Goal: Task Accomplishment & Management: Use online tool/utility

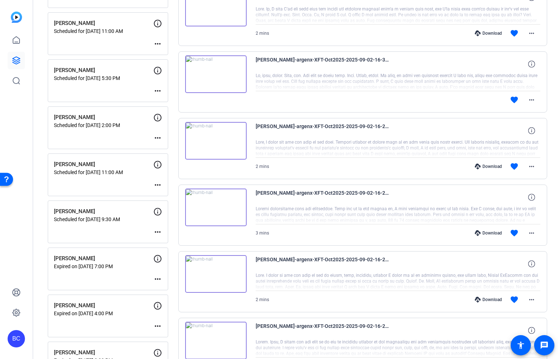
scroll to position [709, 0]
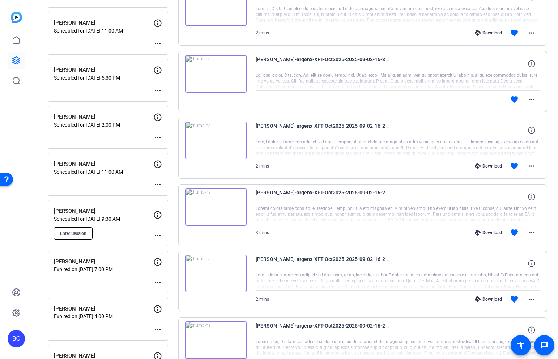
click at [85, 235] on span "Enter Session" at bounding box center [73, 233] width 26 height 6
click at [158, 233] on mat-icon "more_horiz" at bounding box center [157, 235] width 9 height 9
click at [181, 244] on span "Edit Session" at bounding box center [175, 245] width 33 height 9
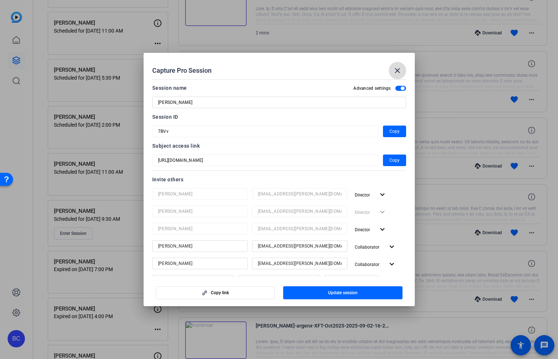
click at [397, 67] on mat-icon "close" at bounding box center [397, 70] width 9 height 9
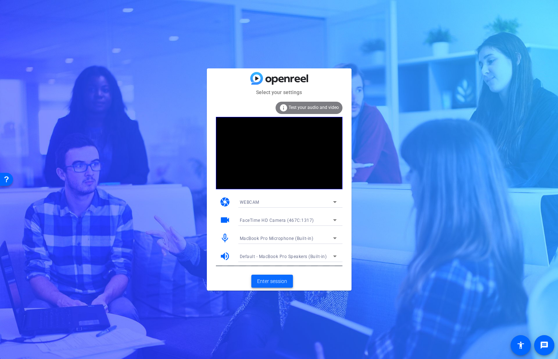
click at [283, 280] on span "Enter session" at bounding box center [272, 281] width 30 height 8
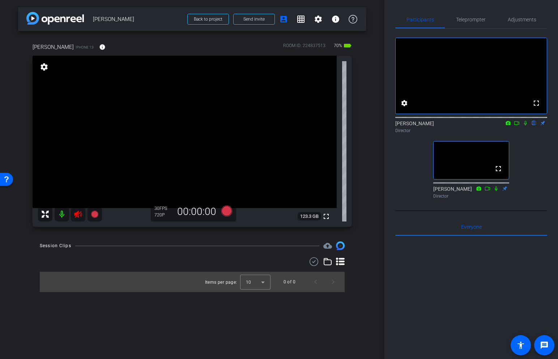
click at [77, 214] on icon at bounding box center [78, 213] width 8 height 7
click at [516, 20] on span "Adjustments" at bounding box center [521, 19] width 29 height 5
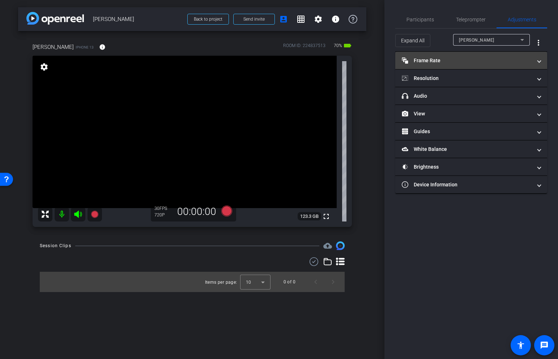
click at [493, 59] on mat-panel-title "Frame Rate Frame Rate" at bounding box center [467, 61] width 130 height 8
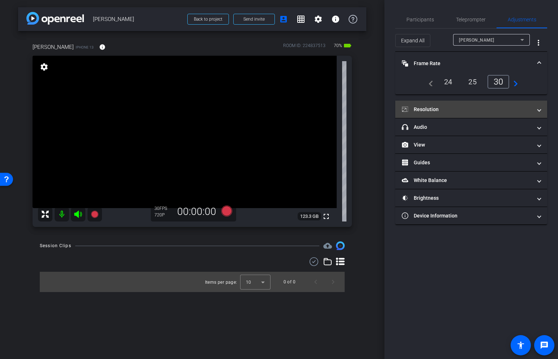
click at [472, 105] on mat-expansion-panel-header "Resolution" at bounding box center [471, 108] width 152 height 17
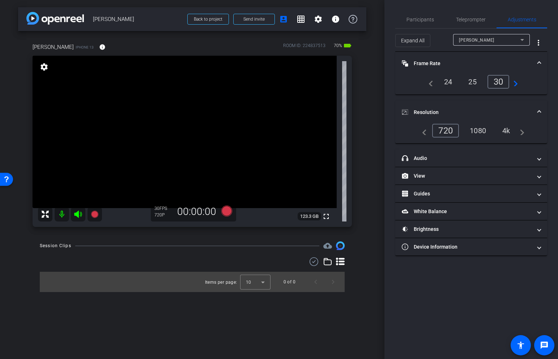
click at [510, 128] on div "4k" at bounding box center [506, 130] width 19 height 12
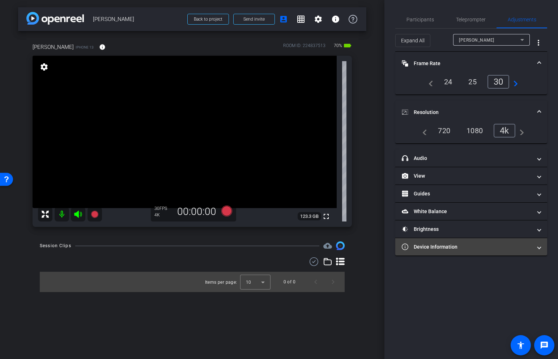
click at [436, 245] on mat-panel-title "Device Information" at bounding box center [467, 247] width 130 height 8
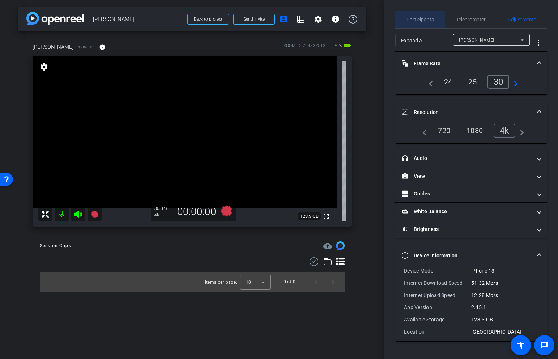
click at [419, 20] on span "Participants" at bounding box center [419, 19] width 27 height 5
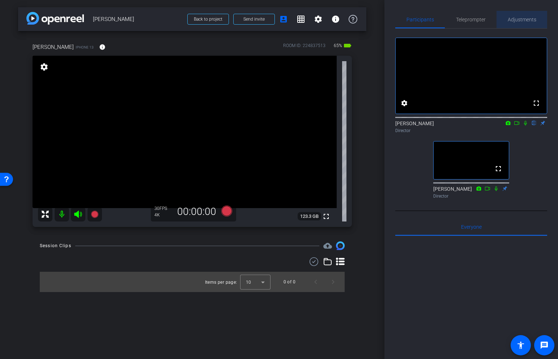
click at [521, 20] on span "Adjustments" at bounding box center [521, 19] width 29 height 5
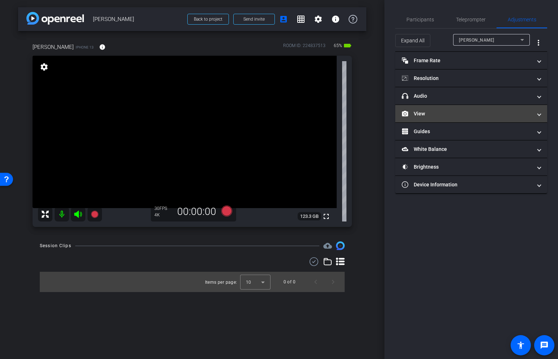
click at [461, 113] on mat-panel-title "View" at bounding box center [467, 114] width 130 height 8
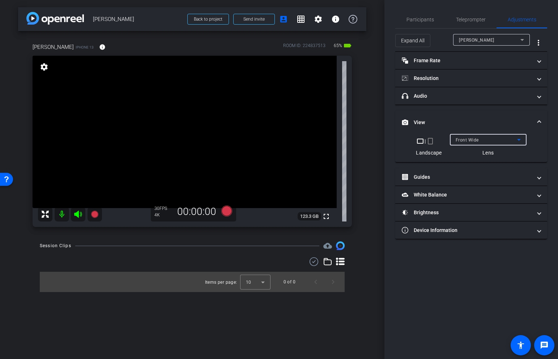
click at [501, 137] on div "Front Wide" at bounding box center [485, 139] width 61 height 9
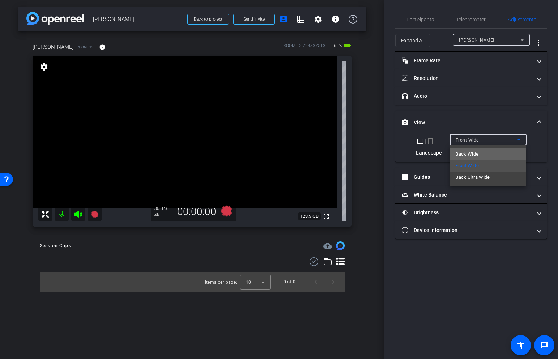
click at [472, 154] on span "Back Wide" at bounding box center [466, 154] width 23 height 9
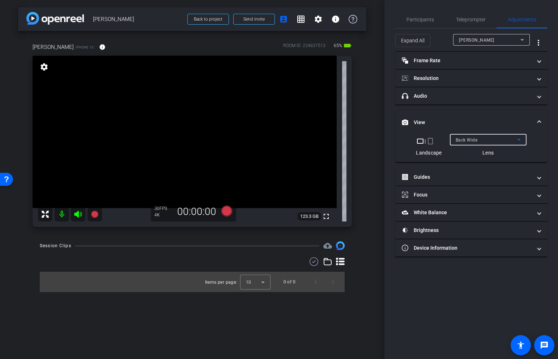
click at [536, 119] on span "View" at bounding box center [470, 123] width 136 height 8
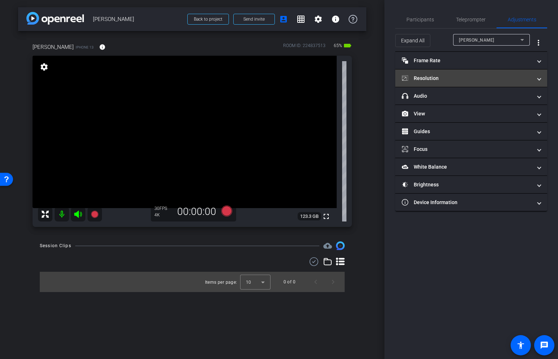
click at [466, 73] on mat-expansion-panel-header "Resolution" at bounding box center [471, 77] width 152 height 17
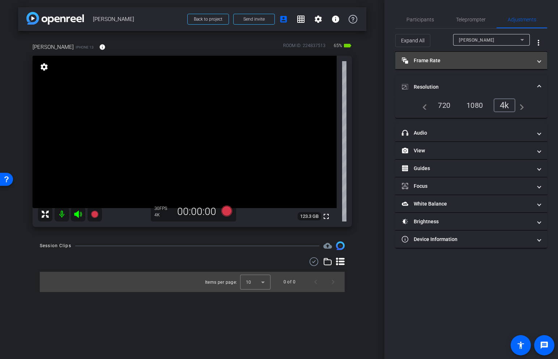
click at [454, 62] on mat-panel-title "Frame Rate Frame Rate" at bounding box center [467, 61] width 130 height 8
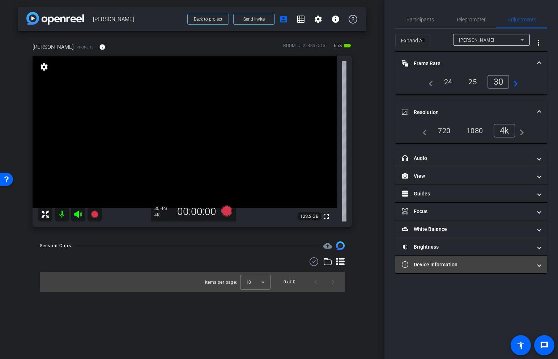
click at [465, 263] on mat-panel-title "Device Information" at bounding box center [467, 265] width 130 height 8
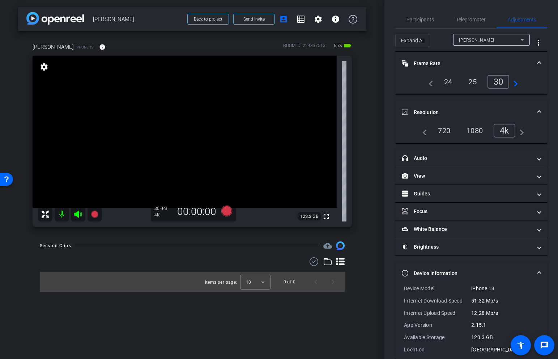
click at [530, 267] on mat-expansion-panel-header "Device Information" at bounding box center [471, 272] width 152 height 23
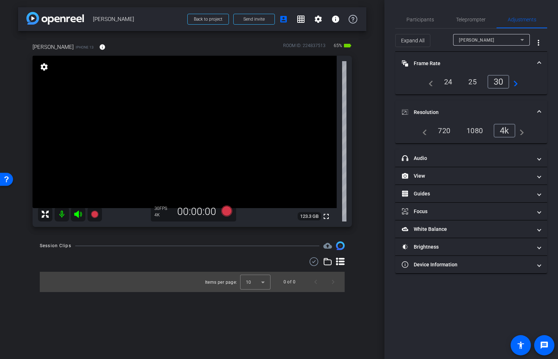
click at [538, 108] on span at bounding box center [538, 112] width 3 height 8
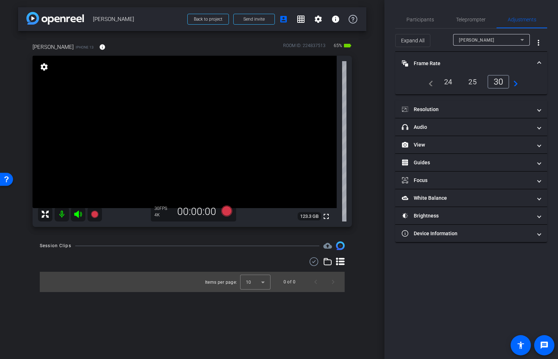
click at [537, 62] on span at bounding box center [538, 64] width 3 height 8
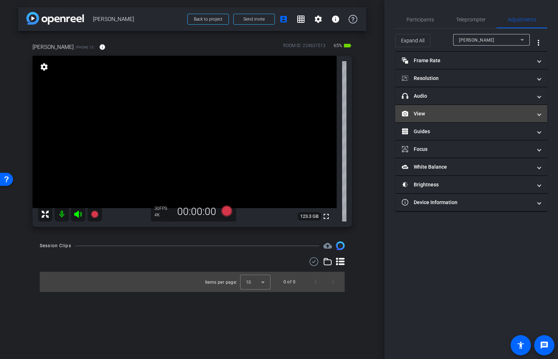
click at [443, 115] on mat-panel-title "View" at bounding box center [467, 114] width 130 height 8
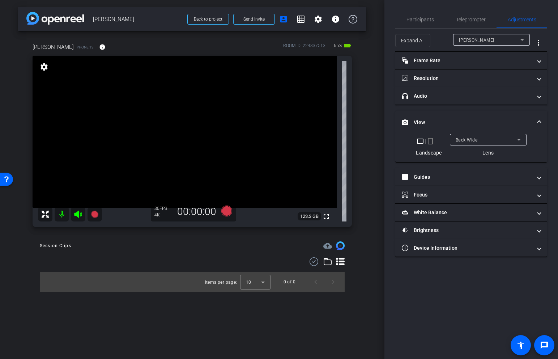
click at [211, 154] on video at bounding box center [185, 132] width 304 height 152
click at [154, 107] on video at bounding box center [185, 132] width 304 height 152
click at [152, 91] on video at bounding box center [185, 132] width 304 height 152
click at [449, 176] on mat-panel-title "Guides" at bounding box center [467, 177] width 130 height 8
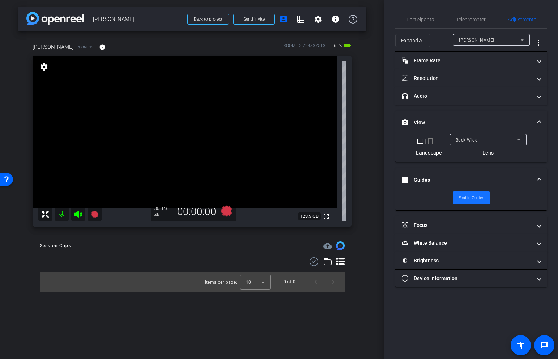
click at [470, 193] on span "Enable Guides" at bounding box center [471, 197] width 26 height 11
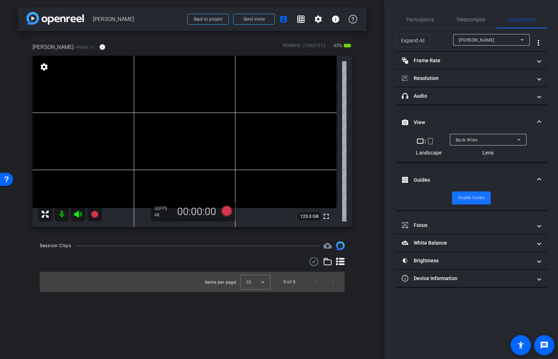
click at [483, 195] on span "Disable Guides" at bounding box center [471, 197] width 27 height 11
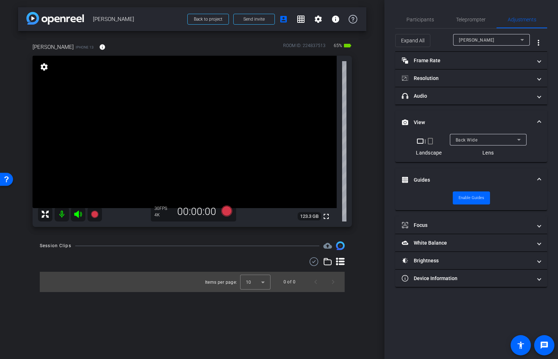
click at [161, 104] on video at bounding box center [185, 132] width 304 height 152
click at [153, 110] on video at bounding box center [185, 132] width 304 height 152
click at [153, 108] on div at bounding box center [153, 110] width 18 height 18
click at [132, 104] on video at bounding box center [185, 132] width 304 height 152
click at [141, 105] on video at bounding box center [185, 132] width 304 height 152
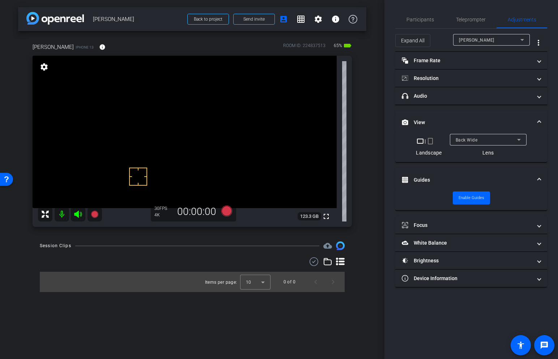
click at [144, 101] on video at bounding box center [185, 132] width 304 height 152
click at [137, 110] on video at bounding box center [185, 132] width 304 height 152
click at [415, 20] on span "Participants" at bounding box center [419, 19] width 27 height 5
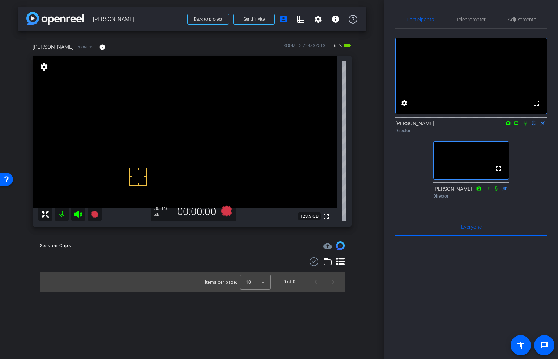
click at [154, 91] on video at bounding box center [185, 132] width 304 height 152
click at [150, 111] on video at bounding box center [185, 132] width 304 height 152
click at [178, 96] on video at bounding box center [185, 132] width 304 height 152
click at [155, 152] on video at bounding box center [185, 132] width 304 height 152
click at [83, 155] on video at bounding box center [185, 132] width 304 height 152
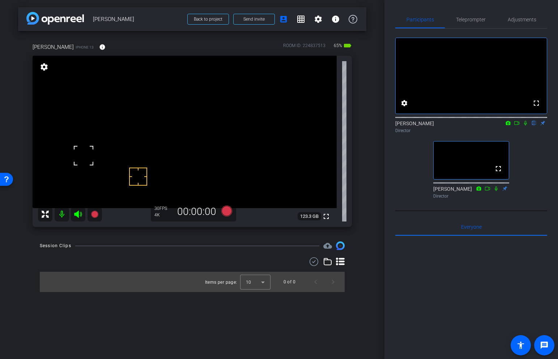
click at [139, 108] on video at bounding box center [185, 132] width 304 height 152
click at [144, 100] on div at bounding box center [139, 108] width 18 height 18
click at [125, 148] on div "fullscreen settings 123.3 GB" at bounding box center [192, 141] width 319 height 171
click at [153, 105] on video at bounding box center [185, 132] width 304 height 152
click at [130, 107] on video at bounding box center [185, 132] width 304 height 152
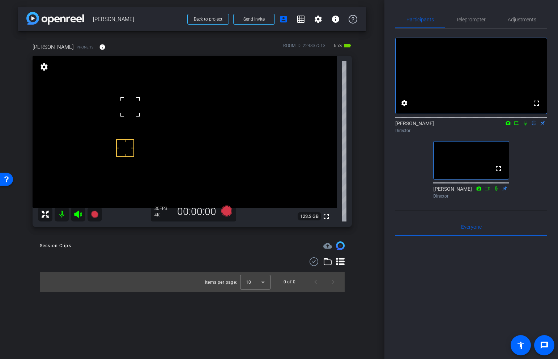
click at [142, 91] on video at bounding box center [185, 132] width 304 height 152
click at [142, 105] on video at bounding box center [185, 132] width 304 height 152
click at [99, 214] on mat-icon at bounding box center [94, 214] width 14 height 14
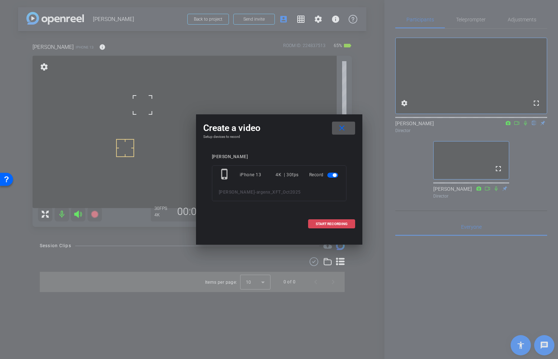
click at [346, 227] on span at bounding box center [331, 223] width 46 height 17
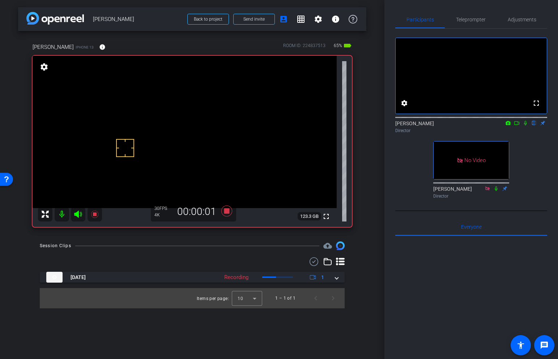
click at [518, 125] on icon at bounding box center [517, 122] width 6 height 5
click at [533, 125] on icon at bounding box center [534, 122] width 6 height 5
click at [535, 125] on icon at bounding box center [534, 122] width 6 height 5
click at [95, 212] on icon at bounding box center [94, 213] width 7 height 7
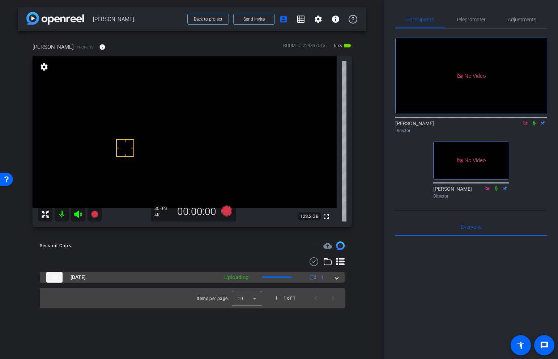
click at [338, 277] on span at bounding box center [336, 277] width 3 height 8
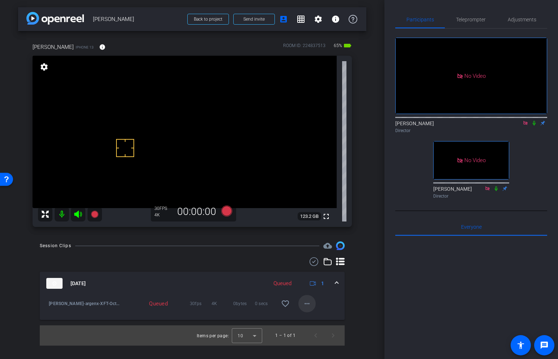
click at [309, 305] on mat-icon "more_horiz" at bounding box center [306, 303] width 9 height 9
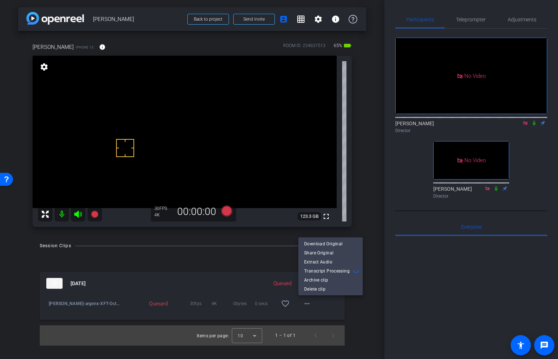
click at [129, 291] on div at bounding box center [279, 179] width 558 height 359
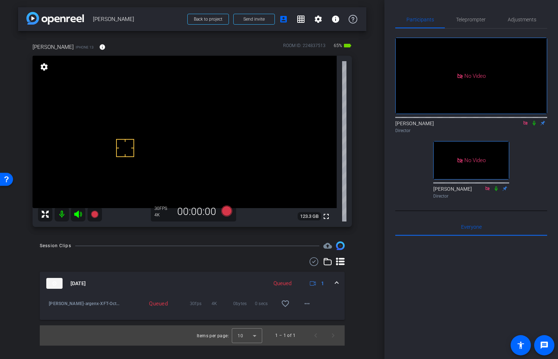
click at [81, 305] on span "[PERSON_NAME]-argenx-XFT-Oct2025-2025-09-03-09-40-15-323-0" at bounding box center [85, 303] width 73 height 7
click at [54, 282] on img at bounding box center [54, 283] width 16 height 11
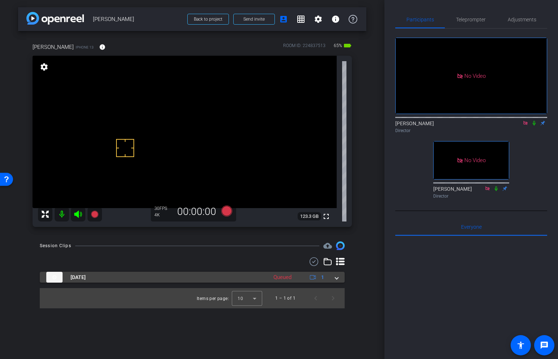
click at [86, 274] on span "[DATE]" at bounding box center [77, 277] width 15 height 8
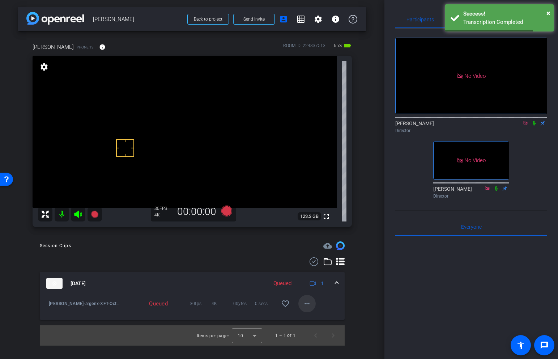
click at [309, 304] on mat-icon "more_horiz" at bounding box center [306, 303] width 9 height 9
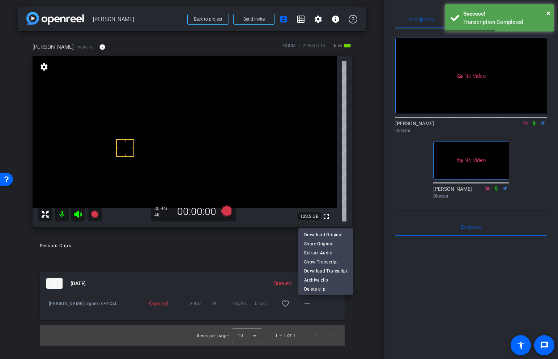
click at [262, 272] on div at bounding box center [279, 179] width 558 height 359
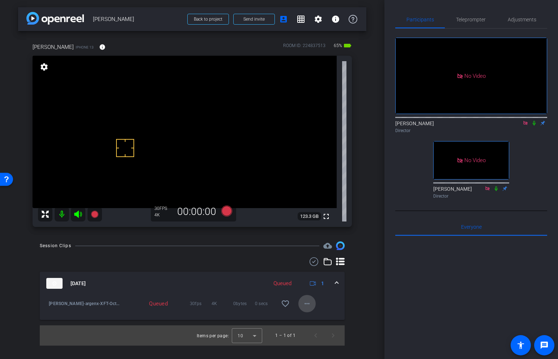
click at [307, 302] on mat-icon "more_horiz" at bounding box center [306, 303] width 9 height 9
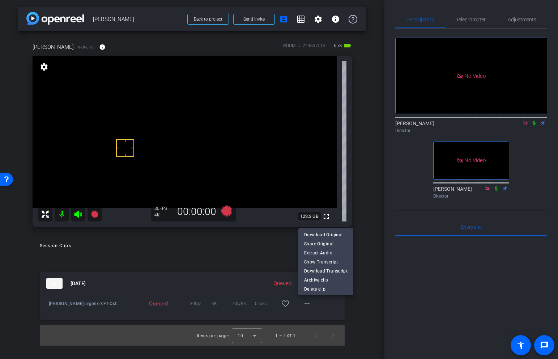
click at [221, 259] on div at bounding box center [279, 179] width 558 height 359
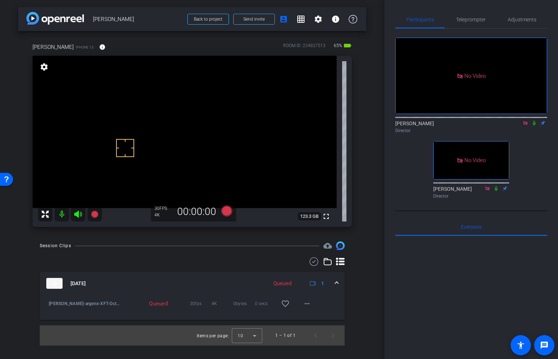
click at [55, 283] on img at bounding box center [54, 283] width 16 height 11
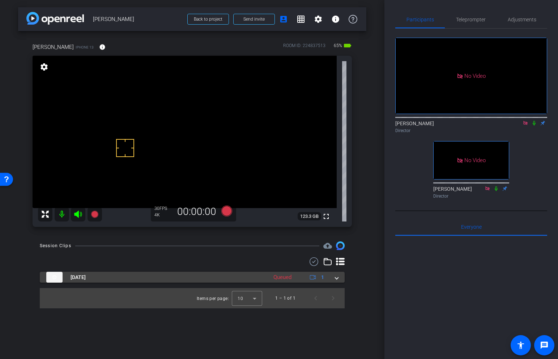
click at [54, 278] on img at bounding box center [54, 276] width 16 height 11
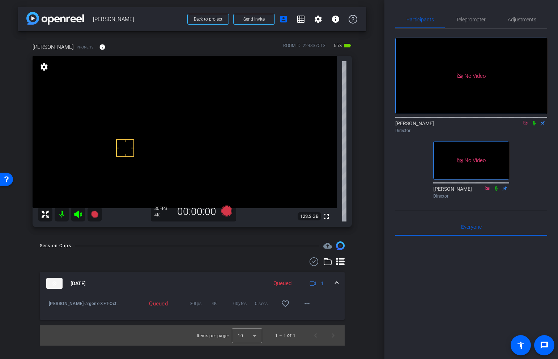
click at [313, 284] on icon at bounding box center [313, 283] width 6 height 6
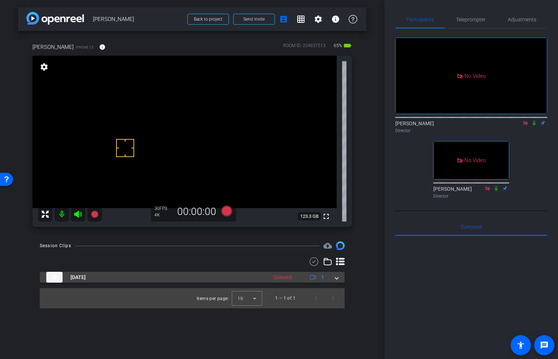
click at [313, 278] on icon at bounding box center [313, 277] width 6 height 6
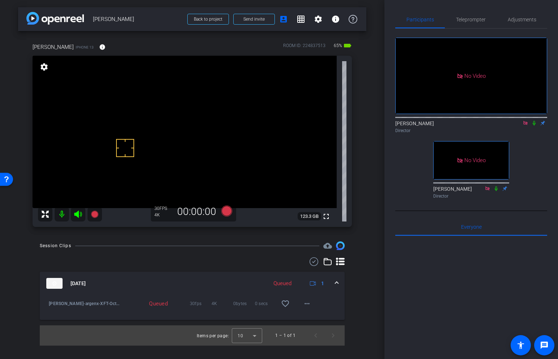
click at [139, 113] on video at bounding box center [185, 132] width 304 height 152
click at [534, 125] on icon at bounding box center [533, 123] width 3 height 5
click at [140, 110] on video at bounding box center [185, 132] width 304 height 152
click at [48, 306] on mat-icon "play_circle_outline" at bounding box center [48, 305] width 7 height 7
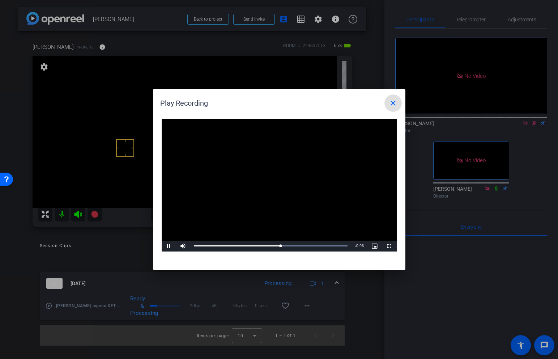
click at [393, 104] on mat-icon "close" at bounding box center [393, 103] width 9 height 9
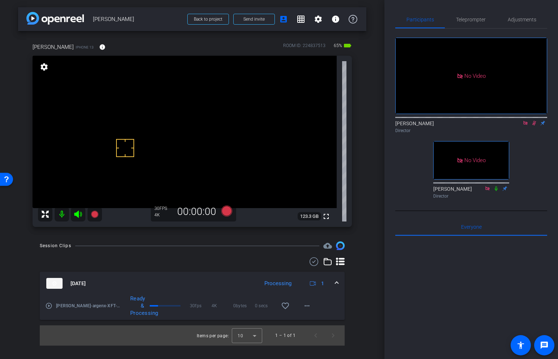
click at [535, 125] on icon at bounding box center [534, 122] width 6 height 5
click at [533, 125] on icon at bounding box center [534, 122] width 6 height 5
click at [143, 106] on video at bounding box center [185, 132] width 304 height 152
click at [93, 213] on icon at bounding box center [94, 213] width 7 height 7
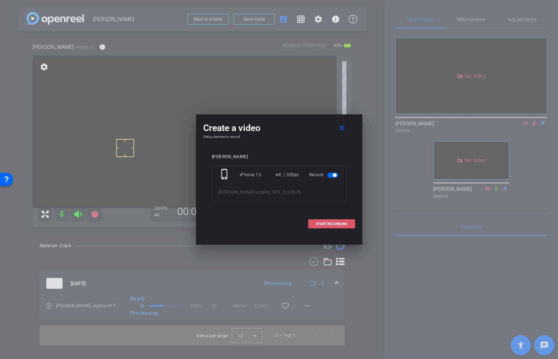
click at [336, 226] on span at bounding box center [331, 223] width 46 height 17
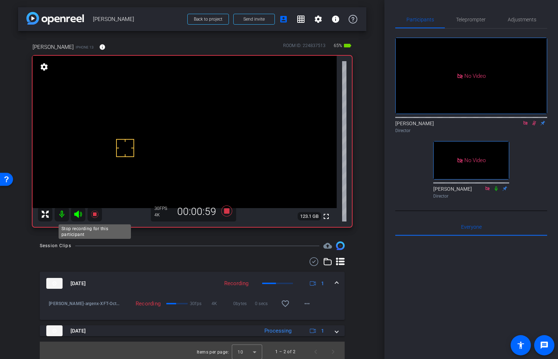
click at [96, 215] on icon at bounding box center [94, 214] width 9 height 9
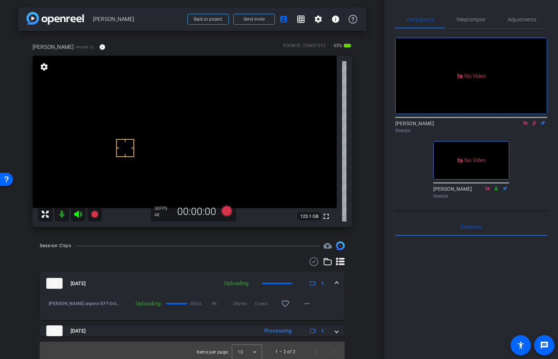
click at [534, 125] on icon at bounding box center [534, 122] width 6 height 5
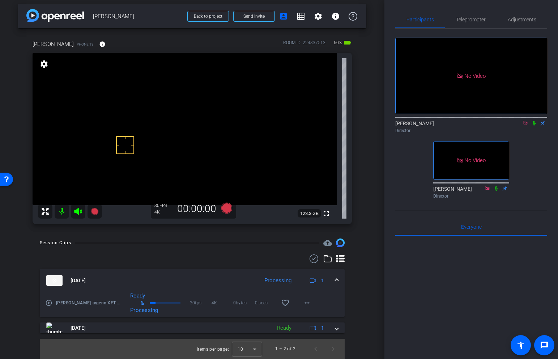
click at [535, 125] on icon at bounding box center [534, 122] width 6 height 5
click at [48, 303] on mat-icon "play_circle_outline" at bounding box center [48, 302] width 7 height 7
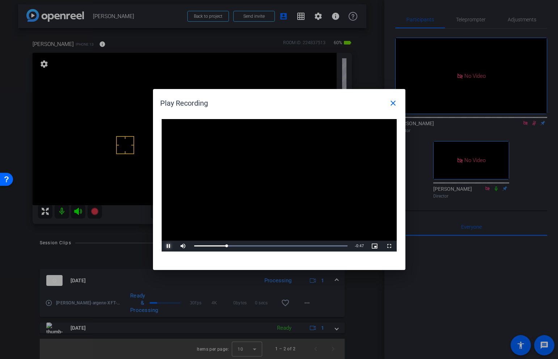
click at [168, 246] on span "Video Player" at bounding box center [169, 246] width 14 height 0
click at [394, 103] on mat-icon "close" at bounding box center [393, 103] width 9 height 9
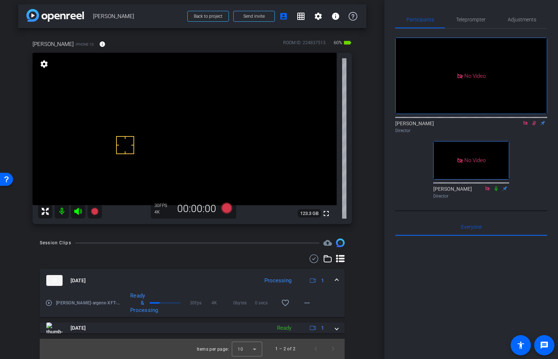
click at [533, 125] on icon at bounding box center [534, 122] width 6 height 5
click at [518, 22] on span "Adjustments" at bounding box center [521, 19] width 29 height 5
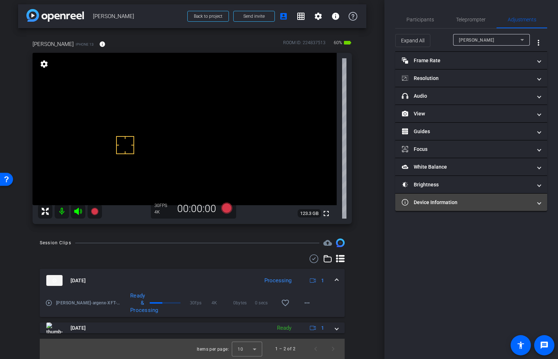
click at [451, 209] on mat-expansion-panel-header "Device Information" at bounding box center [471, 201] width 152 height 17
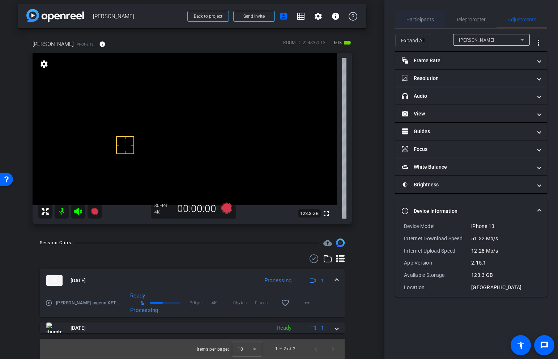
click at [418, 23] on span "Participants" at bounding box center [419, 19] width 27 height 17
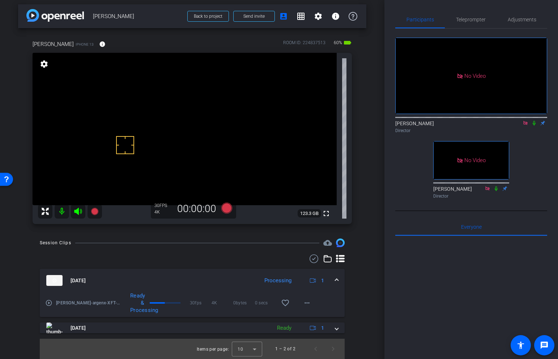
click at [534, 120] on icon at bounding box center [534, 122] width 6 height 5
click at [137, 104] on video at bounding box center [185, 129] width 304 height 152
click at [533, 120] on icon at bounding box center [534, 122] width 6 height 5
click at [534, 120] on icon at bounding box center [534, 122] width 6 height 5
click at [95, 211] on icon at bounding box center [94, 210] width 7 height 7
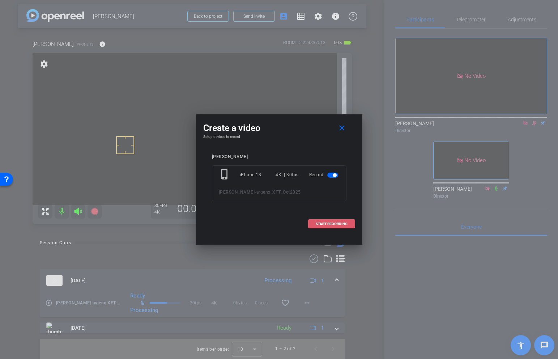
click at [328, 224] on span "START RECORDING" at bounding box center [332, 224] width 32 height 4
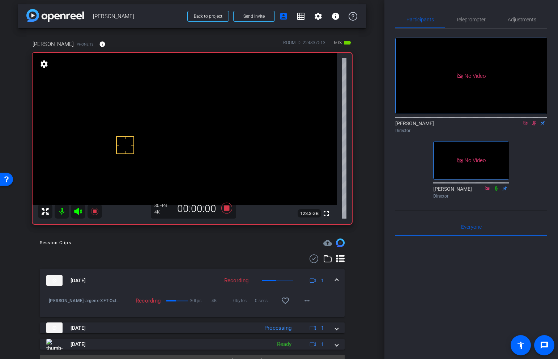
click at [134, 99] on video at bounding box center [185, 129] width 304 height 152
click at [96, 210] on icon at bounding box center [94, 210] width 7 height 7
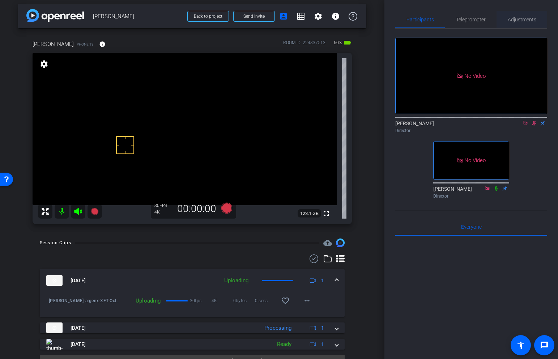
click at [519, 20] on span "Adjustments" at bounding box center [521, 19] width 29 height 5
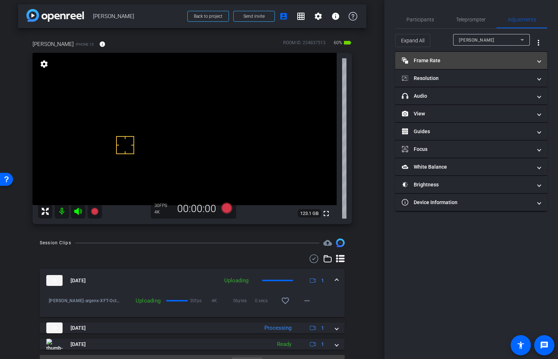
click at [485, 61] on mat-panel-title "Frame Rate Frame Rate" at bounding box center [467, 61] width 130 height 8
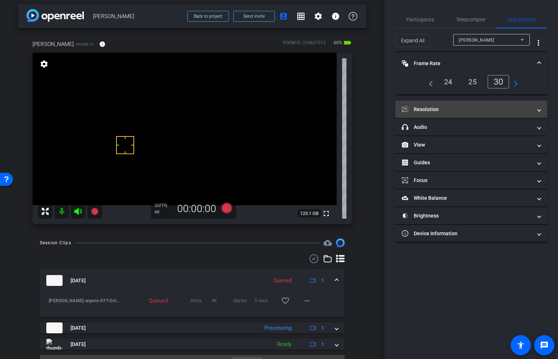
click at [473, 101] on mat-expansion-panel-header "Resolution" at bounding box center [471, 108] width 152 height 17
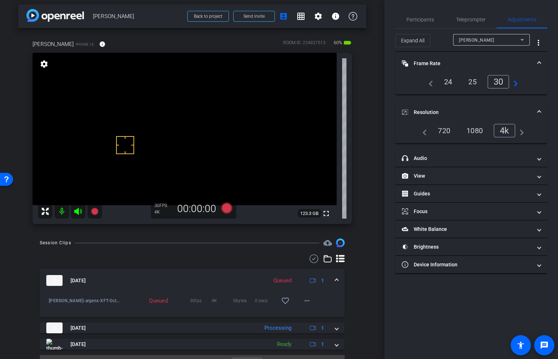
click at [474, 130] on div "1080" at bounding box center [474, 130] width 27 height 12
click at [411, 17] on span "Participants" at bounding box center [419, 19] width 27 height 5
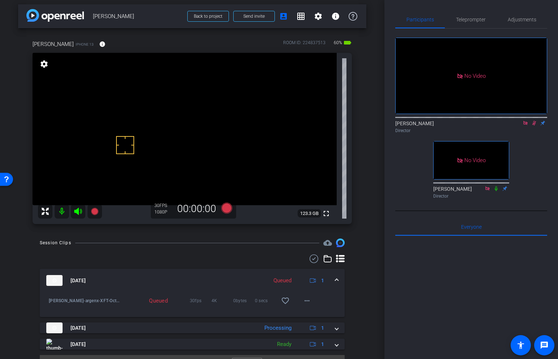
click at [536, 120] on icon at bounding box center [534, 122] width 6 height 5
click at [514, 17] on span "Adjustments" at bounding box center [521, 19] width 29 height 5
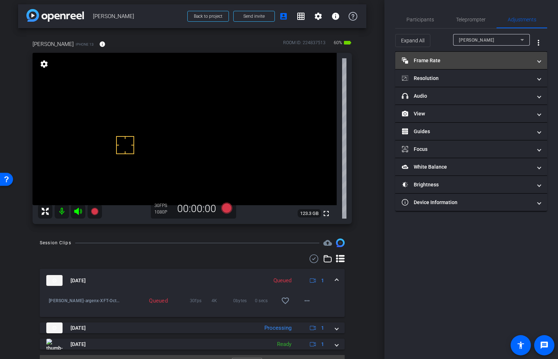
click at [490, 63] on mat-panel-title "Frame Rate Frame Rate" at bounding box center [467, 61] width 130 height 8
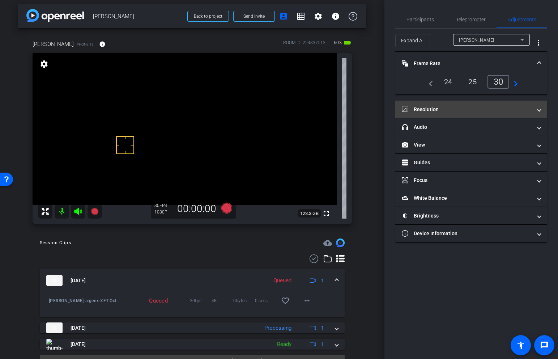
click at [471, 111] on mat-panel-title "Resolution" at bounding box center [467, 110] width 130 height 8
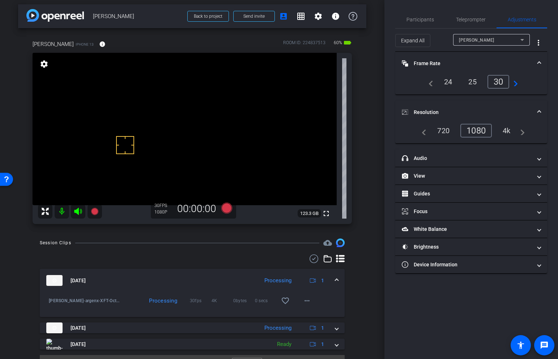
click at [137, 103] on video at bounding box center [185, 129] width 304 height 152
click at [426, 16] on span "Participants" at bounding box center [419, 19] width 27 height 17
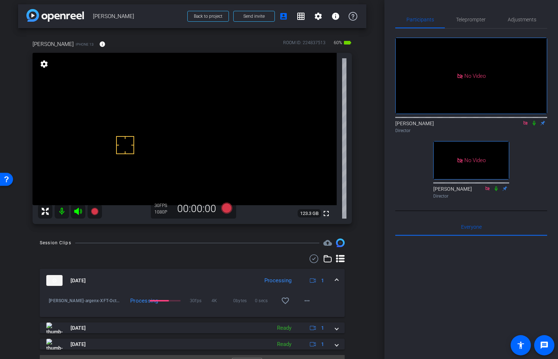
scroll to position [0, 0]
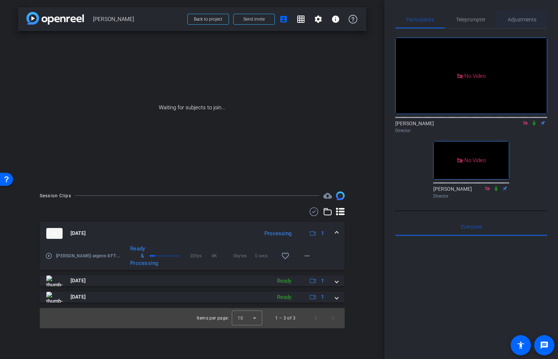
click at [522, 17] on span "Adjustments" at bounding box center [521, 19] width 29 height 5
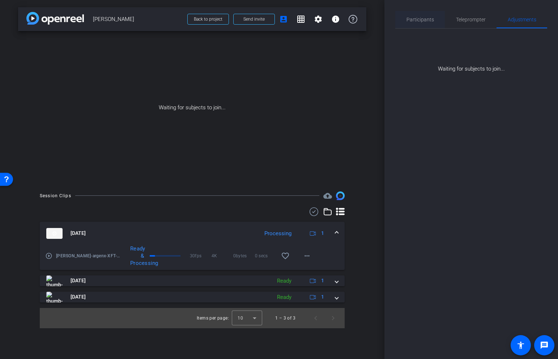
click at [417, 18] on span "Participants" at bounding box center [419, 19] width 27 height 5
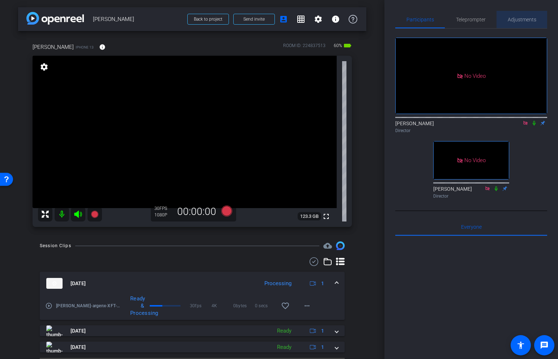
click at [527, 18] on span "Adjustments" at bounding box center [521, 19] width 29 height 5
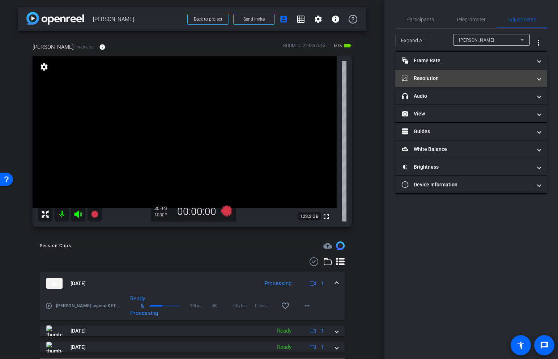
click at [466, 79] on mat-panel-title "Resolution" at bounding box center [467, 78] width 130 height 8
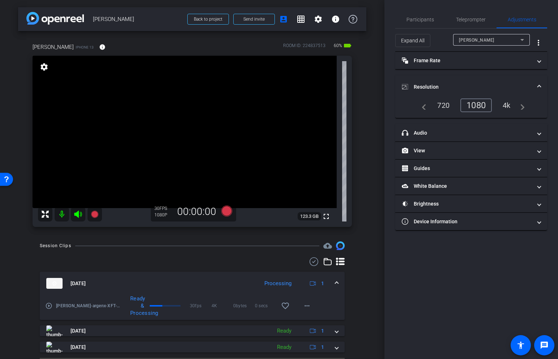
click at [507, 104] on div "4k" at bounding box center [506, 105] width 19 height 12
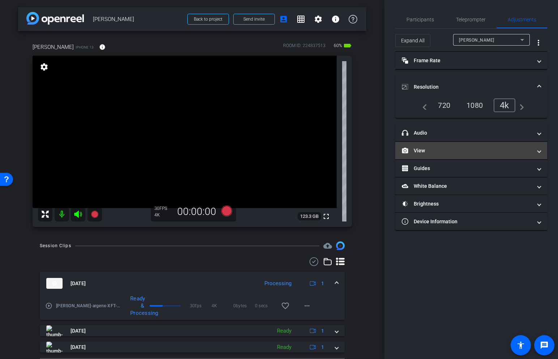
click at [465, 154] on mat-panel-title "View" at bounding box center [467, 151] width 130 height 8
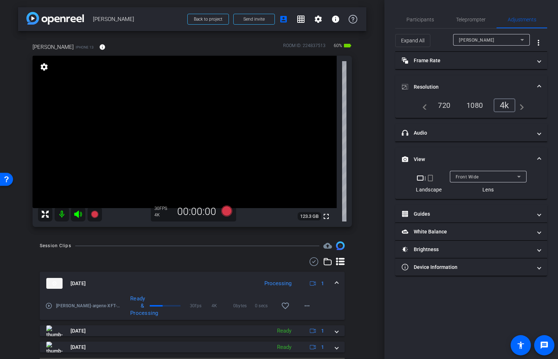
click at [485, 180] on div "Front Wide" at bounding box center [485, 176] width 61 height 9
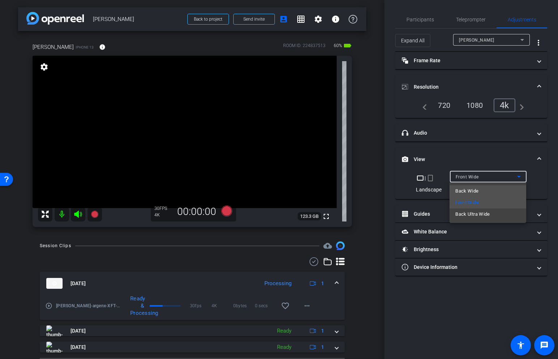
click at [476, 190] on span "Back Wide" at bounding box center [466, 190] width 23 height 9
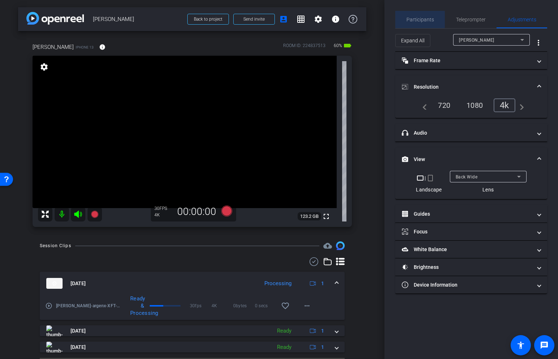
click at [416, 19] on span "Participants" at bounding box center [419, 19] width 27 height 5
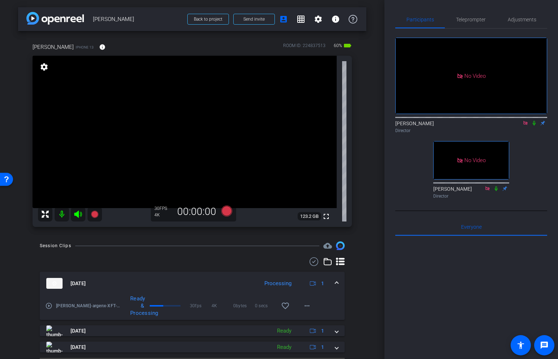
click at [207, 125] on video at bounding box center [185, 132] width 304 height 152
click at [211, 110] on video at bounding box center [185, 132] width 304 height 152
click at [94, 214] on icon at bounding box center [94, 213] width 7 height 7
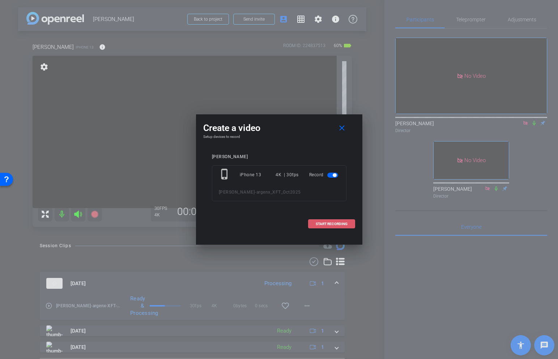
click at [340, 220] on span at bounding box center [331, 223] width 46 height 17
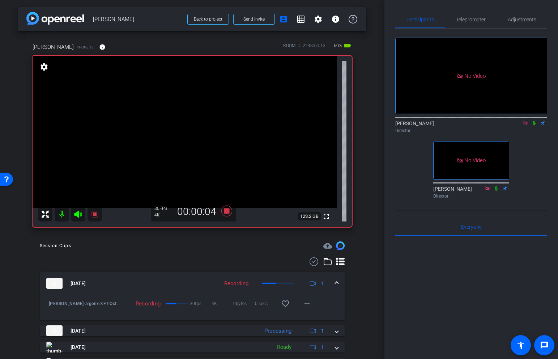
click at [534, 121] on icon at bounding box center [533, 123] width 3 height 5
click at [516, 21] on span "Adjustments" at bounding box center [521, 19] width 29 height 5
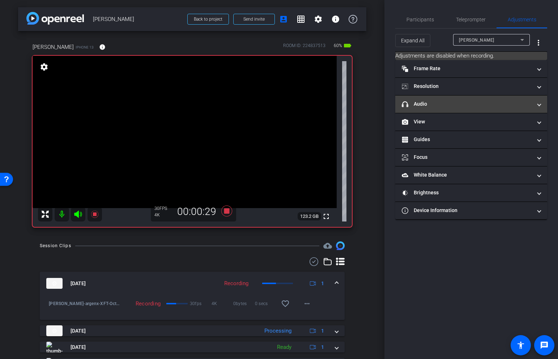
click at [470, 104] on mat-panel-title "headphone icon Audio" at bounding box center [467, 104] width 130 height 8
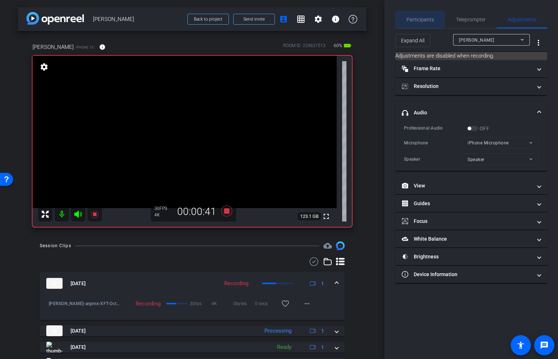
click at [422, 22] on span "Participants" at bounding box center [419, 19] width 27 height 17
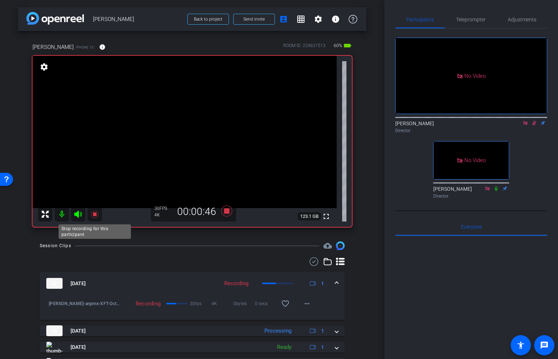
click at [95, 215] on icon at bounding box center [94, 213] width 7 height 7
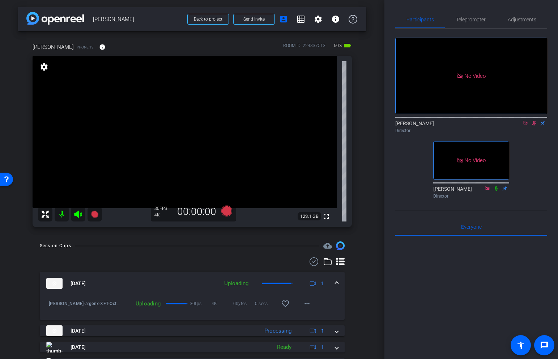
click at [533, 120] on icon at bounding box center [534, 122] width 6 height 5
click at [516, 18] on span "Adjustments" at bounding box center [521, 19] width 29 height 5
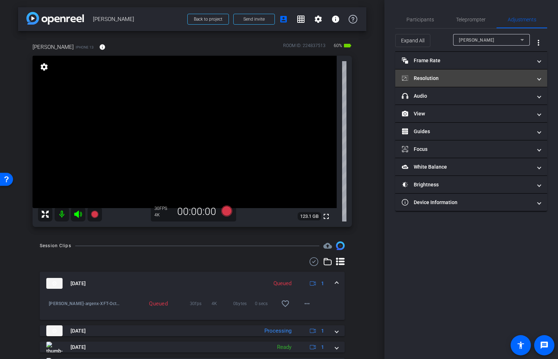
click at [472, 72] on mat-expansion-panel-header "Resolution" at bounding box center [471, 77] width 152 height 17
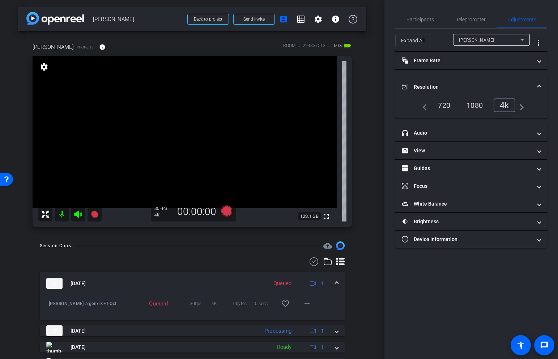
click at [473, 106] on div "1080" at bounding box center [474, 105] width 27 height 12
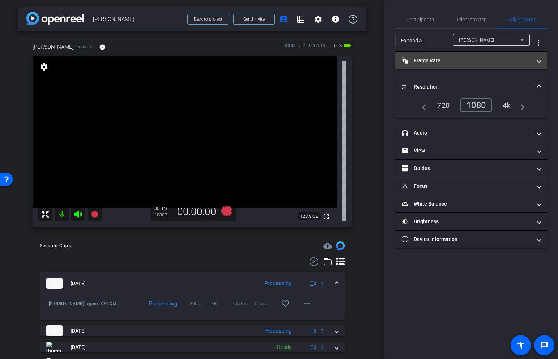
click at [480, 62] on mat-panel-title "Frame Rate Frame Rate" at bounding box center [467, 61] width 130 height 8
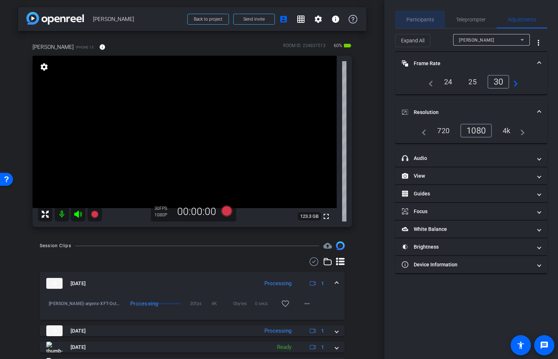
click at [425, 20] on span "Participants" at bounding box center [419, 19] width 27 height 5
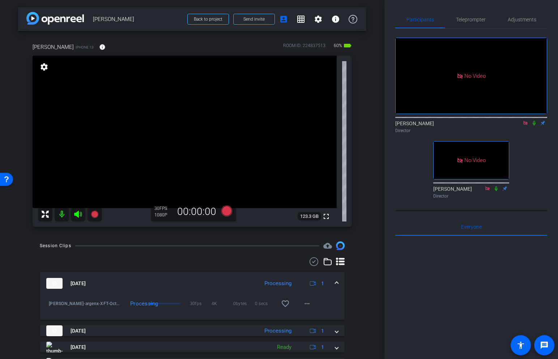
click at [206, 126] on video at bounding box center [185, 132] width 304 height 152
click at [217, 128] on video at bounding box center [185, 132] width 304 height 152
click at [96, 214] on icon at bounding box center [94, 213] width 7 height 7
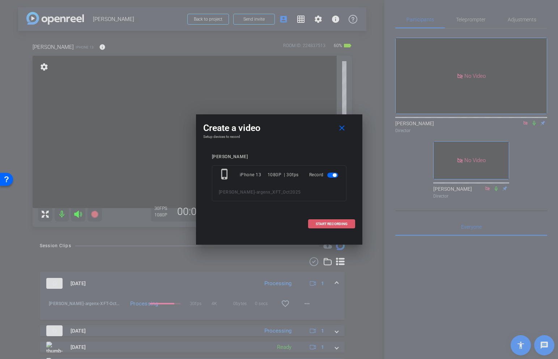
click at [334, 222] on span "START RECORDING" at bounding box center [332, 224] width 32 height 4
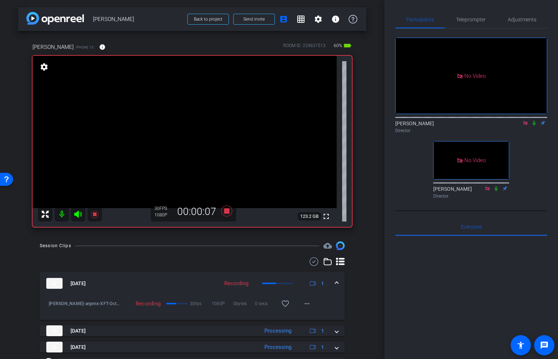
click at [218, 120] on video at bounding box center [185, 132] width 304 height 152
click at [188, 162] on div "fullscreen settings 123.2 GB" at bounding box center [192, 141] width 319 height 171
click at [96, 214] on icon at bounding box center [94, 214] width 9 height 9
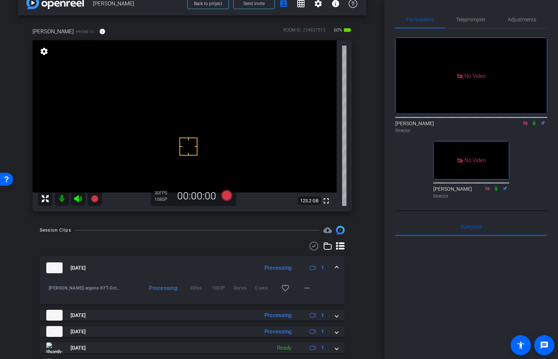
scroll to position [20, 0]
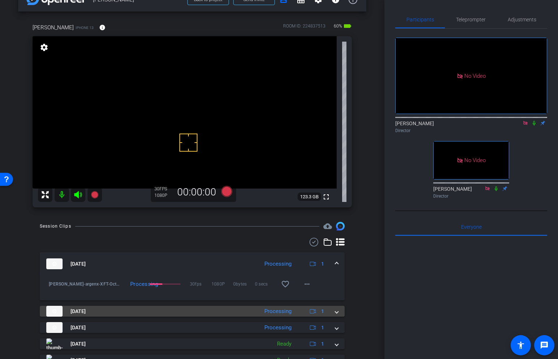
click at [335, 309] on span at bounding box center [336, 311] width 3 height 8
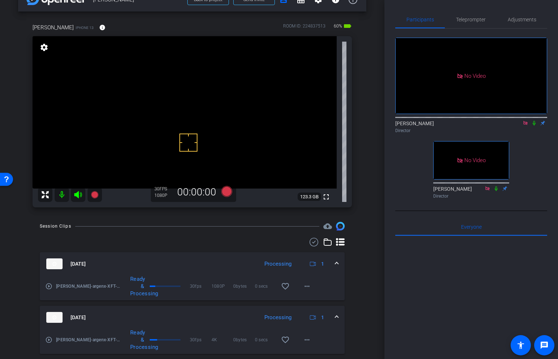
click at [534, 120] on icon at bounding box center [534, 122] width 6 height 5
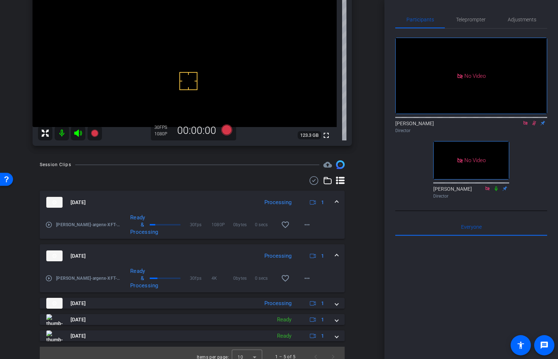
scroll to position [89, 0]
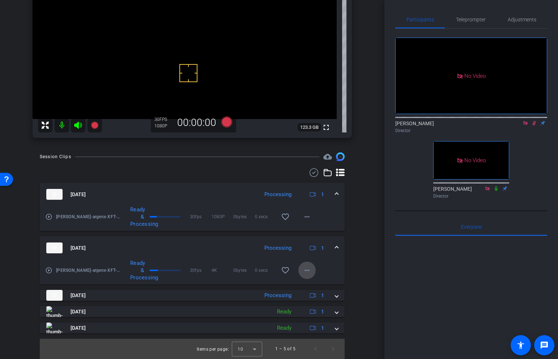
click at [306, 267] on mat-icon "more_horiz" at bounding box center [306, 270] width 9 height 9
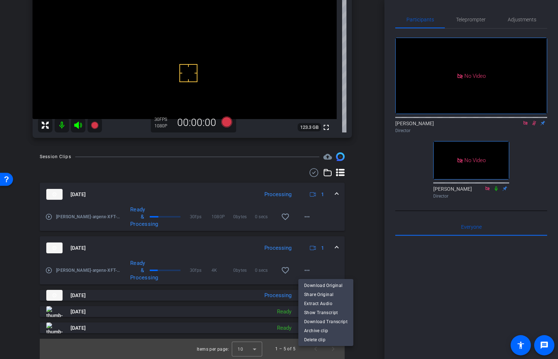
click at [48, 269] on div at bounding box center [279, 179] width 558 height 359
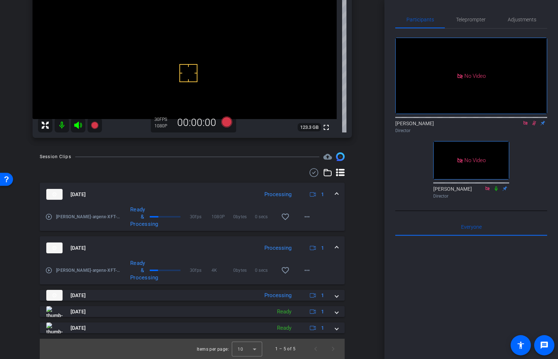
click at [47, 271] on mat-icon "play_circle_outline" at bounding box center [48, 269] width 7 height 7
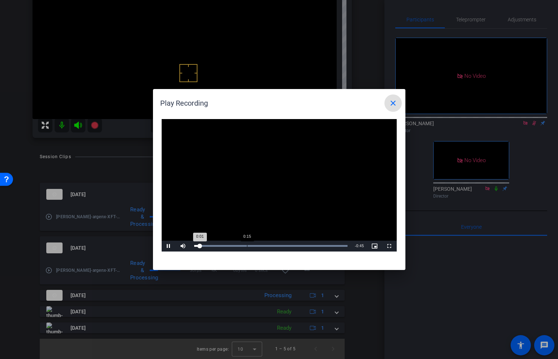
click at [246, 244] on div "Loaded : 100.00% 0:15 0:01" at bounding box center [270, 245] width 161 height 11
click at [266, 244] on div "Loaded : 100.00% 0:21 0:21" at bounding box center [270, 245] width 161 height 11
click at [392, 103] on mat-icon "close" at bounding box center [393, 103] width 9 height 9
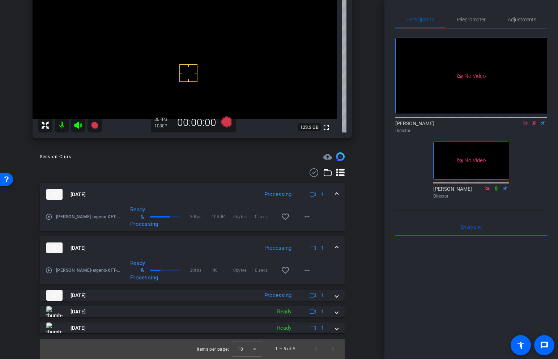
click at [50, 217] on mat-icon "play_circle_outline" at bounding box center [48, 216] width 7 height 7
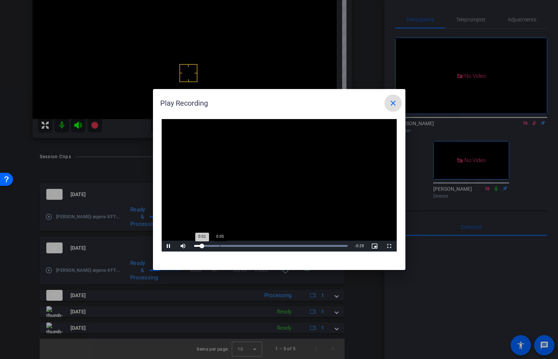
click at [220, 245] on div "Loaded : 100.00% 0:05 0:01" at bounding box center [271, 246] width 154 height 2
click at [233, 243] on div "Loaded : 100.00% 0:07 0:05" at bounding box center [270, 245] width 161 height 11
click at [245, 243] on div "Loaded : 100.00% 0:10 0:08" at bounding box center [270, 245] width 161 height 11
click at [394, 102] on mat-icon "close" at bounding box center [393, 103] width 9 height 9
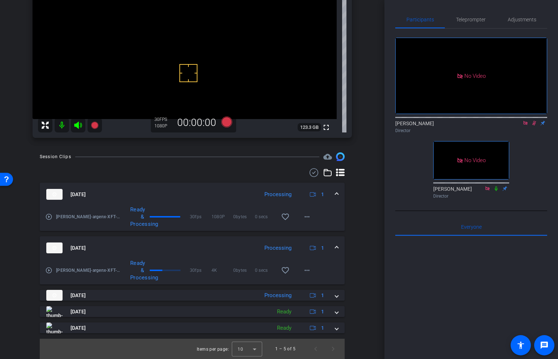
click at [533, 121] on icon at bounding box center [534, 123] width 4 height 5
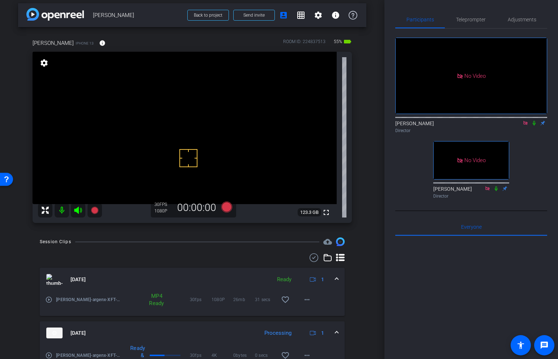
scroll to position [0, 0]
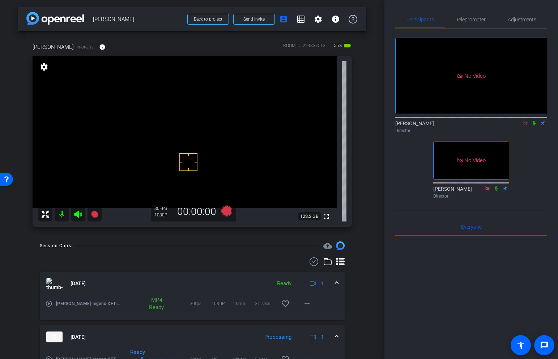
click at [335, 284] on div "[DATE] Ready 1" at bounding box center [190, 283] width 289 height 11
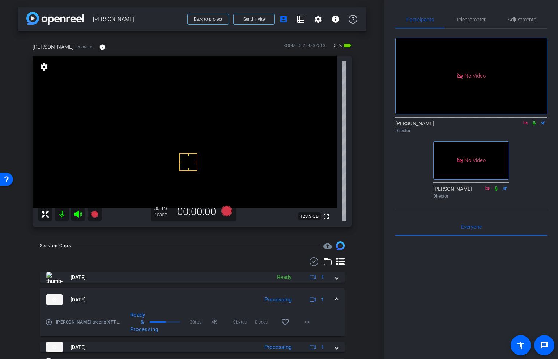
click at [336, 298] on span at bounding box center [336, 300] width 3 height 8
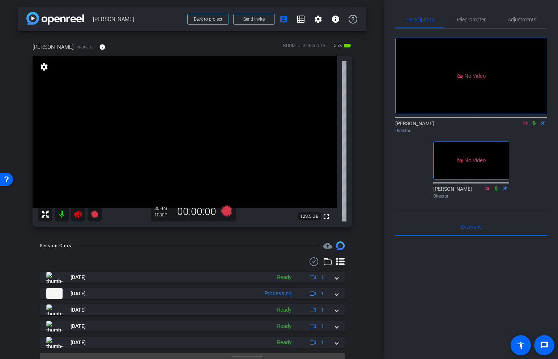
click at [80, 210] on icon at bounding box center [78, 214] width 9 height 9
click at [520, 20] on span "Adjustments" at bounding box center [521, 19] width 29 height 5
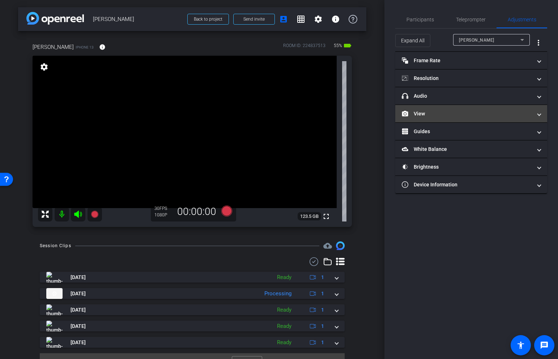
click at [458, 107] on mat-expansion-panel-header "View" at bounding box center [471, 113] width 152 height 17
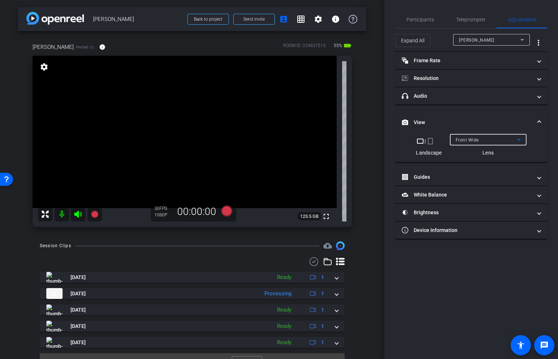
click at [489, 137] on div "Front Wide" at bounding box center [485, 139] width 61 height 9
click at [218, 161] on video at bounding box center [185, 132] width 304 height 152
click at [419, 19] on span "Participants" at bounding box center [419, 19] width 27 height 5
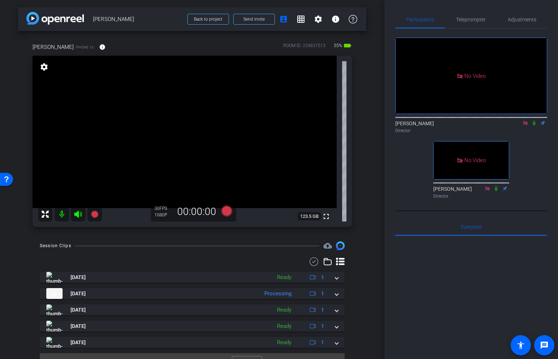
click at [533, 120] on icon at bounding box center [534, 122] width 6 height 5
click at [85, 213] on mat-icon at bounding box center [78, 214] width 14 height 14
click at [94, 213] on icon at bounding box center [94, 213] width 7 height 7
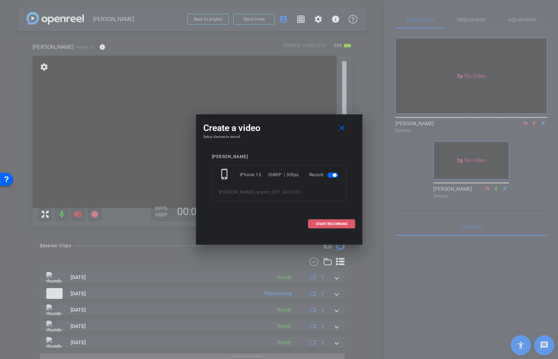
click at [329, 227] on span at bounding box center [331, 223] width 46 height 17
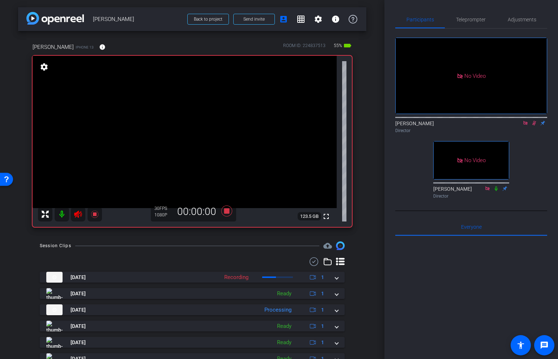
click at [79, 214] on icon at bounding box center [78, 214] width 9 height 9
click at [517, 21] on span "Adjustments" at bounding box center [521, 19] width 29 height 5
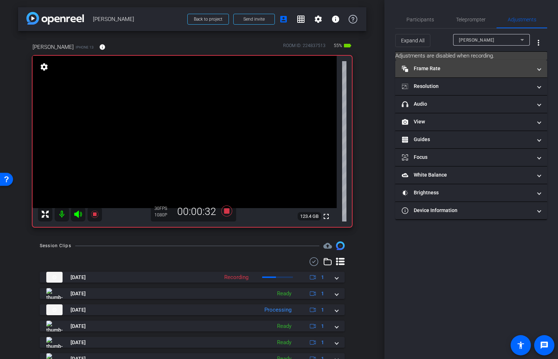
click at [455, 70] on mat-panel-title "Frame Rate Frame Rate" at bounding box center [467, 69] width 130 height 8
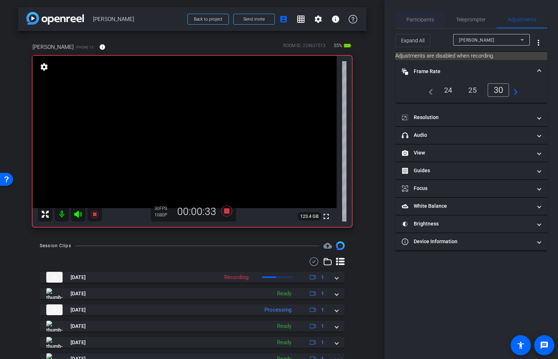
click at [424, 18] on span "Participants" at bounding box center [419, 19] width 27 height 5
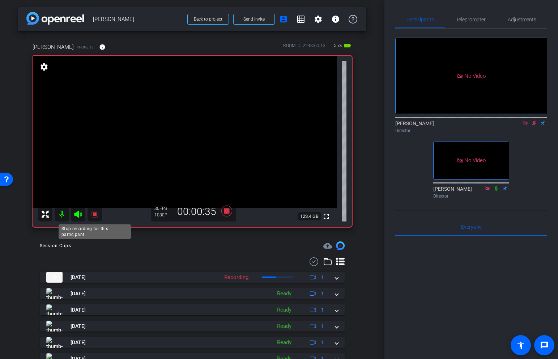
click at [95, 215] on icon at bounding box center [94, 214] width 9 height 9
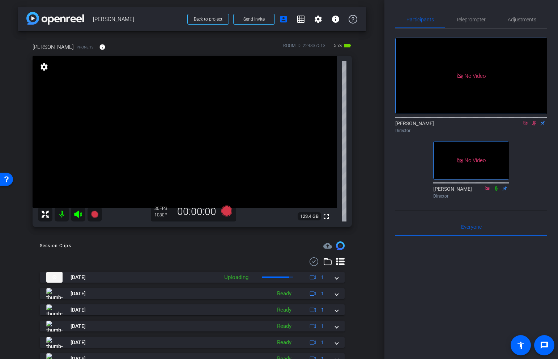
click at [534, 120] on icon at bounding box center [534, 122] width 6 height 5
click at [514, 22] on span "Adjustments" at bounding box center [521, 19] width 29 height 5
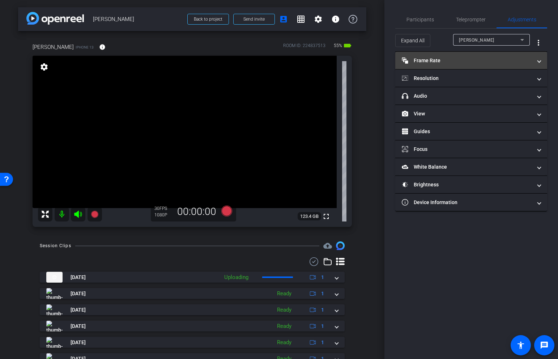
click at [469, 63] on mat-panel-title "Frame Rate Frame Rate" at bounding box center [467, 61] width 130 height 8
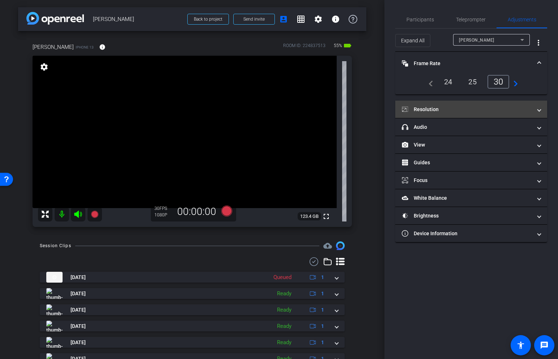
click at [464, 101] on mat-expansion-panel-header "Resolution" at bounding box center [471, 108] width 152 height 17
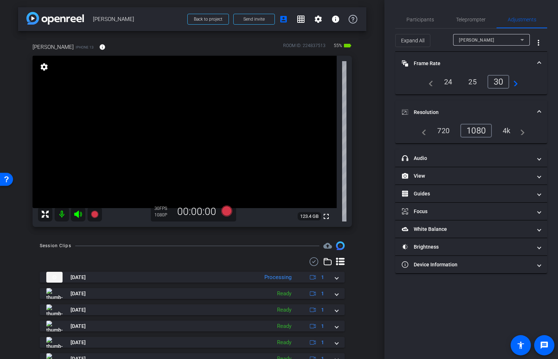
click at [504, 132] on div "4k" at bounding box center [506, 130] width 19 height 12
click at [209, 175] on video at bounding box center [185, 132] width 304 height 152
click at [173, 167] on video at bounding box center [185, 132] width 304 height 152
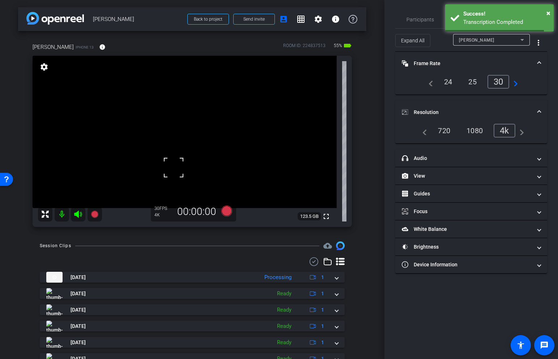
click at [214, 167] on video at bounding box center [185, 132] width 304 height 152
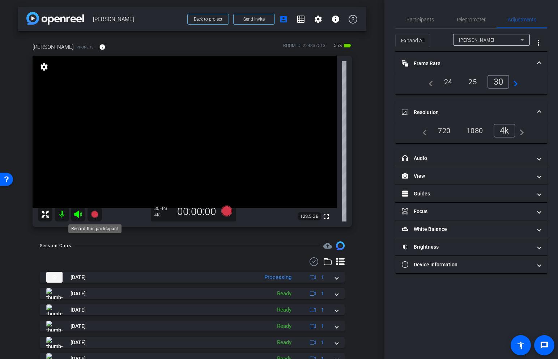
click at [95, 215] on icon at bounding box center [94, 213] width 7 height 7
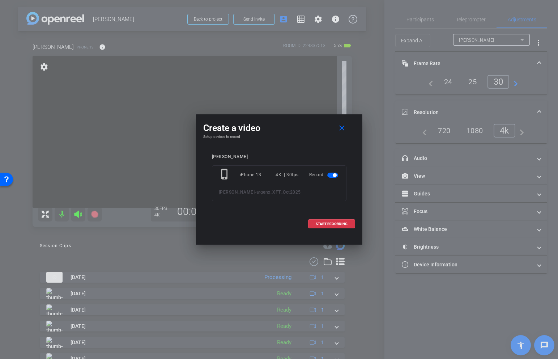
click at [359, 225] on div "Create a video close Setup devices to record [PERSON_NAME] phone_iphone iPhone …" at bounding box center [279, 174] width 166 height 121
click at [348, 224] on span at bounding box center [331, 223] width 46 height 17
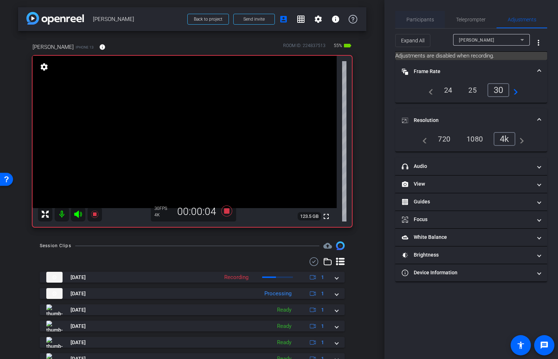
click at [414, 21] on span "Participants" at bounding box center [419, 19] width 27 height 5
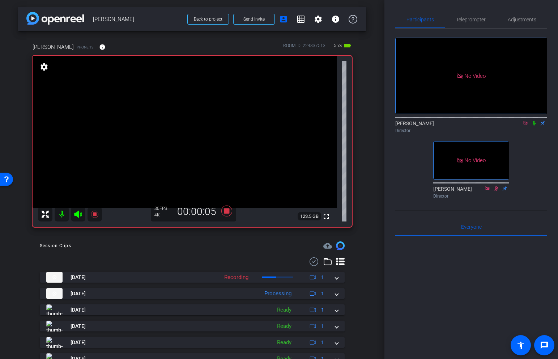
click at [535, 120] on icon at bounding box center [534, 122] width 6 height 5
click at [97, 211] on icon at bounding box center [94, 214] width 9 height 9
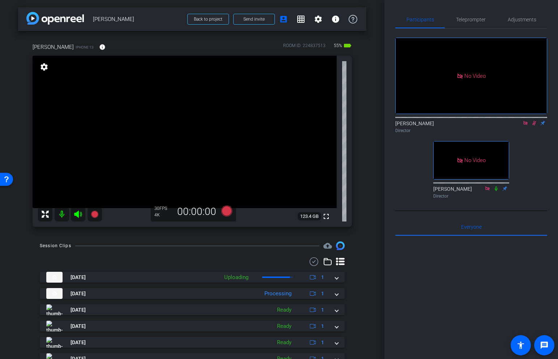
click at [536, 120] on icon at bounding box center [534, 122] width 6 height 5
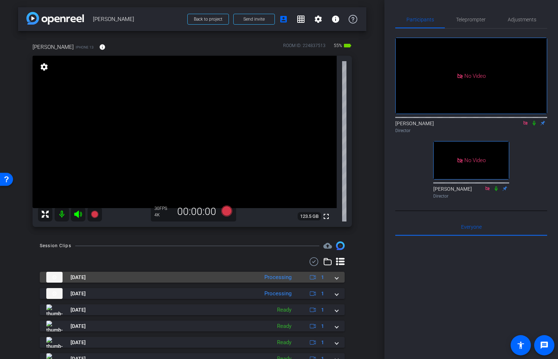
click at [338, 277] on span at bounding box center [336, 277] width 3 height 8
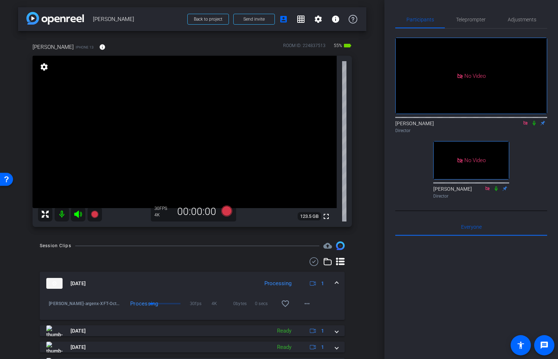
click at [535, 121] on icon at bounding box center [533, 123] width 3 height 5
click at [48, 304] on mat-icon "play_circle_outline" at bounding box center [48, 305] width 7 height 7
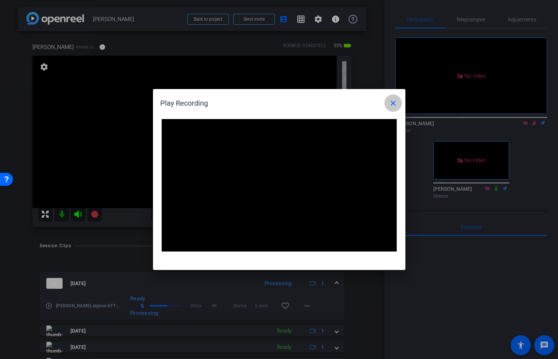
click at [391, 103] on mat-icon "close" at bounding box center [393, 103] width 9 height 9
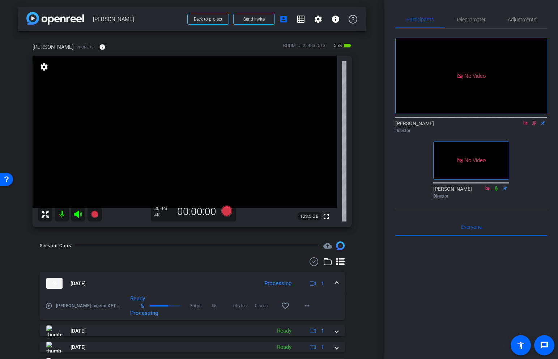
click at [534, 121] on icon at bounding box center [534, 123] width 4 height 5
click at [334, 282] on div "[DATE] Processing 1" at bounding box center [190, 283] width 289 height 11
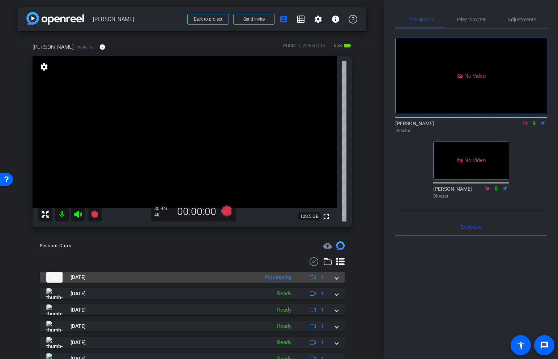
click at [340, 276] on mat-expansion-panel-header "[DATE] Processing 1" at bounding box center [192, 276] width 305 height 11
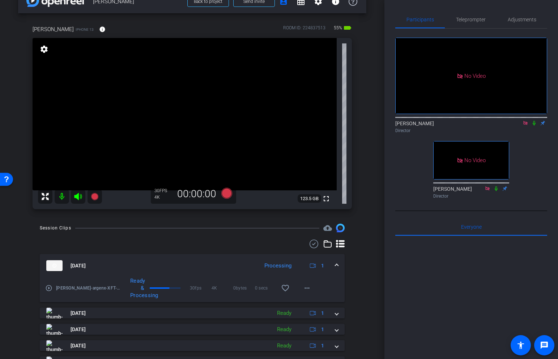
scroll to position [18, 0]
click at [305, 288] on mat-icon "more_horiz" at bounding box center [306, 287] width 9 height 9
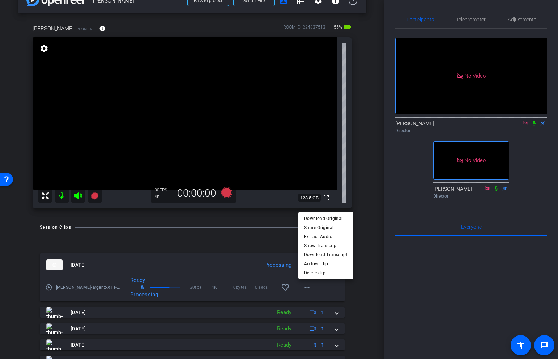
click at [363, 279] on div at bounding box center [279, 179] width 558 height 359
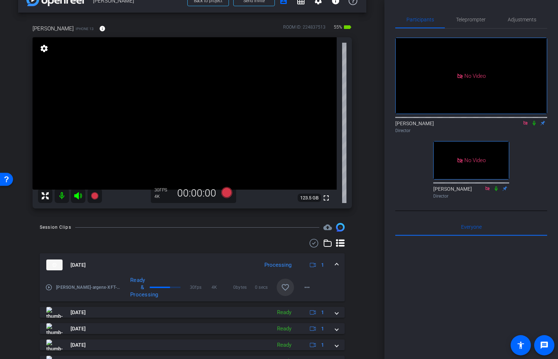
click at [285, 289] on mat-icon "favorite_border" at bounding box center [285, 287] width 9 height 9
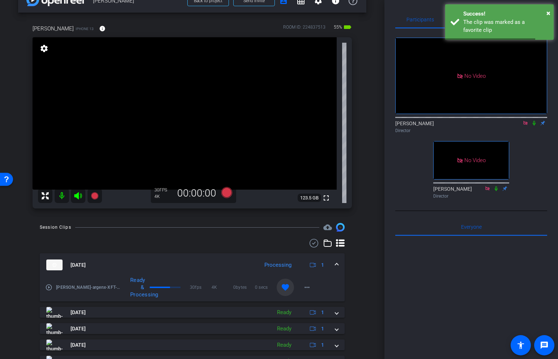
click at [365, 282] on div "Session Clips cloud_upload [DATE] Processing 1 play_circle_outline [PERSON_NAME…" at bounding box center [192, 324] width 348 height 202
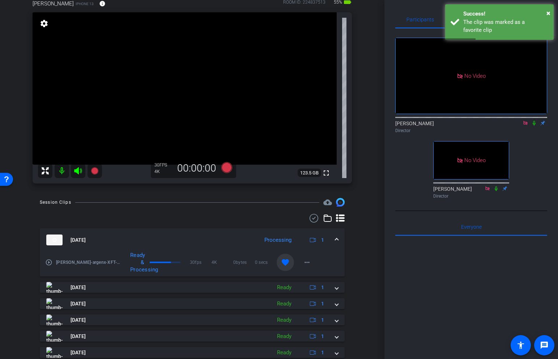
scroll to position [84, 0]
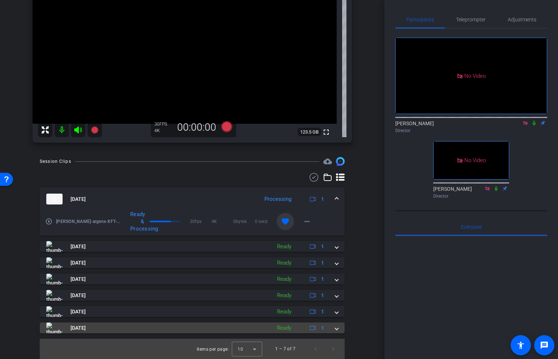
click at [336, 328] on span at bounding box center [336, 328] width 3 height 8
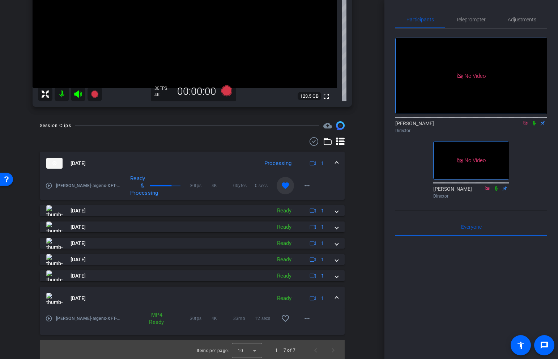
scroll to position [121, 0]
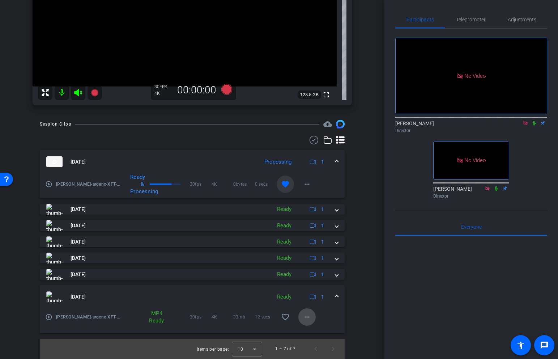
click at [306, 318] on mat-icon "more_horiz" at bounding box center [306, 316] width 9 height 9
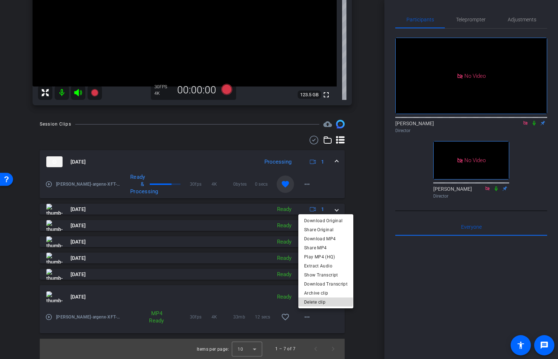
click at [320, 300] on span "Delete clip" at bounding box center [325, 301] width 43 height 9
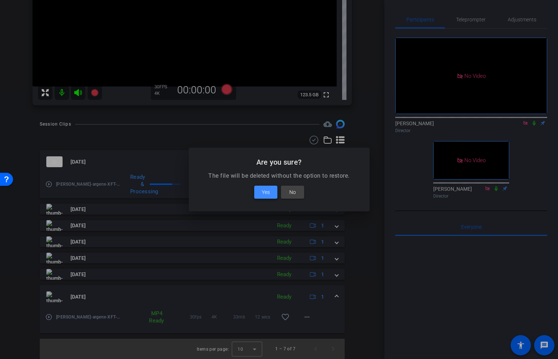
click at [264, 193] on span "Yes" at bounding box center [266, 192] width 8 height 9
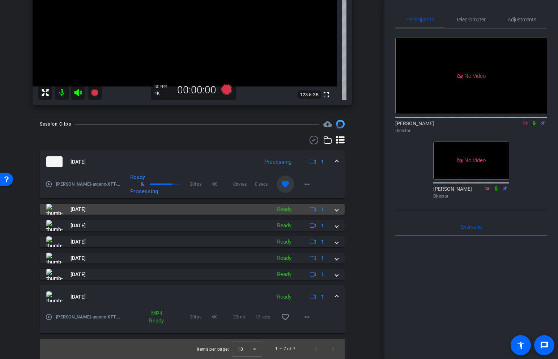
scroll to position [68, 0]
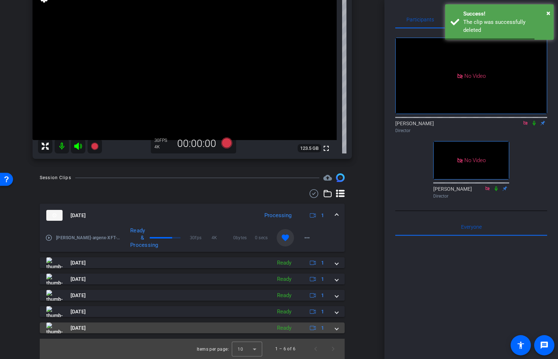
click at [337, 327] on span at bounding box center [336, 328] width 3 height 8
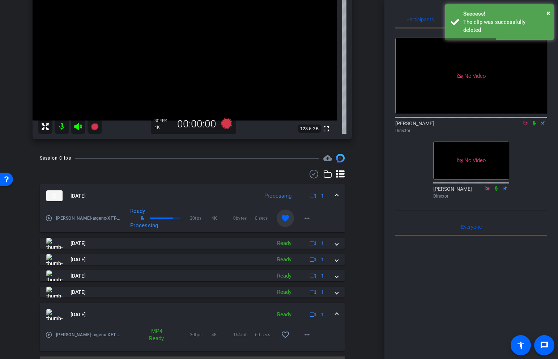
scroll to position [105, 0]
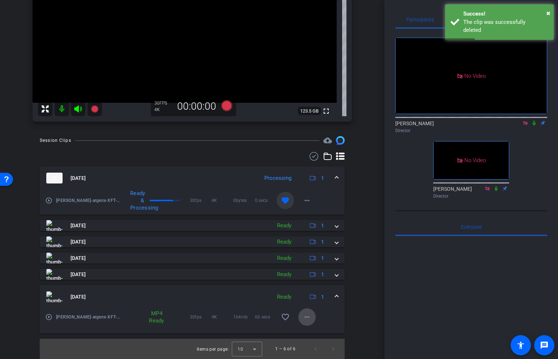
click at [306, 313] on mat-icon "more_horiz" at bounding box center [306, 316] width 9 height 9
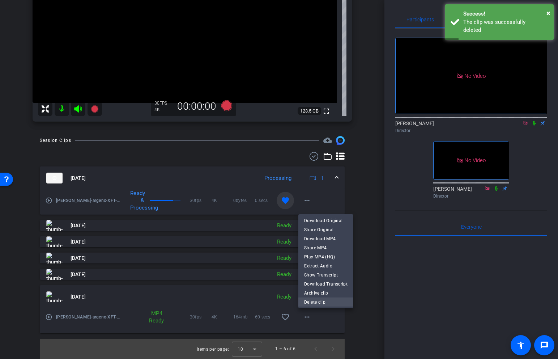
click at [312, 302] on span "Delete clip" at bounding box center [325, 301] width 43 height 9
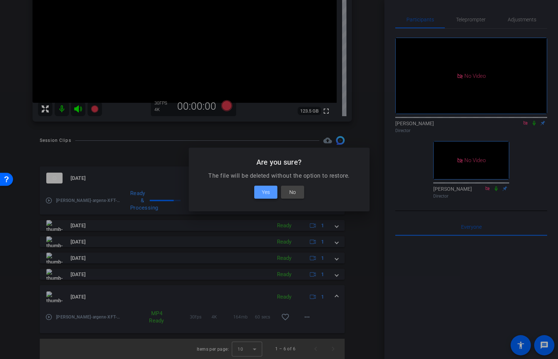
click at [264, 191] on span "Yes" at bounding box center [266, 192] width 8 height 9
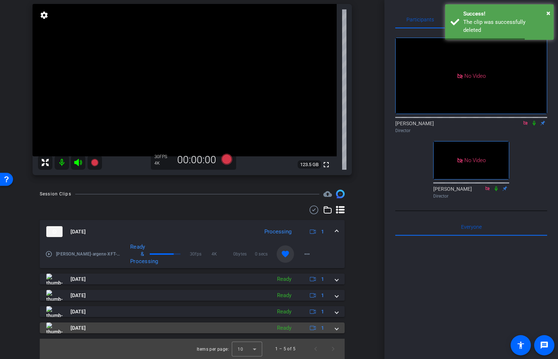
click at [335, 326] on span at bounding box center [336, 328] width 3 height 8
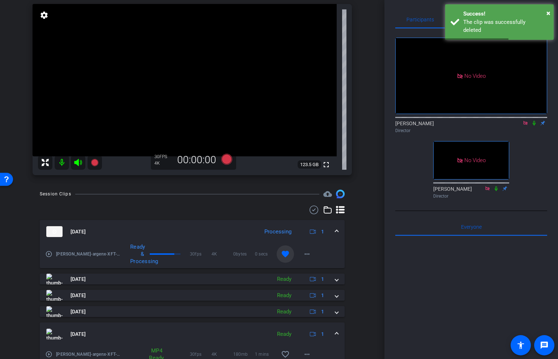
click at [344, 332] on div "Session Clips cloud_upload [DATE] Processing 1 play_circle_outline [PERSON_NAME…" at bounding box center [192, 292] width 348 height 206
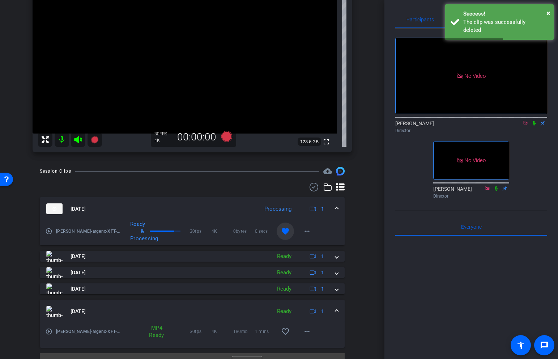
scroll to position [89, 0]
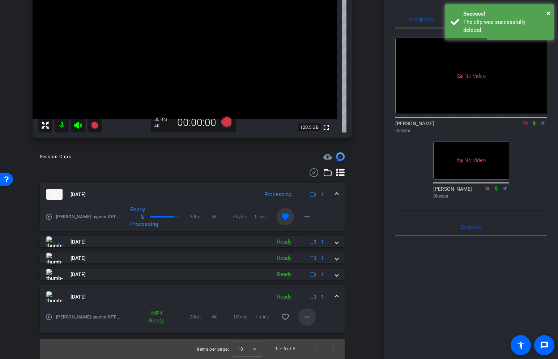
click at [305, 315] on mat-icon "more_horiz" at bounding box center [306, 316] width 9 height 9
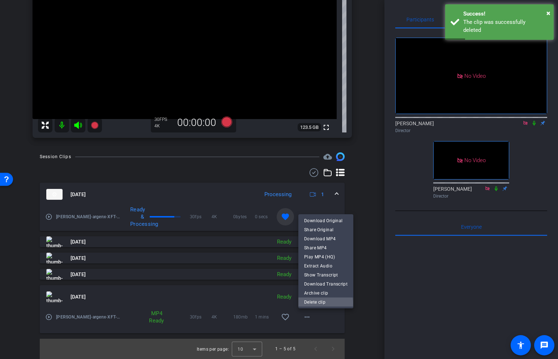
click at [320, 303] on span "Delete clip" at bounding box center [325, 301] width 43 height 9
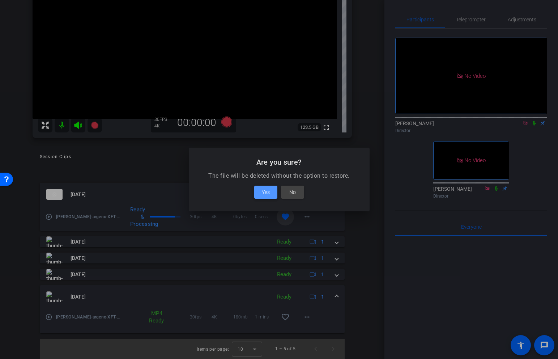
click at [264, 188] on span "Yes" at bounding box center [266, 192] width 8 height 9
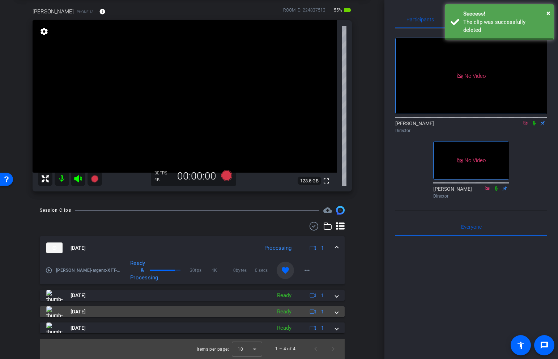
scroll to position [35, 0]
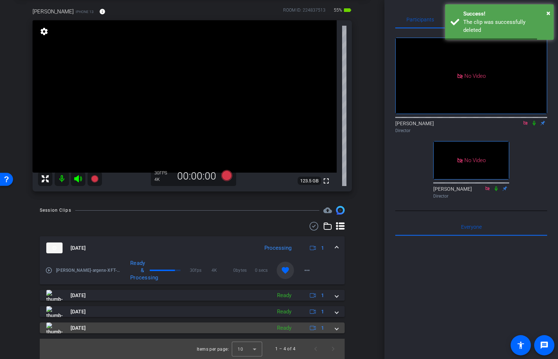
click at [337, 329] on span at bounding box center [336, 328] width 3 height 8
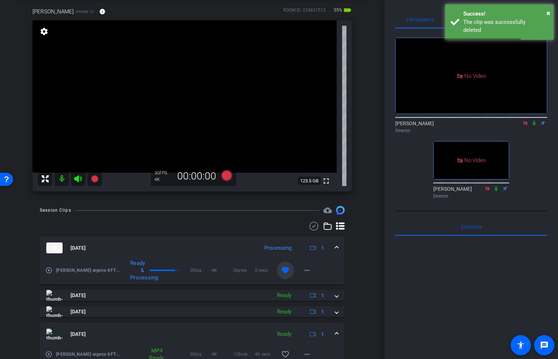
scroll to position [73, 0]
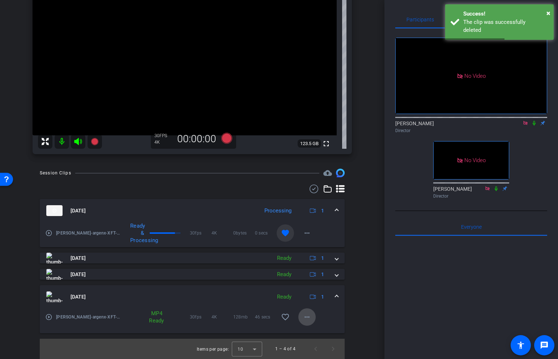
click at [310, 313] on mat-icon "more_horiz" at bounding box center [306, 316] width 9 height 9
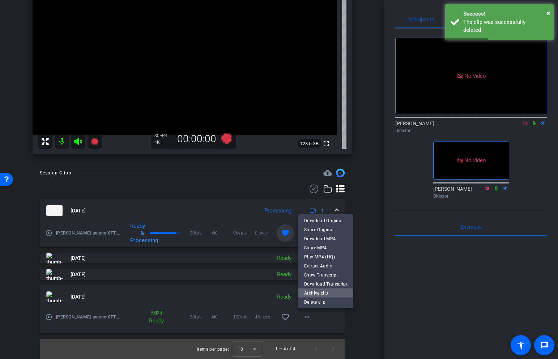
click at [316, 296] on span "Archive clip" at bounding box center [325, 292] width 43 height 9
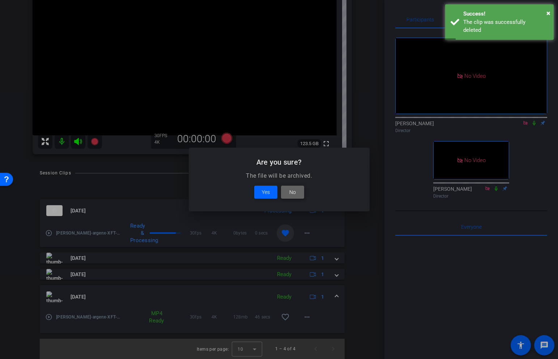
click at [294, 193] on span "No" at bounding box center [292, 192] width 7 height 9
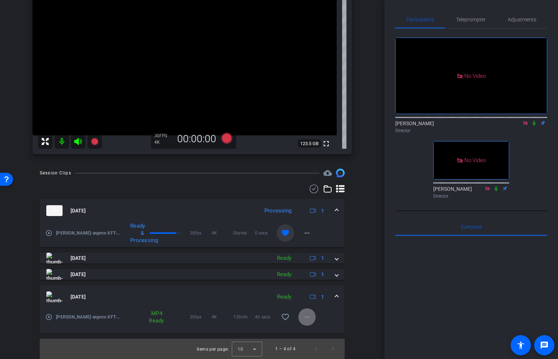
click at [309, 318] on mat-icon "more_horiz" at bounding box center [306, 316] width 9 height 9
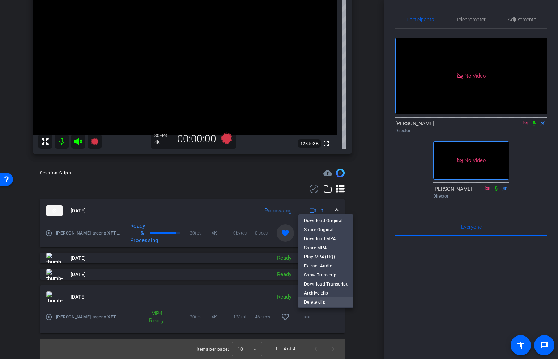
click at [319, 303] on span "Delete clip" at bounding box center [325, 301] width 43 height 9
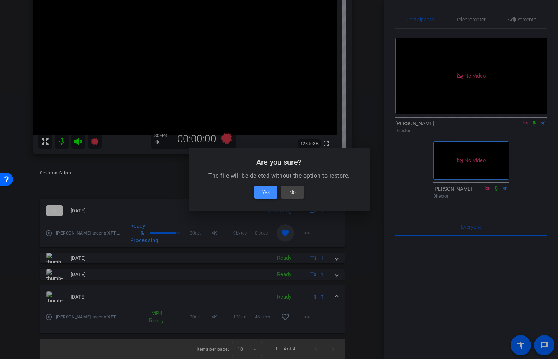
click at [265, 187] on span at bounding box center [265, 191] width 23 height 17
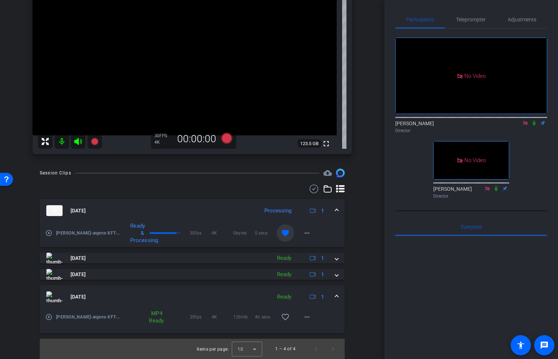
scroll to position [19, 0]
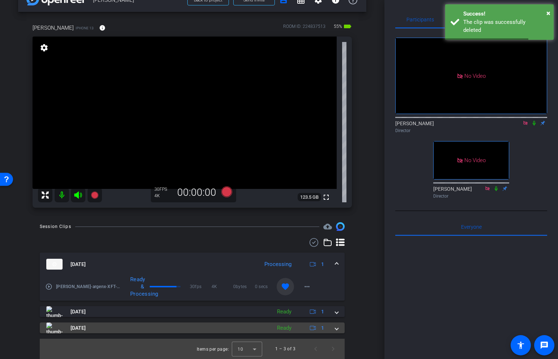
click at [336, 329] on span at bounding box center [336, 328] width 3 height 8
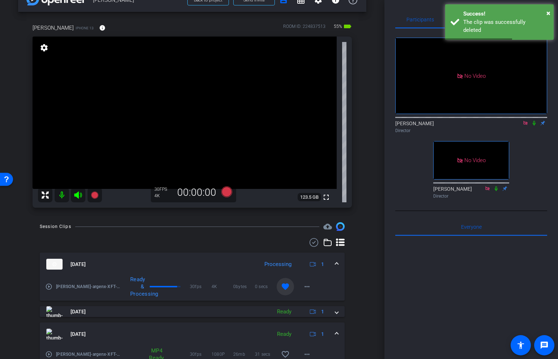
scroll to position [56, 0]
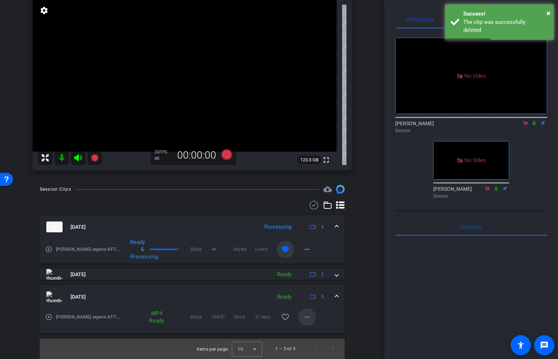
click at [309, 318] on mat-icon "more_horiz" at bounding box center [306, 316] width 9 height 9
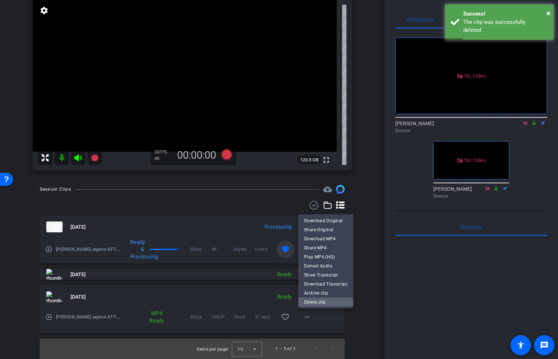
click at [315, 304] on span "Delete clip" at bounding box center [325, 301] width 43 height 9
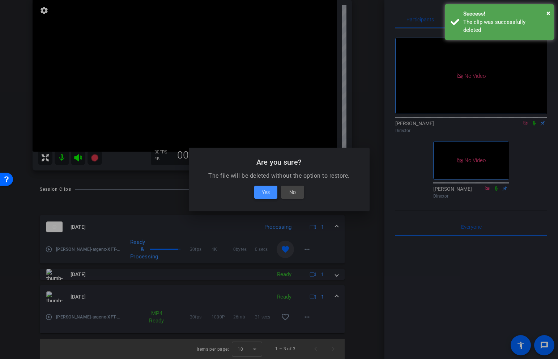
click at [261, 189] on span at bounding box center [265, 191] width 23 height 17
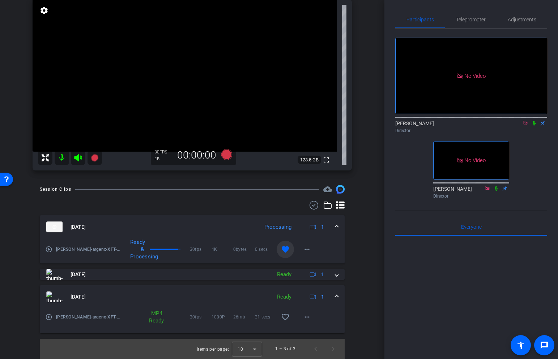
scroll to position [3, 0]
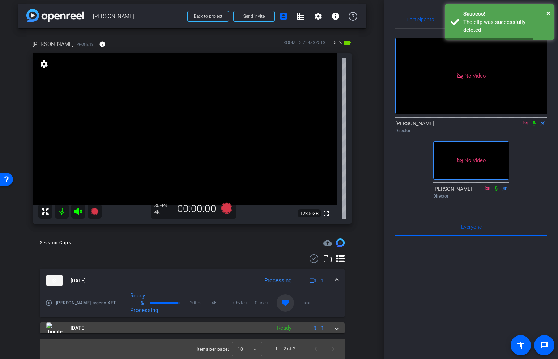
click at [336, 326] on span at bounding box center [336, 328] width 3 height 8
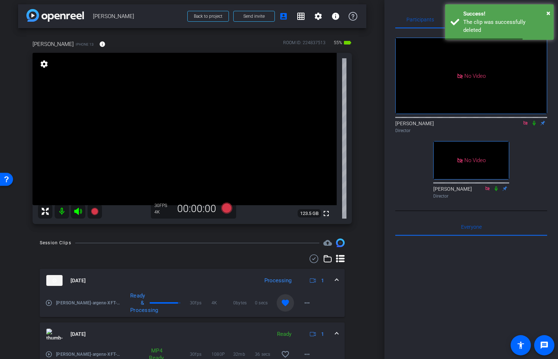
scroll to position [40, 0]
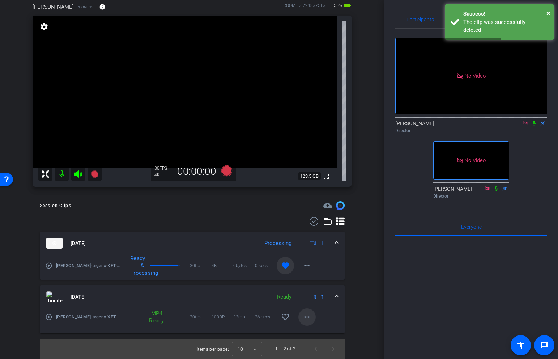
click at [308, 317] on mat-icon "more_horiz" at bounding box center [306, 316] width 9 height 9
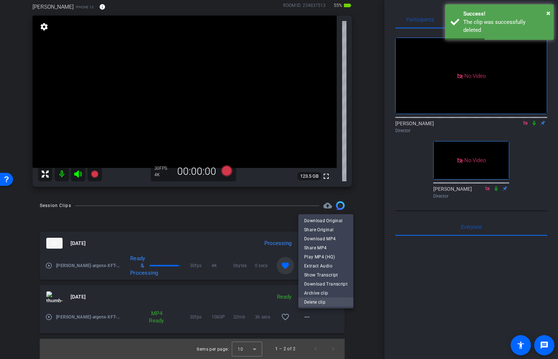
click at [319, 298] on span "Delete clip" at bounding box center [325, 301] width 43 height 9
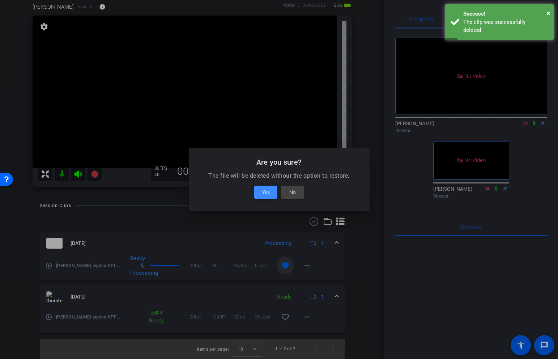
click at [265, 190] on span "Yes" at bounding box center [266, 192] width 8 height 9
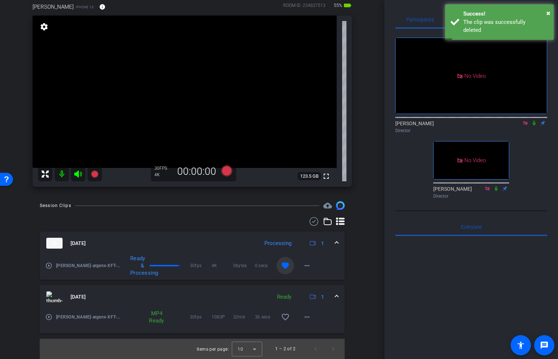
scroll to position [0, 0]
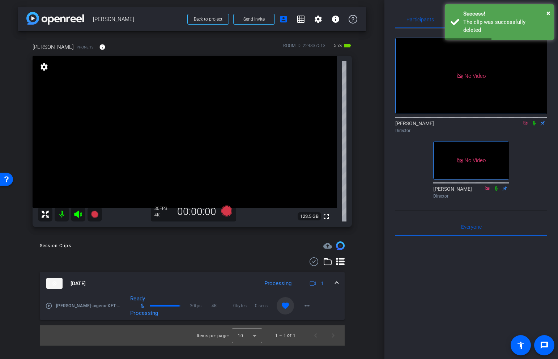
click at [150, 117] on video at bounding box center [185, 132] width 304 height 152
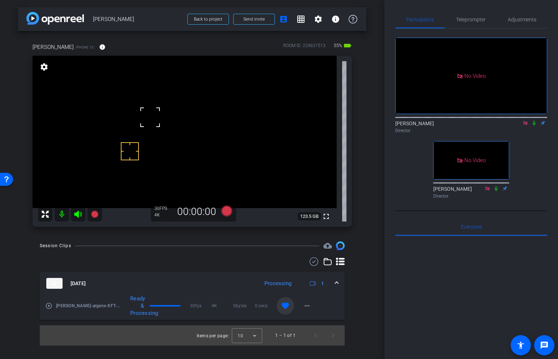
click at [535, 121] on icon at bounding box center [533, 123] width 3 height 5
click at [95, 213] on icon at bounding box center [94, 213] width 7 height 7
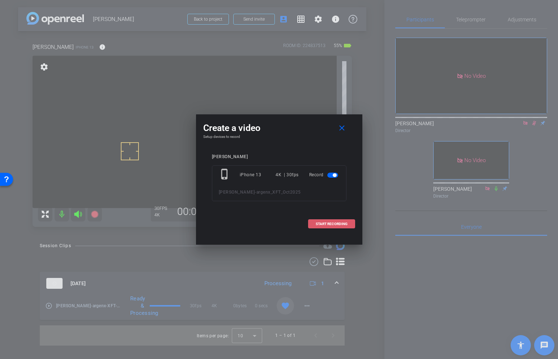
click at [331, 222] on span "START RECORDING" at bounding box center [332, 224] width 32 height 4
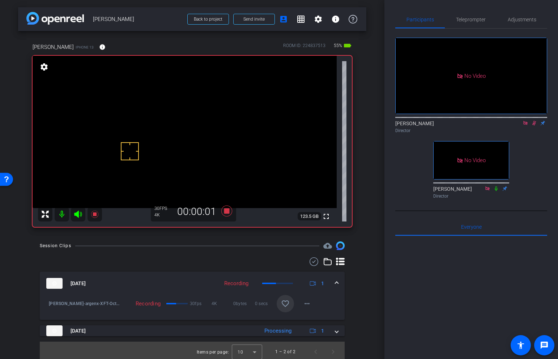
click at [153, 108] on video at bounding box center [185, 132] width 304 height 152
click at [154, 113] on video at bounding box center [185, 132] width 304 height 152
click at [537, 120] on mat-icon at bounding box center [533, 123] width 9 height 7
click at [535, 120] on icon at bounding box center [534, 122] width 6 height 5
click at [523, 20] on span "Adjustments" at bounding box center [521, 19] width 29 height 5
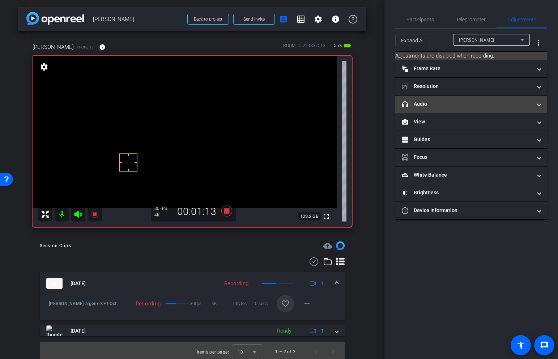
click at [477, 109] on mat-expansion-panel-header "headphone icon Audio" at bounding box center [471, 103] width 152 height 17
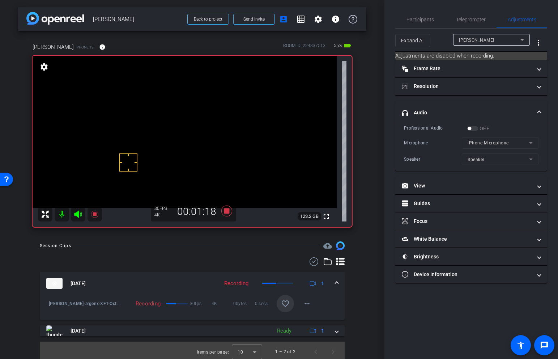
click at [516, 143] on mat-form-field "iPhone Microphone" at bounding box center [500, 143] width 77 height 12
click at [95, 213] on icon at bounding box center [94, 213] width 7 height 7
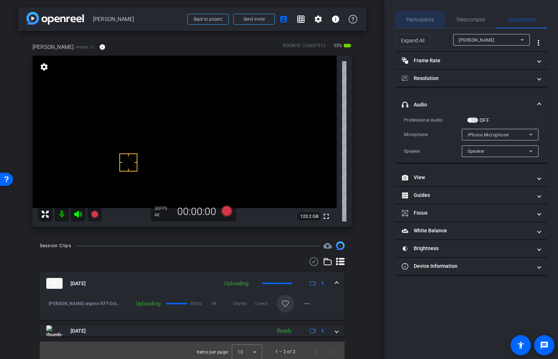
click at [424, 22] on span "Participants" at bounding box center [419, 19] width 27 height 5
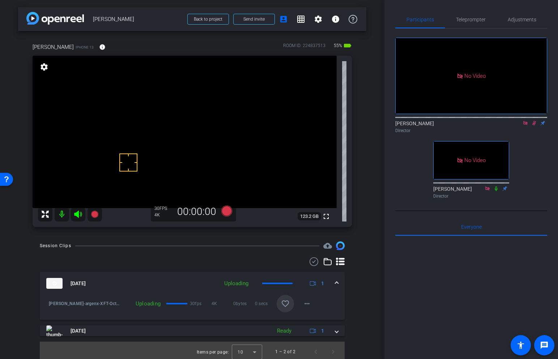
click at [532, 120] on icon at bounding box center [534, 122] width 6 height 5
click at [521, 21] on span "Adjustments" at bounding box center [521, 19] width 29 height 5
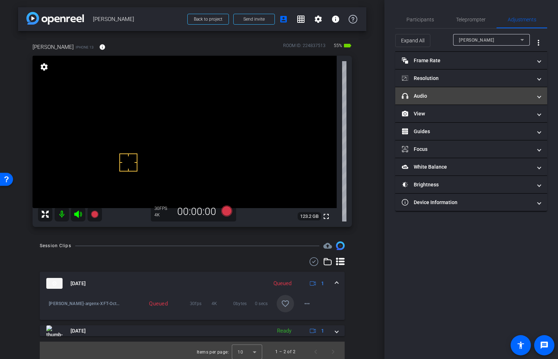
click at [460, 96] on mat-panel-title "headphone icon Audio" at bounding box center [467, 96] width 130 height 8
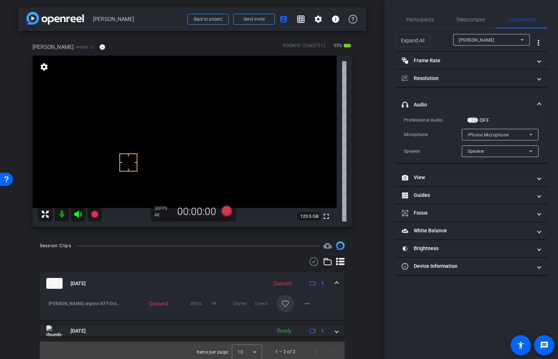
click at [469, 120] on span "button" at bounding box center [469, 120] width 4 height 4
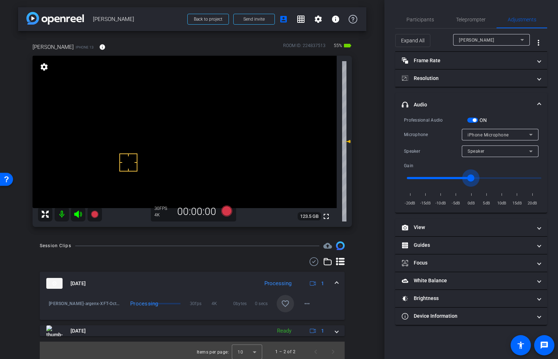
click at [471, 179] on input "range" at bounding box center [474, 178] width 150 height 16
click at [159, 117] on video at bounding box center [185, 132] width 304 height 152
drag, startPoint x: 472, startPoint y: 179, endPoint x: 515, endPoint y: 182, distance: 43.1
click at [515, 182] on input "range" at bounding box center [474, 178] width 150 height 16
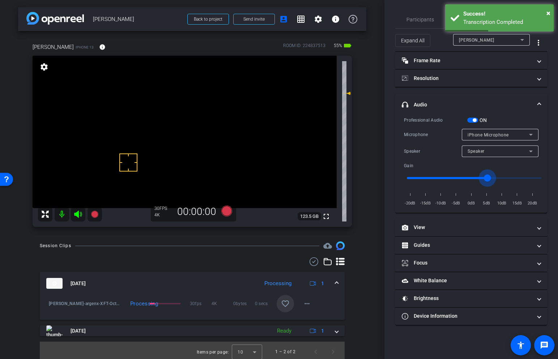
drag, startPoint x: 513, startPoint y: 175, endPoint x: 488, endPoint y: 177, distance: 25.4
type input "4"
click at [488, 177] on input "range" at bounding box center [474, 178] width 150 height 16
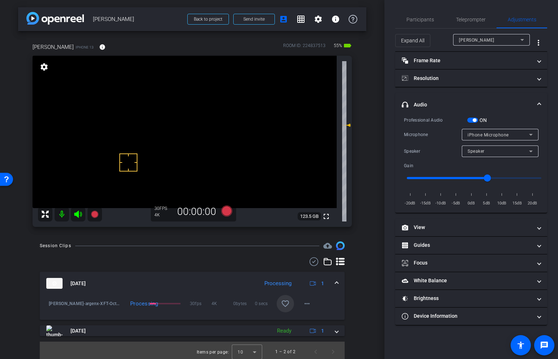
click at [476, 119] on span "button" at bounding box center [474, 120] width 4 height 4
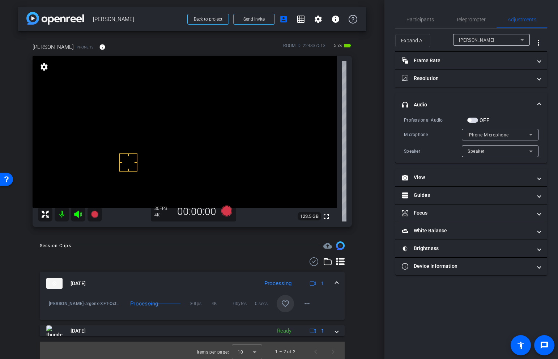
click at [156, 121] on video at bounding box center [185, 132] width 304 height 152
click at [422, 21] on span "Participants" at bounding box center [419, 19] width 27 height 5
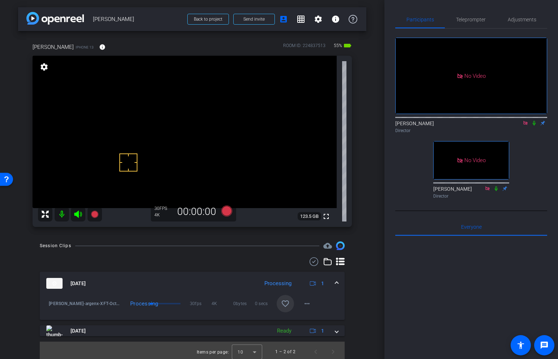
scroll to position [3, 0]
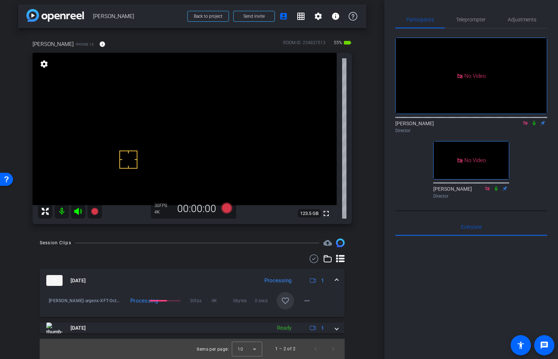
click at [154, 133] on video at bounding box center [185, 129] width 304 height 152
click at [163, 109] on video at bounding box center [185, 129] width 304 height 152
click at [160, 122] on video at bounding box center [185, 129] width 304 height 152
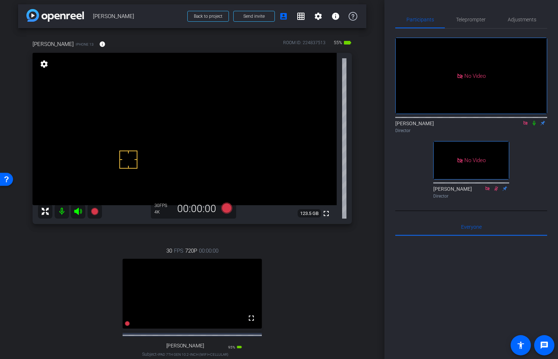
click at [78, 205] on video at bounding box center [185, 129] width 304 height 152
click at [78, 210] on div at bounding box center [78, 219] width 18 height 18
click at [77, 206] on mat-icon at bounding box center [78, 211] width 14 height 14
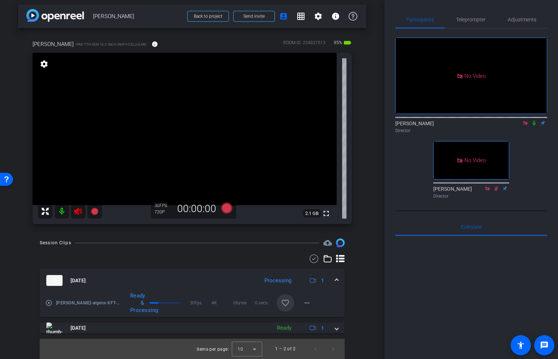
scroll to position [0, 0]
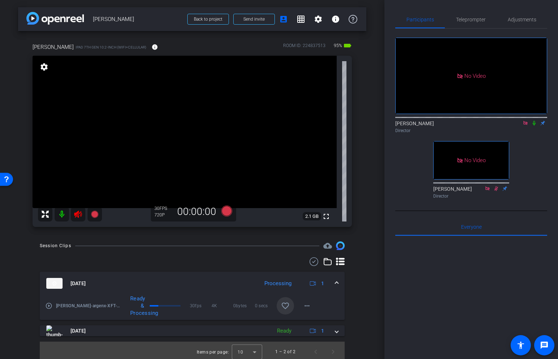
click at [74, 210] on icon at bounding box center [78, 214] width 9 height 9
click at [514, 23] on span "Adjustments" at bounding box center [521, 19] width 29 height 17
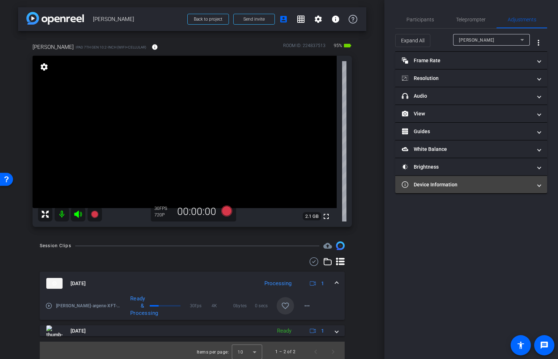
click at [471, 181] on mat-panel-title "Device Information" at bounding box center [467, 185] width 130 height 8
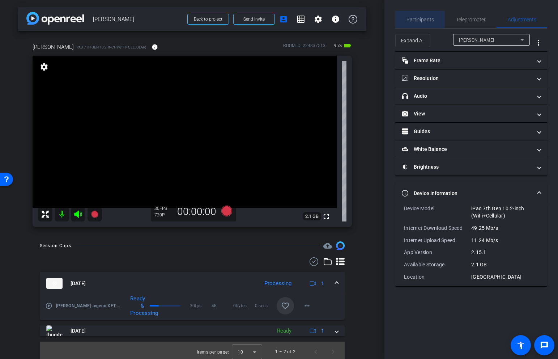
click at [426, 23] on span "Participants" at bounding box center [419, 19] width 27 height 17
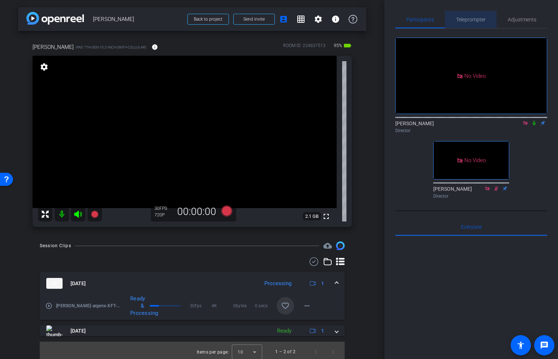
click at [468, 21] on span "Teleprompter" at bounding box center [471, 19] width 30 height 5
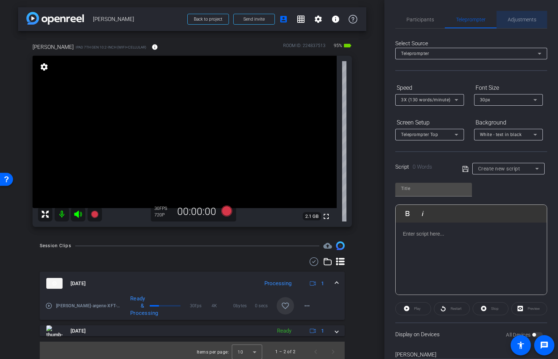
click at [523, 16] on span "Adjustments" at bounding box center [521, 19] width 29 height 17
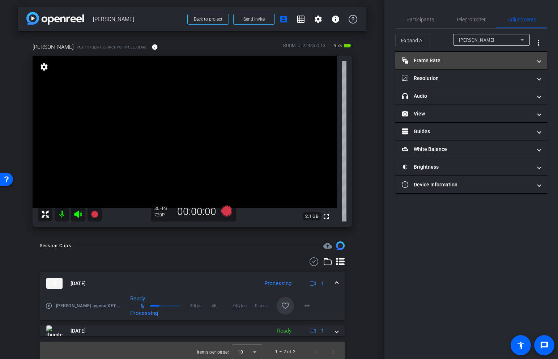
click at [488, 62] on mat-panel-title "Frame Rate Frame Rate" at bounding box center [467, 61] width 130 height 8
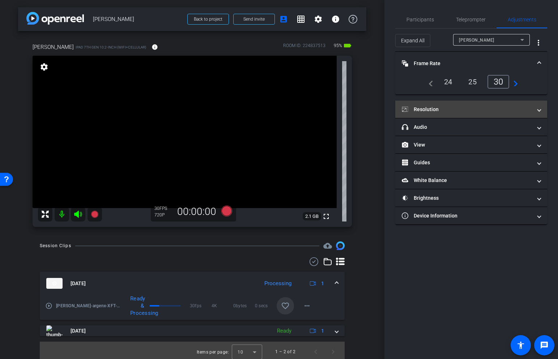
click at [505, 110] on mat-panel-title "Resolution" at bounding box center [467, 110] width 130 height 8
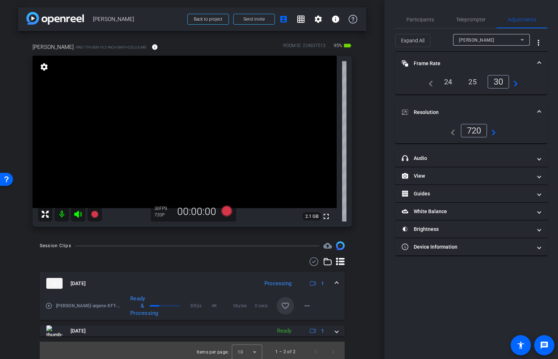
click at [494, 133] on mat-icon "navigate_next" at bounding box center [491, 130] width 9 height 9
click at [476, 132] on div "720" at bounding box center [473, 131] width 27 height 14
click at [492, 133] on mat-icon "navigate_next" at bounding box center [491, 130] width 9 height 9
click at [470, 177] on mat-panel-title "View" at bounding box center [467, 176] width 130 height 8
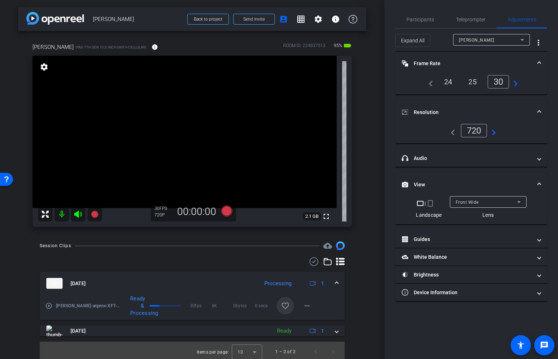
click at [488, 199] on div "Front Wide" at bounding box center [485, 201] width 61 height 9
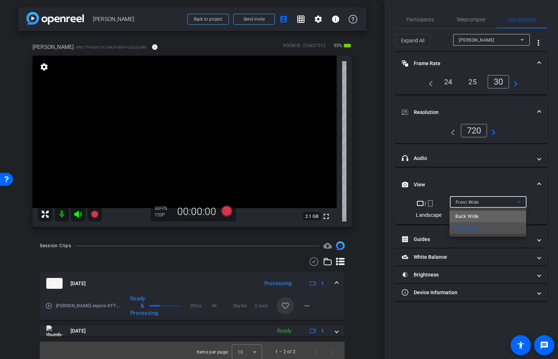
click at [483, 215] on mat-option "Back Wide" at bounding box center [487, 216] width 77 height 12
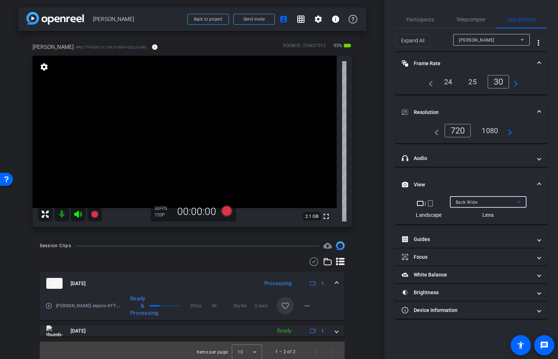
click at [504, 132] on mat-icon "navigate_next" at bounding box center [507, 130] width 9 height 9
click at [512, 133] on div "navigate_before 720 1080 navigate_next" at bounding box center [471, 131] width 134 height 14
click at [491, 127] on div "1080" at bounding box center [489, 130] width 27 height 12
click at [422, 20] on span "Participants" at bounding box center [419, 19] width 27 height 5
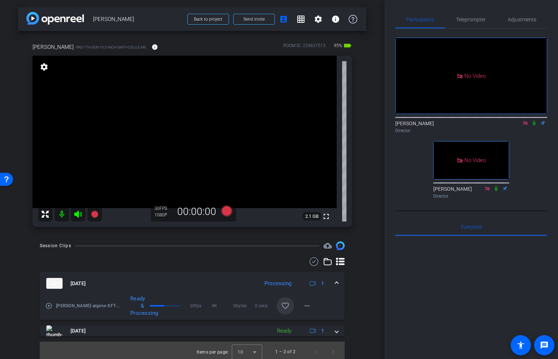
click at [258, 84] on video at bounding box center [185, 132] width 304 height 152
click at [520, 19] on span "Adjustments" at bounding box center [521, 19] width 29 height 5
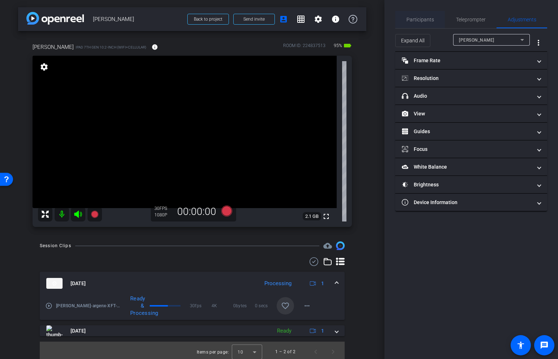
click at [421, 21] on span "Participants" at bounding box center [419, 19] width 27 height 5
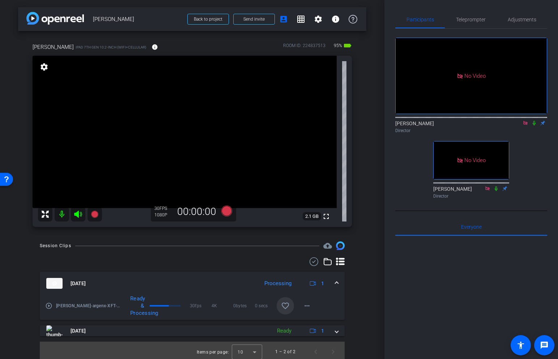
click at [261, 100] on video at bounding box center [185, 132] width 304 height 152
click at [96, 213] on icon at bounding box center [94, 213] width 7 height 7
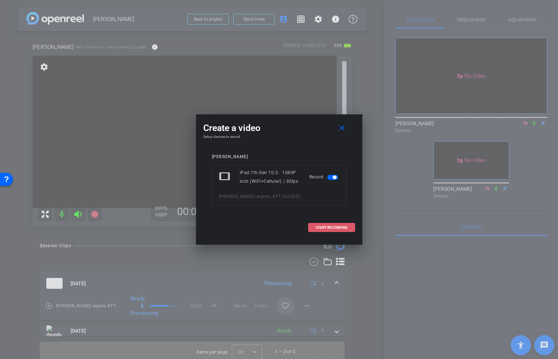
click at [327, 226] on span "START RECORDING" at bounding box center [332, 228] width 32 height 4
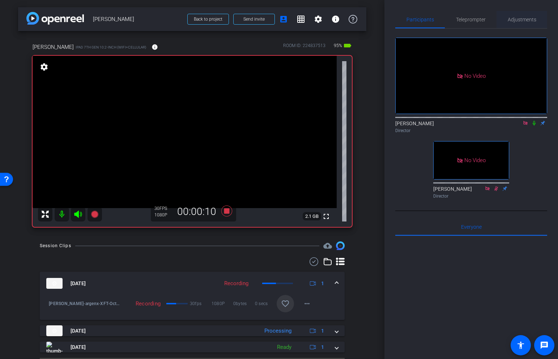
click at [520, 19] on span "Adjustments" at bounding box center [521, 19] width 29 height 5
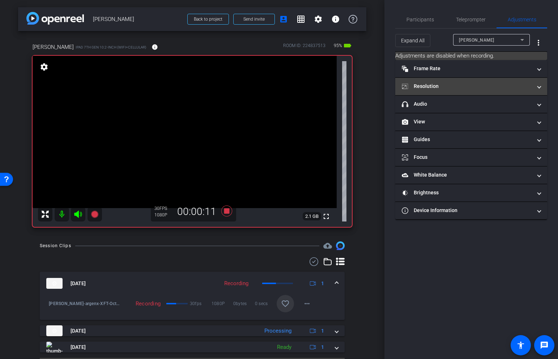
click at [493, 83] on mat-panel-title "Resolution" at bounding box center [467, 86] width 130 height 8
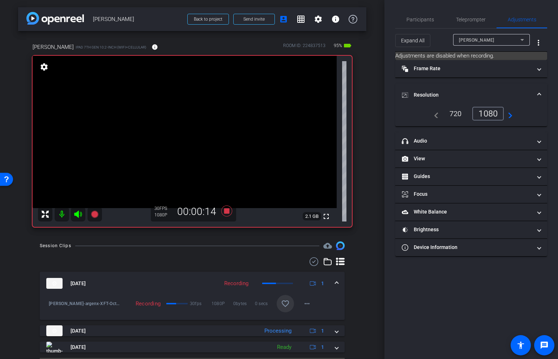
click at [512, 112] on mat-icon "navigate_next" at bounding box center [507, 113] width 9 height 9
click at [414, 17] on span "Participants" at bounding box center [419, 19] width 27 height 5
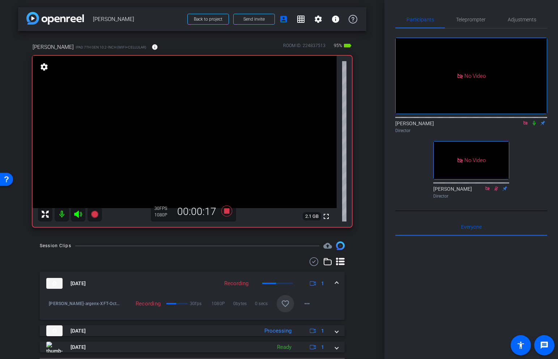
click at [261, 84] on video at bounding box center [185, 132] width 304 height 152
click at [228, 210] on icon at bounding box center [226, 210] width 11 height 11
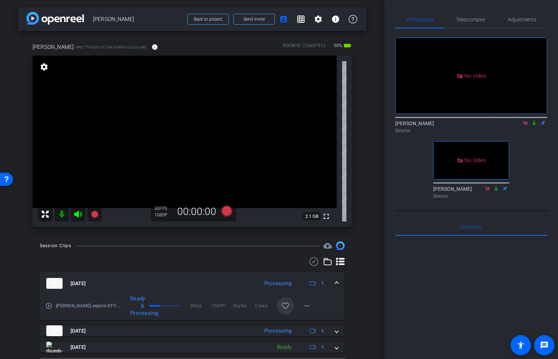
click at [535, 120] on icon at bounding box center [534, 122] width 6 height 5
click at [47, 303] on mat-icon "play_circle_outline" at bounding box center [48, 305] width 7 height 7
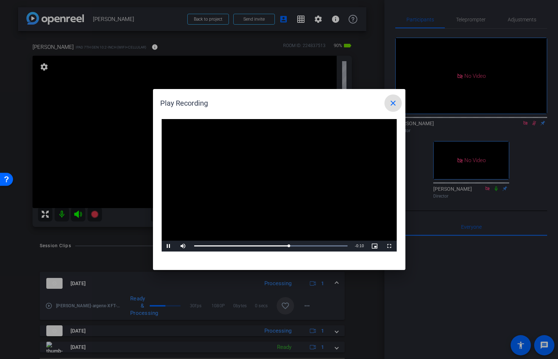
click at [392, 103] on mat-icon "close" at bounding box center [393, 103] width 9 height 9
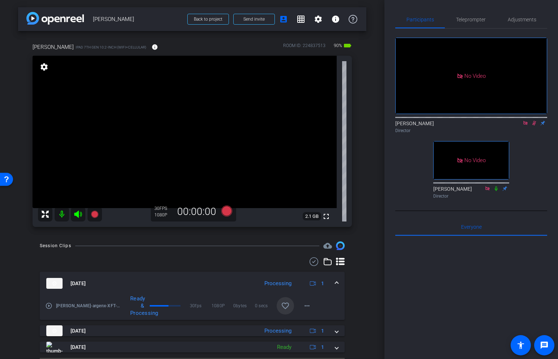
click at [535, 120] on mat-icon at bounding box center [533, 123] width 9 height 7
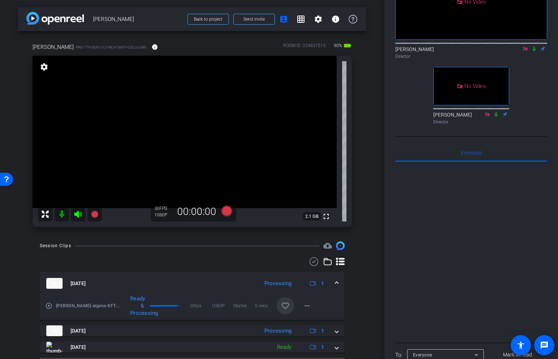
scroll to position [19, 0]
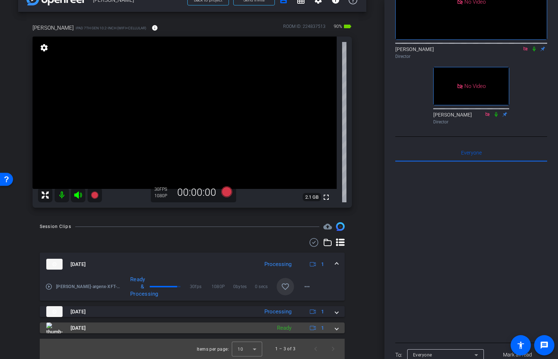
click at [338, 328] on mat-expansion-panel-header "[DATE] Ready 1" at bounding box center [192, 327] width 305 height 11
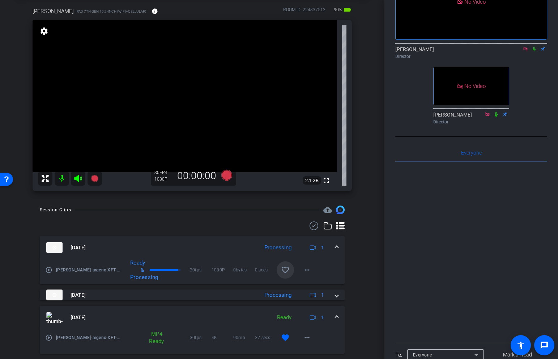
scroll to position [56, 0]
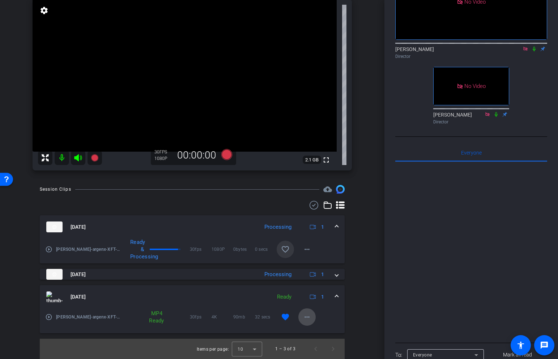
click at [305, 319] on mat-icon "more_horiz" at bounding box center [306, 316] width 9 height 9
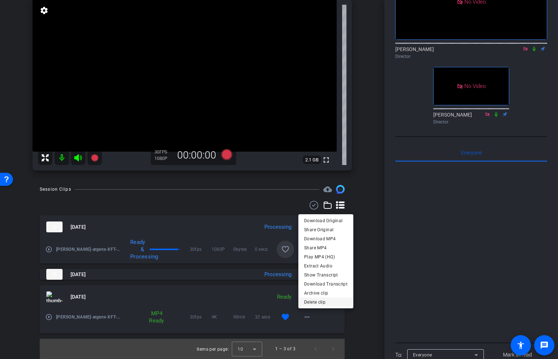
click at [324, 301] on span "Delete clip" at bounding box center [325, 301] width 43 height 9
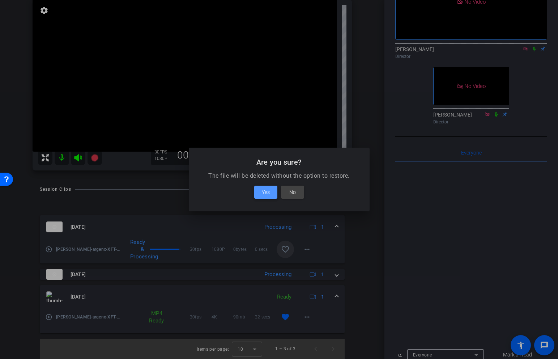
click at [266, 194] on span "Yes" at bounding box center [266, 192] width 8 height 9
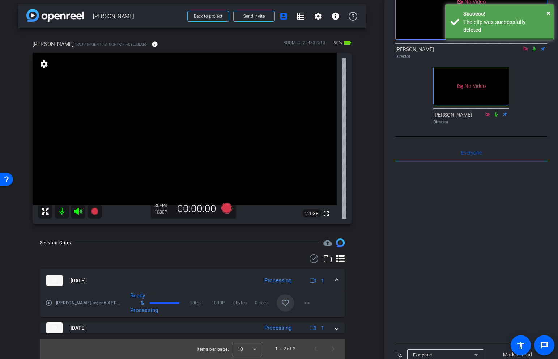
scroll to position [3, 0]
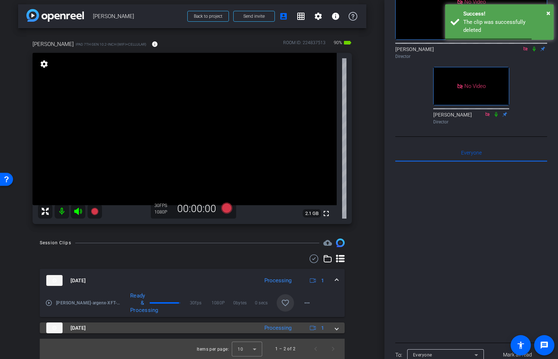
click at [334, 326] on div "[DATE] Processing 1" at bounding box center [190, 327] width 289 height 11
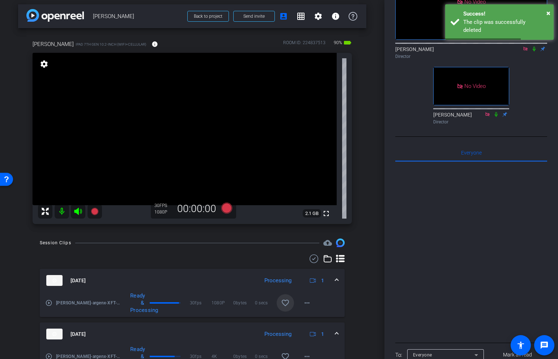
scroll to position [40, 0]
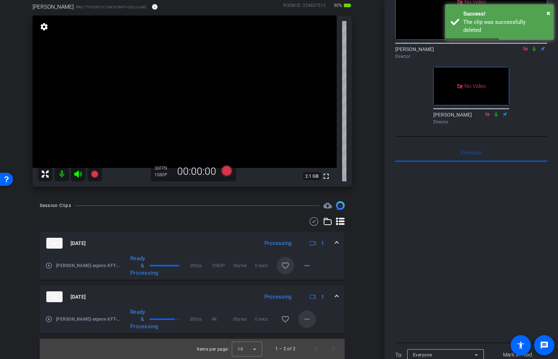
click at [310, 317] on mat-icon "more_horiz" at bounding box center [306, 318] width 9 height 9
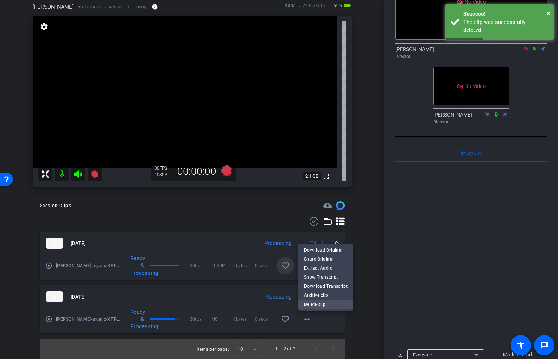
click at [322, 302] on span "Delete clip" at bounding box center [325, 304] width 43 height 9
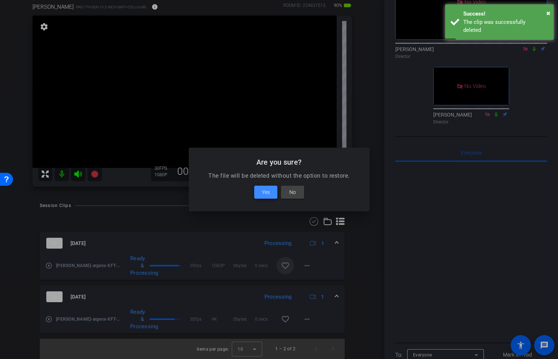
click at [267, 191] on span "Yes" at bounding box center [266, 192] width 8 height 9
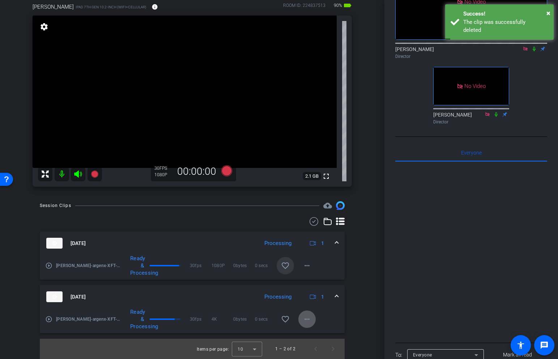
scroll to position [0, 0]
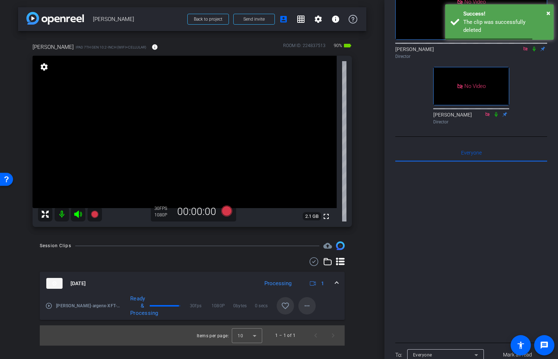
click at [307, 302] on mat-icon "more_horiz" at bounding box center [306, 305] width 9 height 9
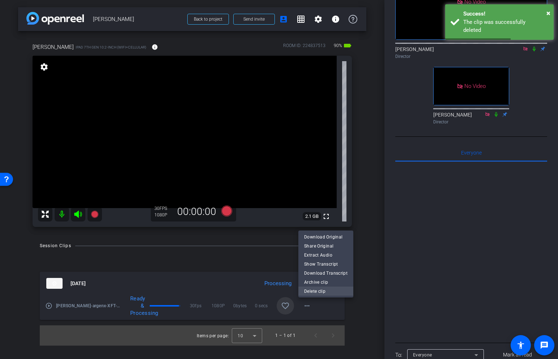
click at [315, 291] on span "Delete clip" at bounding box center [325, 290] width 43 height 9
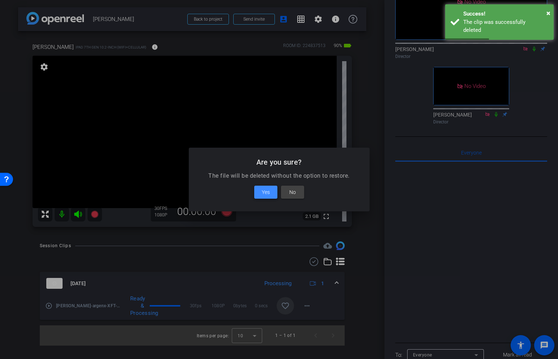
click at [267, 193] on span "Yes" at bounding box center [266, 192] width 8 height 9
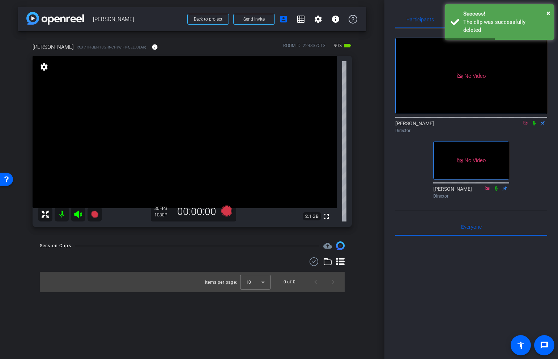
click at [535, 120] on icon at bounding box center [534, 122] width 6 height 5
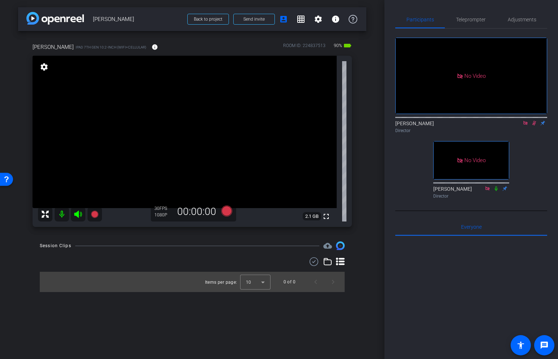
click at [534, 120] on icon at bounding box center [534, 122] width 6 height 5
click at [217, 138] on video at bounding box center [185, 132] width 304 height 152
click at [217, 184] on video at bounding box center [185, 132] width 304 height 152
click at [262, 145] on video at bounding box center [185, 132] width 304 height 152
click at [253, 155] on video at bounding box center [185, 132] width 304 height 152
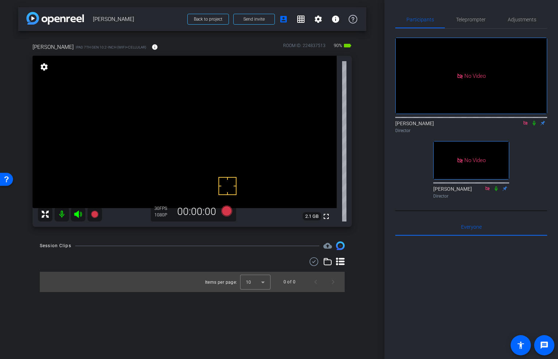
click at [255, 143] on video at bounding box center [185, 132] width 304 height 152
click at [158, 145] on video at bounding box center [185, 132] width 304 height 152
click at [203, 143] on video at bounding box center [185, 132] width 304 height 152
click at [208, 159] on video at bounding box center [185, 132] width 304 height 152
click at [183, 153] on video at bounding box center [185, 132] width 304 height 152
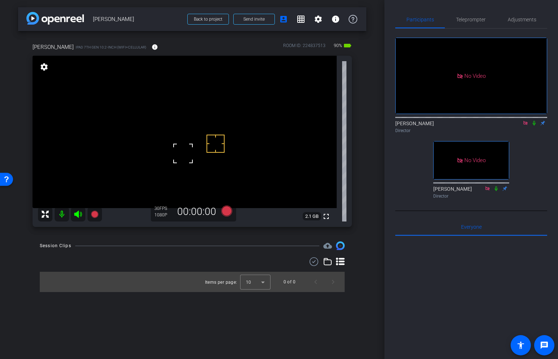
click at [188, 173] on video at bounding box center [185, 132] width 304 height 152
click at [205, 189] on video at bounding box center [185, 132] width 304 height 152
click at [184, 147] on video at bounding box center [185, 132] width 304 height 152
click at [184, 115] on video at bounding box center [185, 132] width 304 height 152
click at [182, 103] on video at bounding box center [185, 132] width 304 height 152
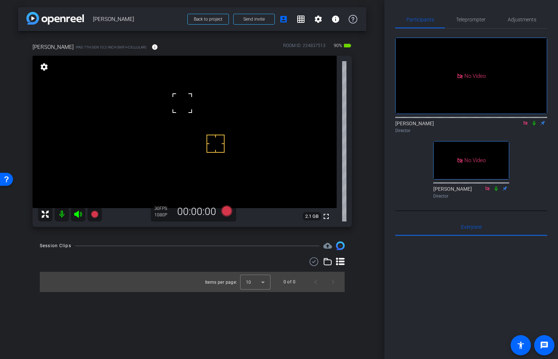
click at [180, 125] on video at bounding box center [185, 132] width 304 height 152
click at [190, 117] on video at bounding box center [185, 132] width 304 height 152
click at [190, 124] on div at bounding box center [190, 117] width 18 height 18
click at [189, 141] on video at bounding box center [185, 132] width 304 height 152
click at [171, 160] on video at bounding box center [185, 132] width 304 height 152
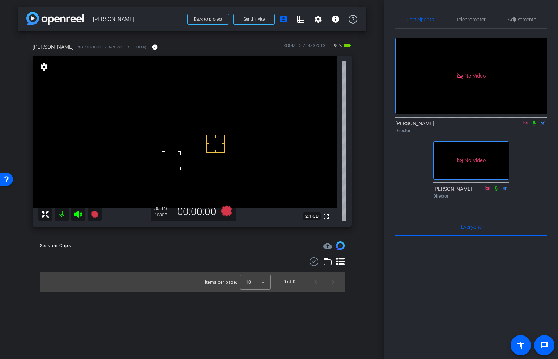
click at [179, 110] on video at bounding box center [185, 132] width 304 height 152
click at [126, 112] on video at bounding box center [185, 132] width 304 height 152
click at [119, 145] on video at bounding box center [185, 132] width 304 height 152
click at [206, 132] on video at bounding box center [185, 132] width 304 height 152
click at [198, 108] on video at bounding box center [185, 132] width 304 height 152
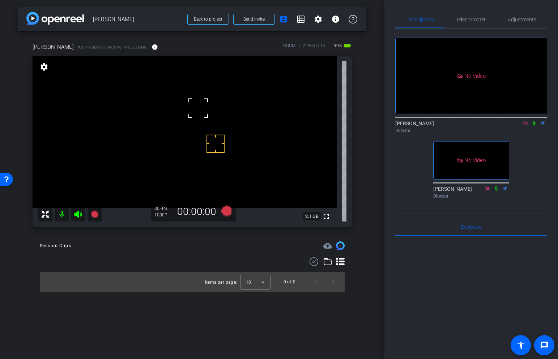
click at [198, 136] on video at bounding box center [185, 132] width 304 height 152
click at [203, 150] on video at bounding box center [185, 132] width 304 height 152
click at [201, 113] on video at bounding box center [185, 132] width 304 height 152
click at [161, 184] on video at bounding box center [185, 132] width 304 height 152
click at [185, 169] on video at bounding box center [185, 132] width 304 height 152
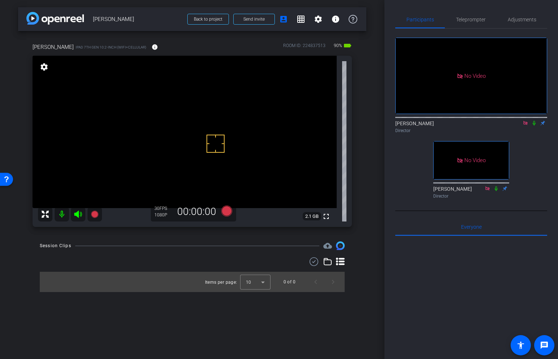
click at [228, 119] on video at bounding box center [185, 132] width 304 height 152
click at [240, 107] on video at bounding box center [185, 132] width 304 height 152
click at [245, 130] on video at bounding box center [185, 132] width 304 height 152
click at [241, 164] on video at bounding box center [185, 132] width 304 height 152
click at [238, 141] on video at bounding box center [185, 132] width 304 height 152
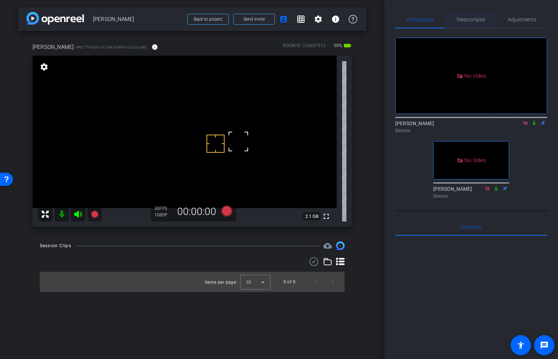
click at [483, 19] on span "Teleprompter" at bounding box center [471, 19] width 30 height 5
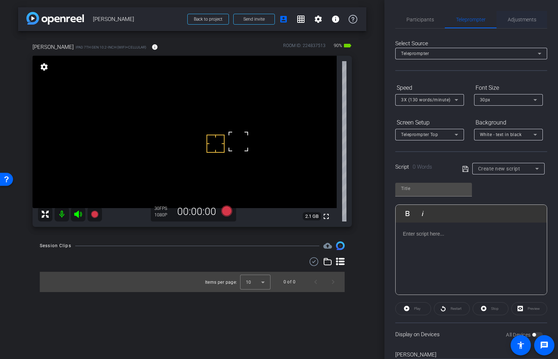
click at [518, 20] on span "Adjustments" at bounding box center [521, 19] width 29 height 5
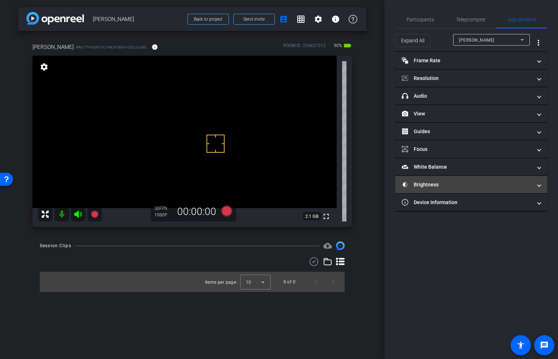
click at [437, 179] on mat-expansion-panel-header "Brightness" at bounding box center [471, 184] width 152 height 17
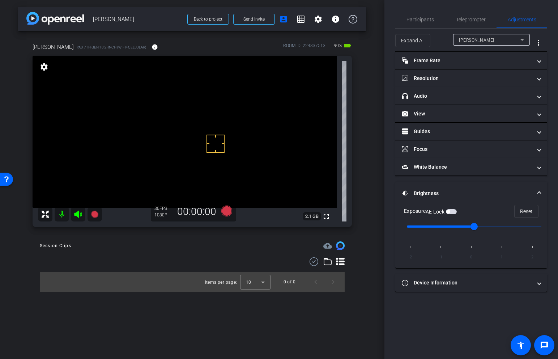
click at [450, 211] on span "button" at bounding box center [448, 212] width 4 height 4
drag, startPoint x: 473, startPoint y: 225, endPoint x: 456, endPoint y: 225, distance: 17.3
type input "-1"
click at [456, 225] on input "range" at bounding box center [474, 226] width 150 height 16
click at [233, 129] on video at bounding box center [185, 132] width 304 height 152
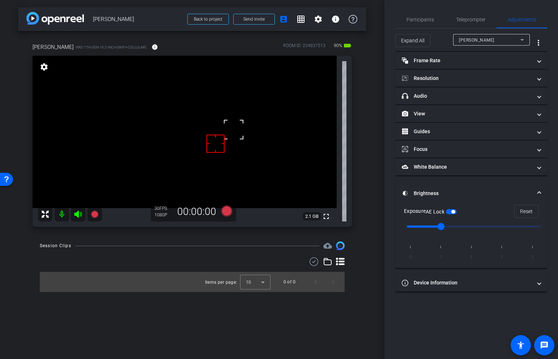
click at [456, 213] on span "button" at bounding box center [451, 211] width 11 height 5
click at [238, 121] on video at bounding box center [185, 132] width 304 height 152
click at [241, 129] on video at bounding box center [185, 132] width 304 height 152
click at [263, 145] on video at bounding box center [185, 132] width 304 height 152
click at [246, 158] on video at bounding box center [185, 132] width 304 height 152
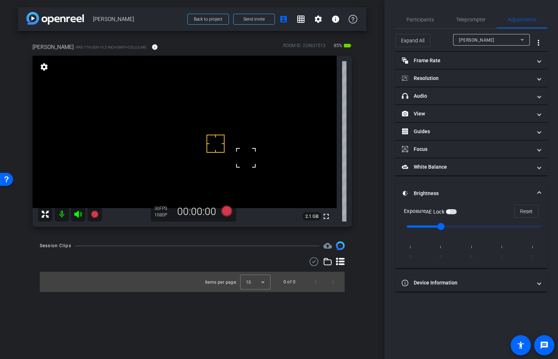
click at [254, 176] on video at bounding box center [185, 132] width 304 height 152
click at [247, 138] on video at bounding box center [185, 132] width 304 height 152
click at [225, 123] on video at bounding box center [185, 132] width 304 height 152
click at [250, 127] on video at bounding box center [185, 132] width 304 height 152
click at [421, 22] on span "Participants" at bounding box center [419, 19] width 27 height 5
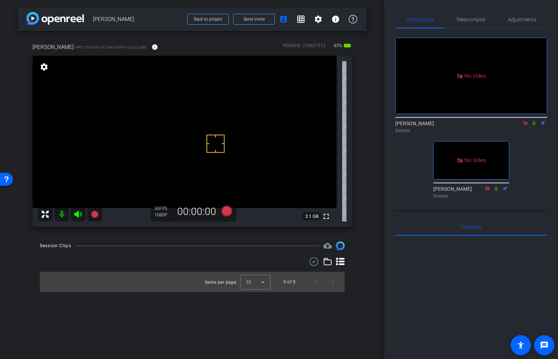
click at [242, 133] on video at bounding box center [185, 132] width 304 height 152
click at [96, 214] on icon at bounding box center [94, 213] width 7 height 7
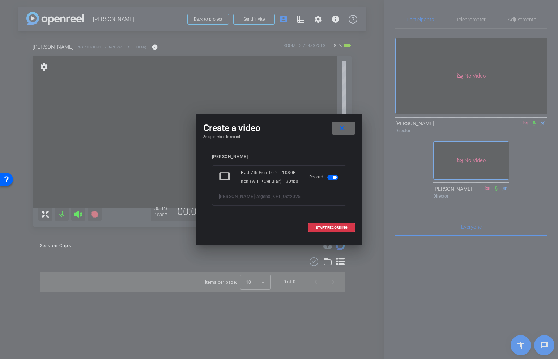
click at [341, 128] on mat-icon "close" at bounding box center [341, 128] width 9 height 9
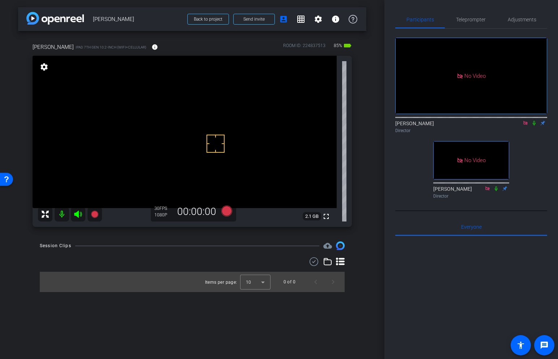
click at [229, 122] on video at bounding box center [185, 132] width 304 height 152
click at [95, 214] on icon at bounding box center [94, 213] width 7 height 7
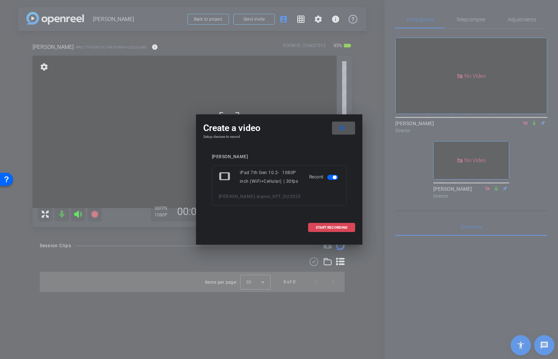
click at [332, 228] on span "START RECORDING" at bounding box center [332, 228] width 32 height 4
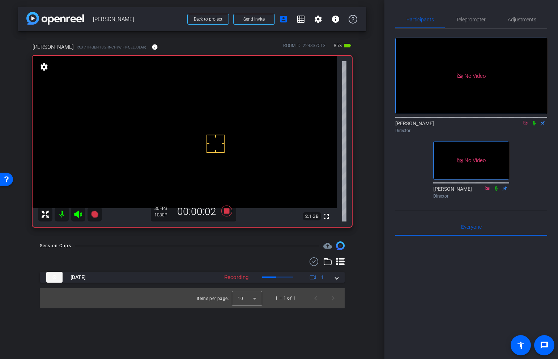
click at [535, 120] on icon at bounding box center [534, 122] width 6 height 5
click at [523, 20] on span "Adjustments" at bounding box center [521, 19] width 29 height 5
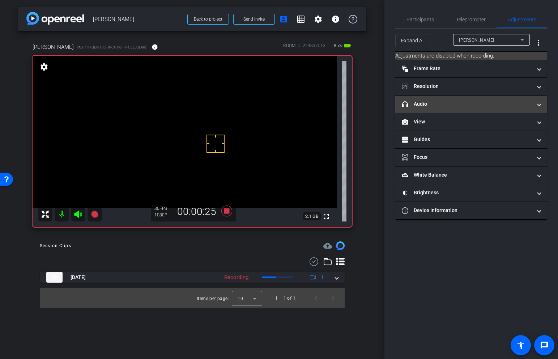
click at [457, 104] on mat-panel-title "headphone icon Audio" at bounding box center [467, 104] width 130 height 8
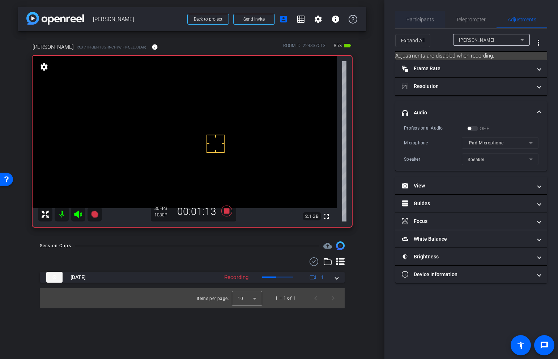
click at [429, 21] on span "Participants" at bounding box center [419, 19] width 27 height 5
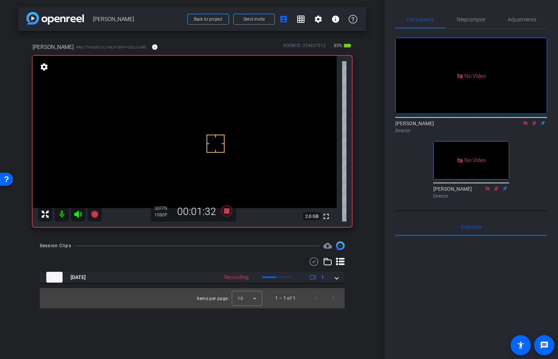
click at [46, 68] on mat-icon "settings" at bounding box center [44, 67] width 10 height 9
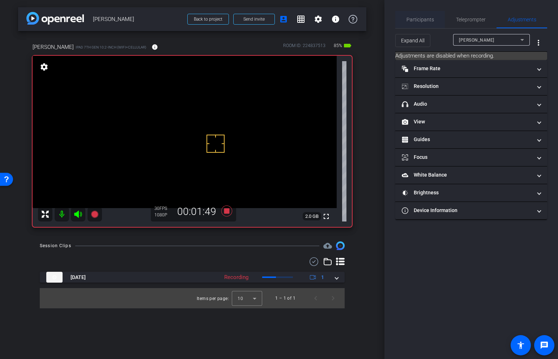
click at [419, 23] on span "Participants" at bounding box center [419, 19] width 27 height 17
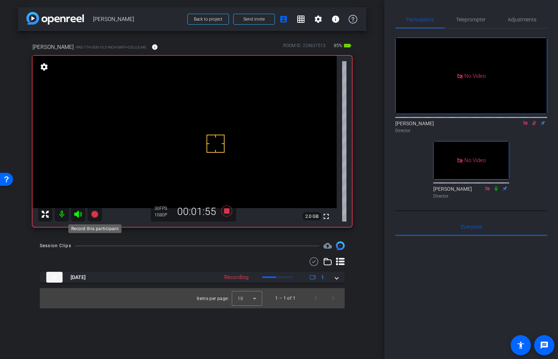
click at [96, 214] on icon at bounding box center [94, 213] width 7 height 7
click at [229, 210] on icon at bounding box center [226, 210] width 11 height 11
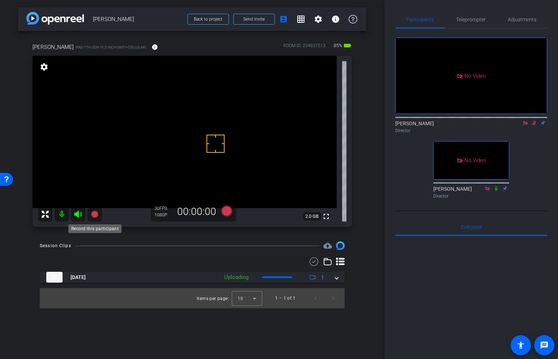
click at [98, 214] on icon at bounding box center [94, 213] width 7 height 7
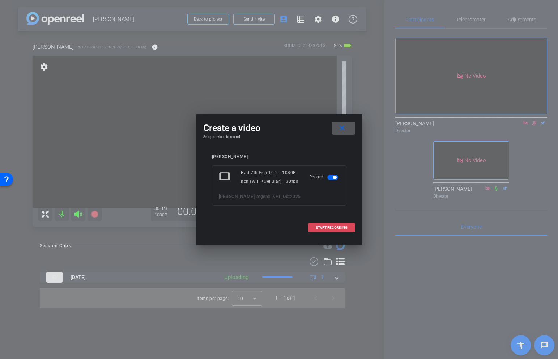
click at [320, 227] on span "START RECORDING" at bounding box center [332, 228] width 32 height 4
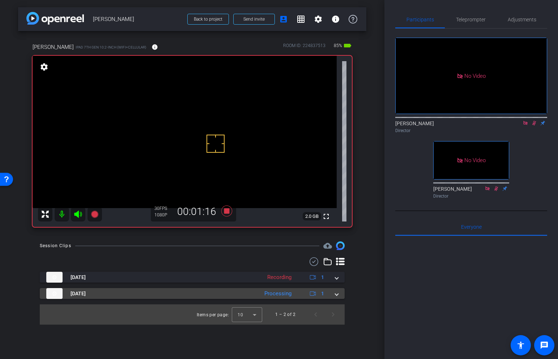
click at [338, 295] on span at bounding box center [336, 293] width 3 height 8
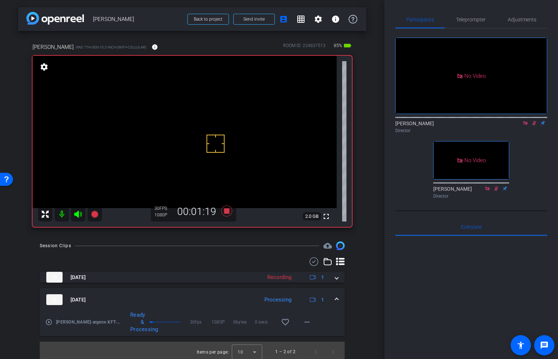
click at [50, 320] on mat-icon "play_circle_outline" at bounding box center [48, 321] width 7 height 7
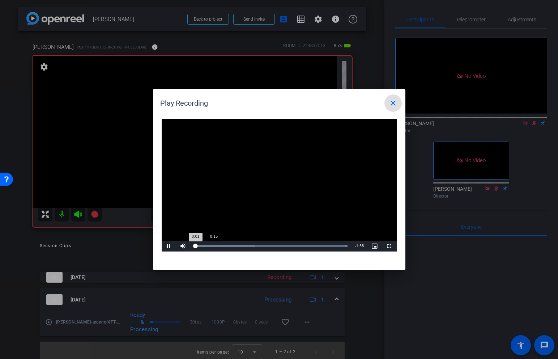
click at [213, 245] on div "Loaded : 100.00% 0:15 0:01" at bounding box center [271, 246] width 154 height 2
click at [235, 242] on div "Loaded : 100.00% 0:32 0:15" at bounding box center [270, 245] width 161 height 11
click at [273, 241] on div "Loaded : 100.00% 1:01 1:01" at bounding box center [270, 245] width 161 height 11
click at [392, 106] on mat-icon "close" at bounding box center [393, 103] width 9 height 9
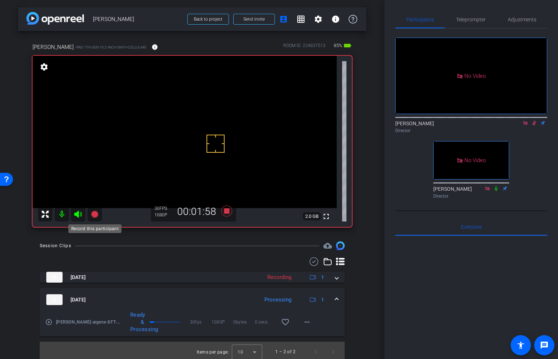
click at [96, 214] on icon at bounding box center [94, 213] width 7 height 7
click at [223, 209] on icon at bounding box center [226, 210] width 17 height 13
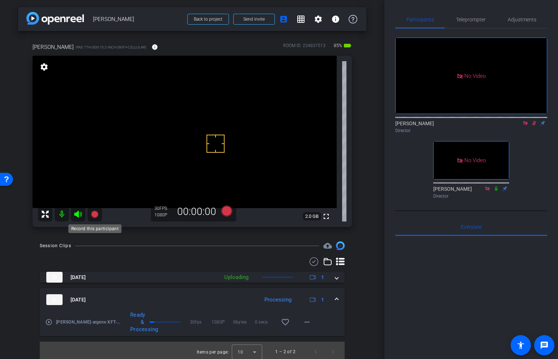
click at [94, 211] on icon at bounding box center [94, 213] width 7 height 7
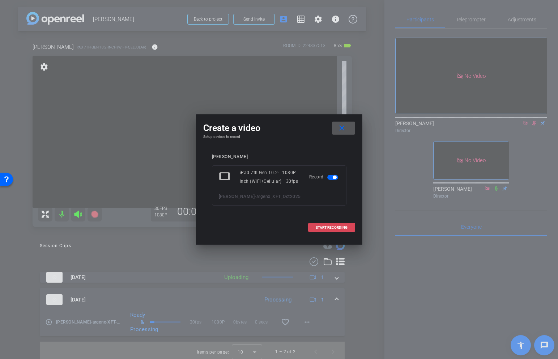
click at [335, 226] on span "START RECORDING" at bounding box center [332, 228] width 32 height 4
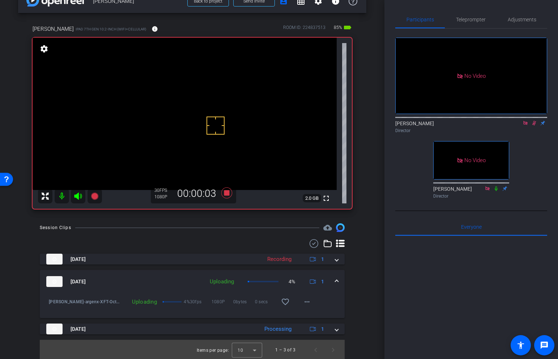
scroll to position [19, 0]
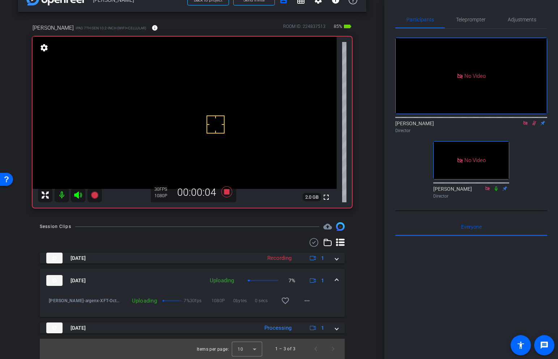
click at [336, 277] on span at bounding box center [336, 280] width 3 height 8
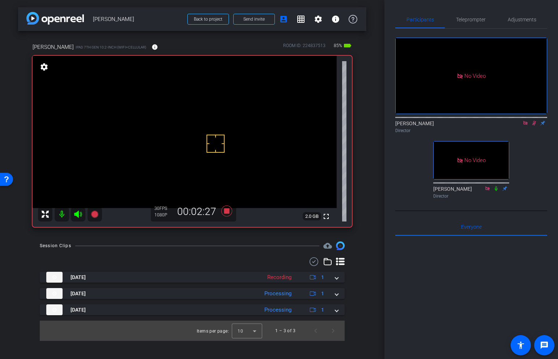
click at [227, 119] on video at bounding box center [185, 132] width 304 height 152
click at [228, 119] on video at bounding box center [185, 132] width 304 height 152
click at [224, 212] on icon at bounding box center [226, 210] width 11 height 11
click at [94, 212] on icon at bounding box center [94, 213] width 7 height 7
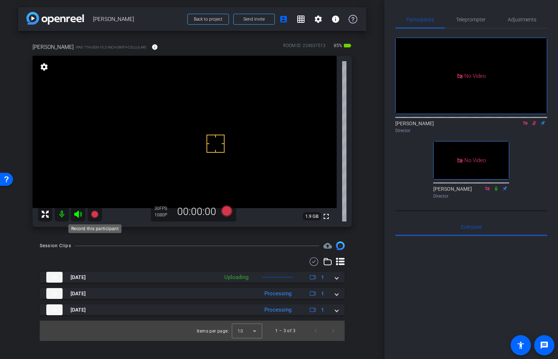
click at [93, 215] on icon at bounding box center [94, 213] width 7 height 7
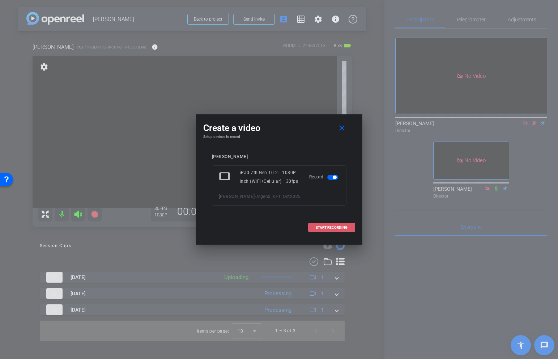
click at [323, 227] on span "START RECORDING" at bounding box center [332, 228] width 32 height 4
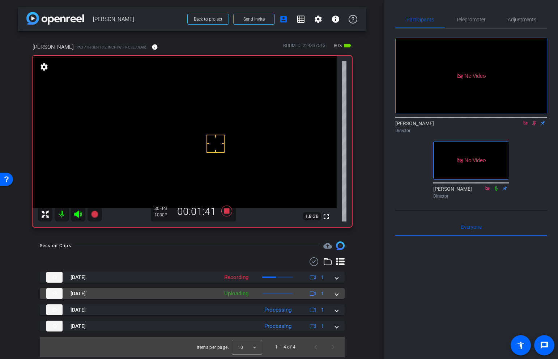
click at [336, 294] on span at bounding box center [336, 293] width 3 height 8
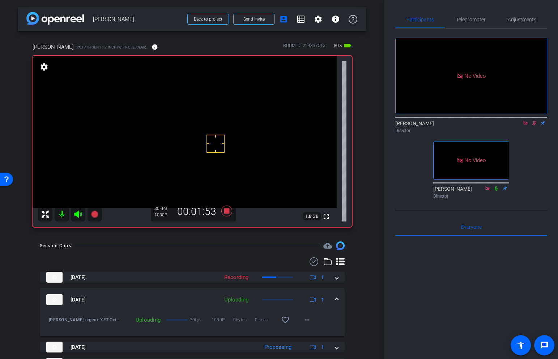
click at [337, 299] on span at bounding box center [336, 300] width 3 height 8
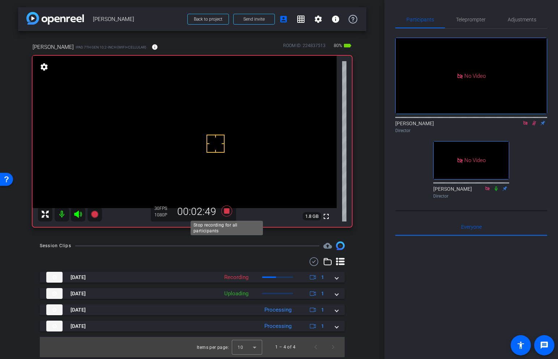
click at [226, 213] on icon at bounding box center [226, 210] width 11 height 11
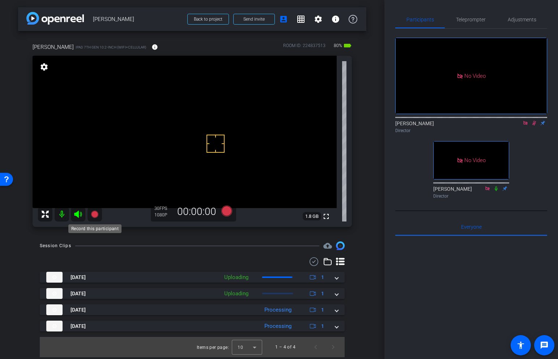
click at [93, 213] on icon at bounding box center [94, 213] width 7 height 7
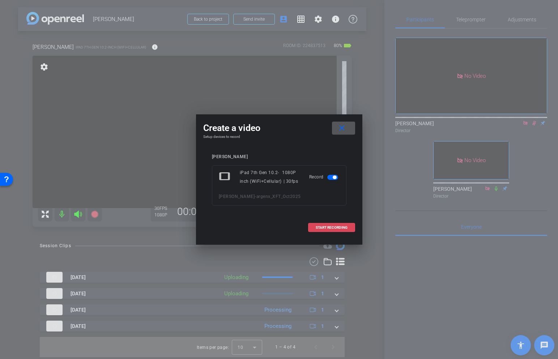
click at [338, 226] on span "START RECORDING" at bounding box center [332, 228] width 32 height 4
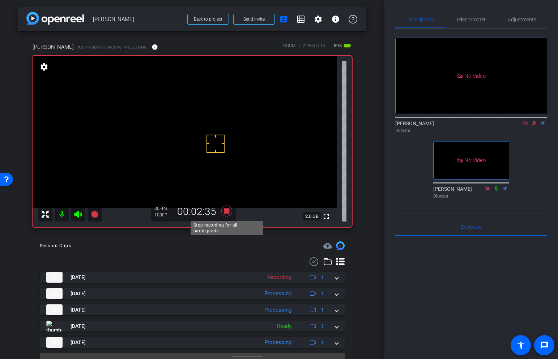
click at [230, 207] on icon at bounding box center [226, 210] width 17 height 13
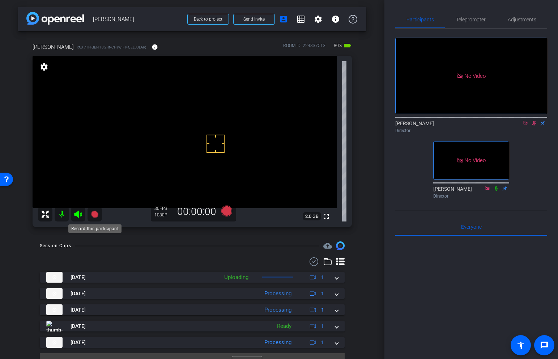
click at [93, 213] on icon at bounding box center [94, 213] width 7 height 7
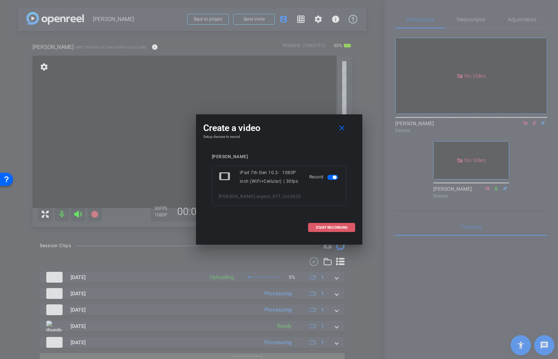
click at [325, 227] on span "START RECORDING" at bounding box center [332, 228] width 32 height 4
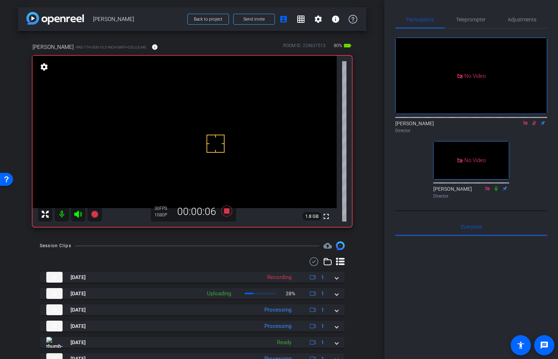
click at [225, 116] on video at bounding box center [185, 132] width 304 height 152
click at [228, 210] on icon at bounding box center [226, 210] width 11 height 11
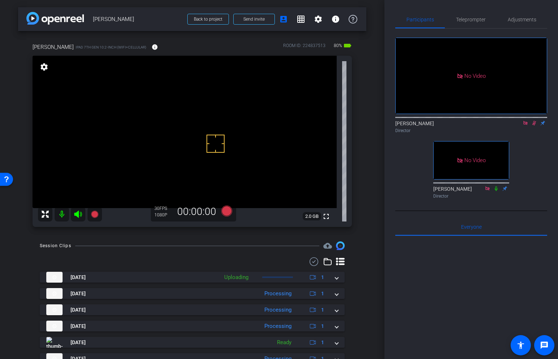
scroll to position [31, 0]
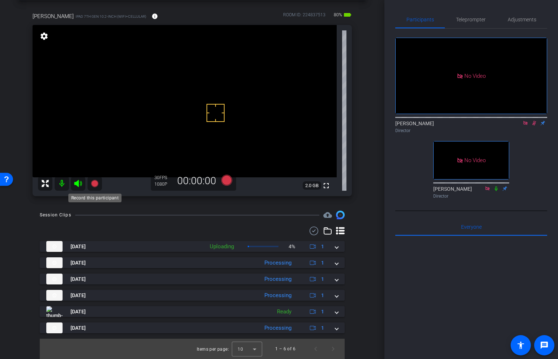
click at [95, 183] on icon at bounding box center [94, 183] width 7 height 7
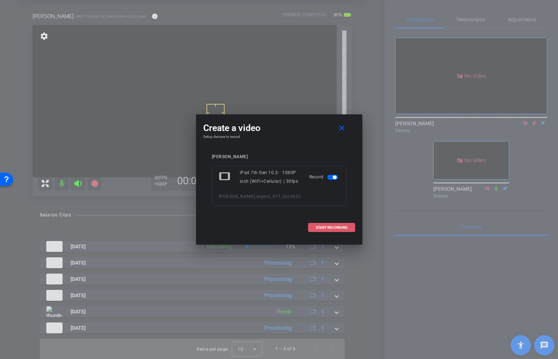
click at [339, 226] on span "START RECORDING" at bounding box center [332, 228] width 32 height 4
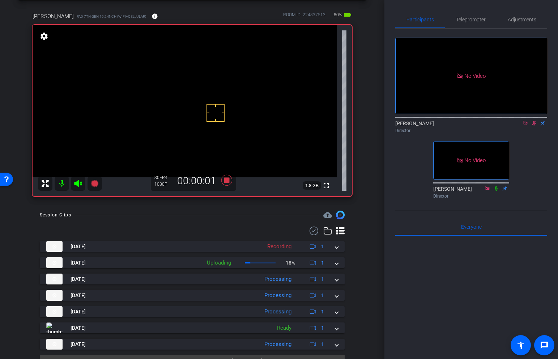
click at [233, 89] on video at bounding box center [185, 101] width 304 height 152
click at [229, 92] on div at bounding box center [233, 89] width 18 height 18
click at [232, 106] on video at bounding box center [185, 101] width 304 height 152
click at [232, 83] on video at bounding box center [185, 101] width 304 height 152
click at [229, 180] on icon at bounding box center [226, 180] width 11 height 11
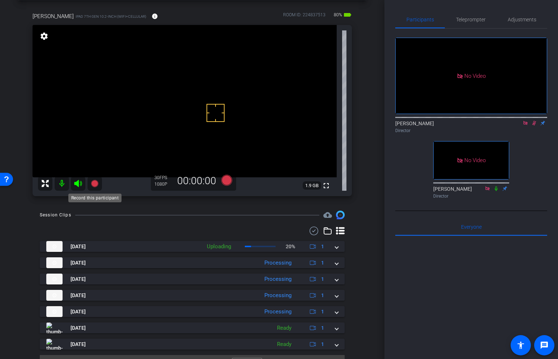
click at [94, 181] on icon at bounding box center [94, 183] width 7 height 7
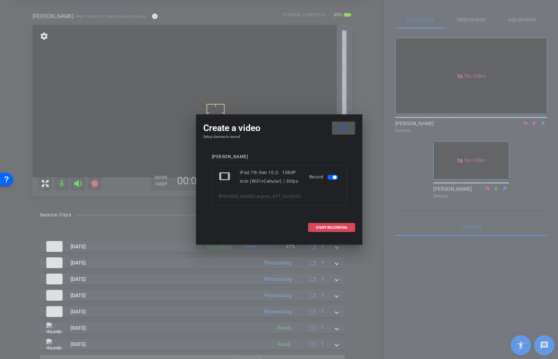
click at [323, 224] on span at bounding box center [331, 227] width 46 height 17
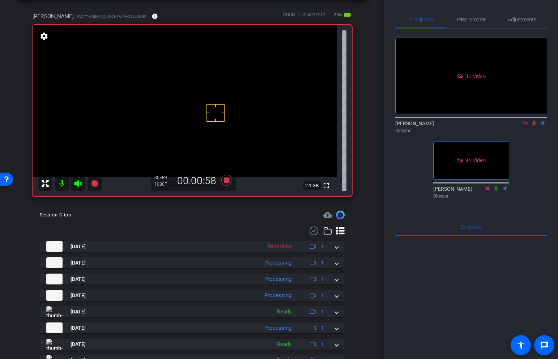
click at [235, 95] on video at bounding box center [185, 101] width 304 height 152
click at [235, 81] on video at bounding box center [185, 101] width 304 height 152
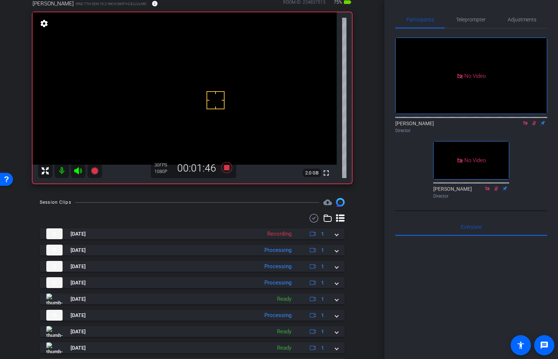
scroll to position [38, 0]
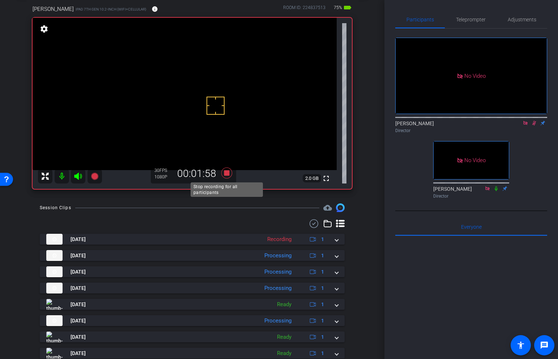
click at [228, 172] on icon at bounding box center [226, 172] width 11 height 11
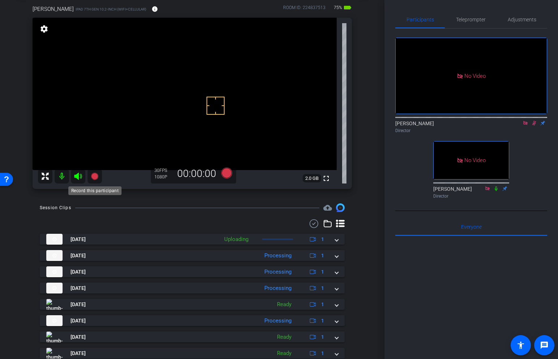
click at [96, 177] on icon at bounding box center [94, 175] width 7 height 7
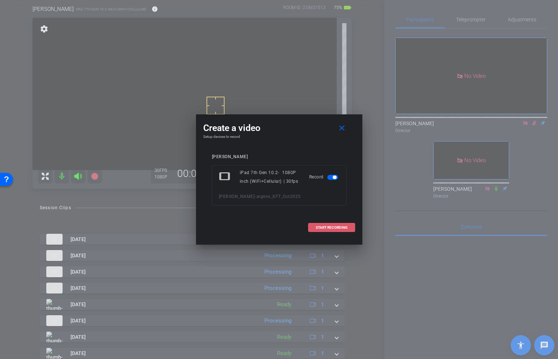
click at [323, 227] on span "START RECORDING" at bounding box center [332, 228] width 32 height 4
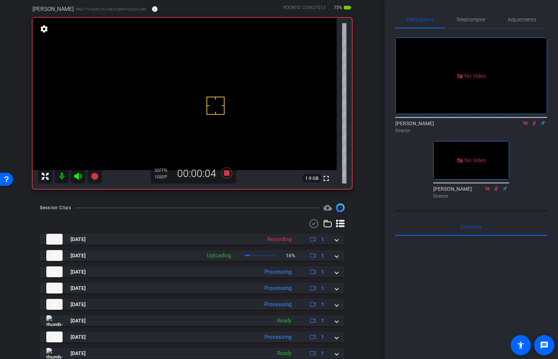
click at [532, 120] on icon at bounding box center [534, 122] width 6 height 5
click at [534, 121] on icon at bounding box center [533, 123] width 3 height 5
click at [497, 186] on icon at bounding box center [496, 188] width 6 height 5
click at [495, 186] on icon at bounding box center [496, 188] width 6 height 5
click at [496, 186] on icon at bounding box center [496, 188] width 6 height 5
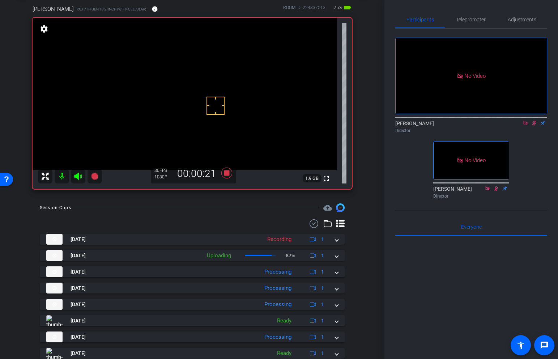
scroll to position [5, 0]
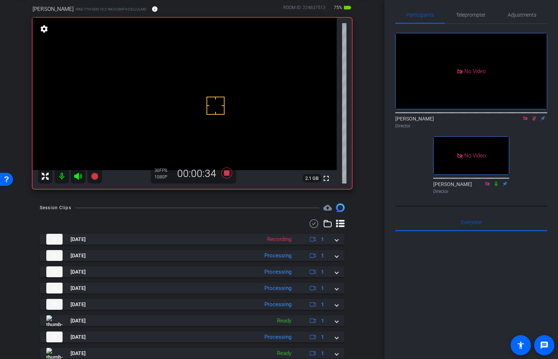
click at [233, 78] on video at bounding box center [185, 94] width 304 height 152
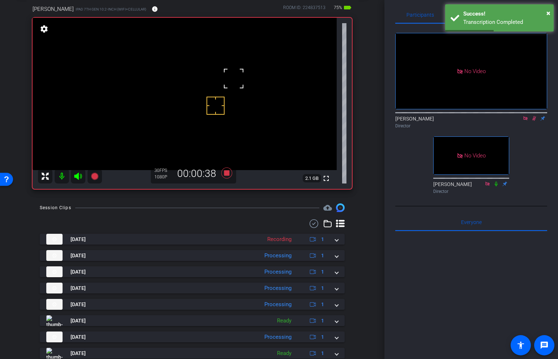
click at [237, 85] on div at bounding box center [233, 78] width 18 height 18
click at [235, 82] on video at bounding box center [185, 94] width 304 height 152
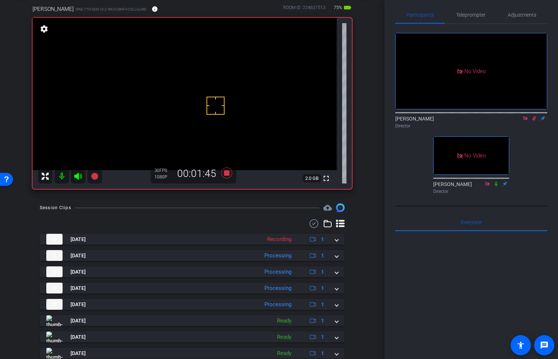
click at [233, 77] on video at bounding box center [185, 94] width 304 height 152
click at [226, 174] on icon at bounding box center [226, 172] width 11 height 11
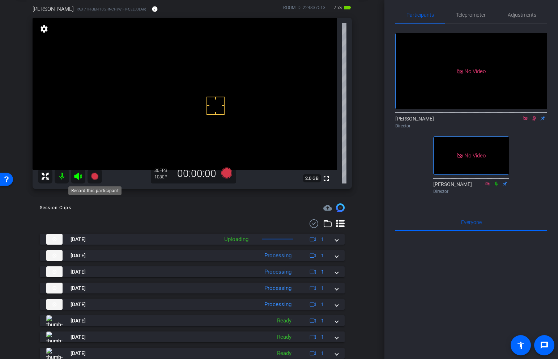
click at [95, 175] on icon at bounding box center [94, 175] width 7 height 7
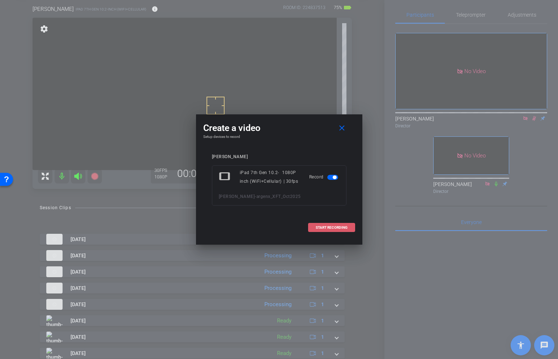
click at [331, 227] on span "START RECORDING" at bounding box center [332, 228] width 32 height 4
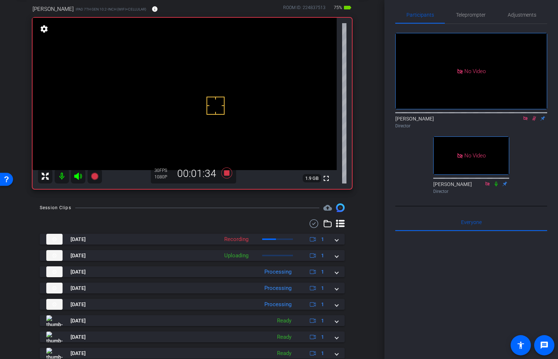
click at [235, 83] on video at bounding box center [185, 94] width 304 height 152
click at [229, 170] on icon at bounding box center [226, 172] width 11 height 11
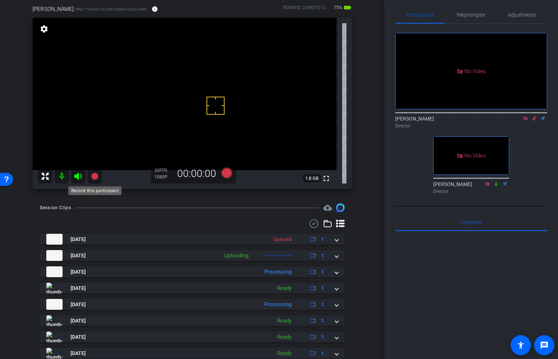
click at [95, 174] on icon at bounding box center [94, 175] width 7 height 7
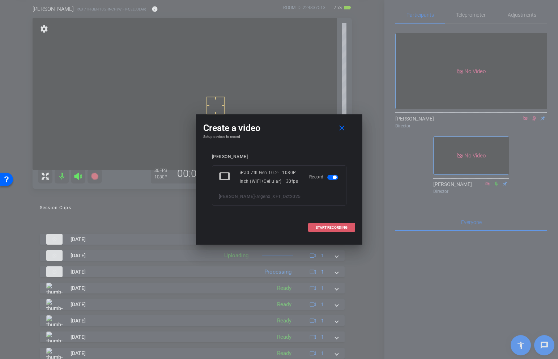
click at [340, 227] on span "START RECORDING" at bounding box center [332, 228] width 32 height 4
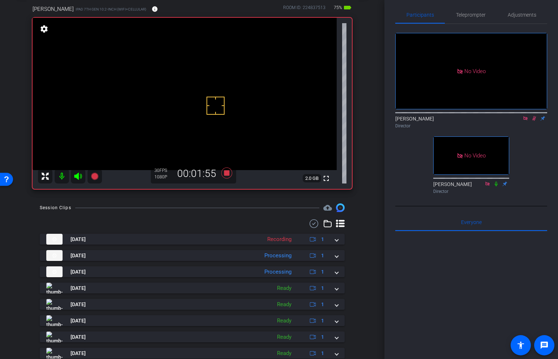
click at [239, 86] on video at bounding box center [185, 94] width 304 height 152
click at [223, 79] on video at bounding box center [185, 94] width 304 height 152
click at [227, 172] on icon at bounding box center [226, 172] width 11 height 11
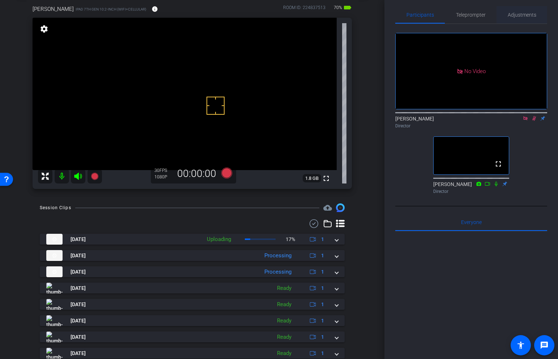
click at [515, 16] on span "Adjustments" at bounding box center [521, 14] width 29 height 5
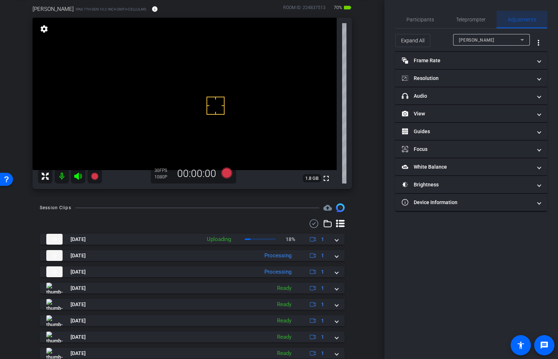
scroll to position [0, 0]
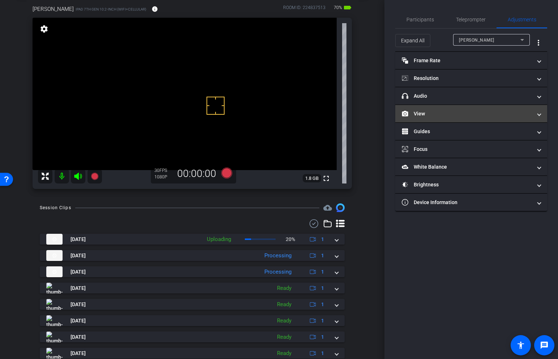
click at [442, 113] on mat-panel-title "View" at bounding box center [467, 114] width 130 height 8
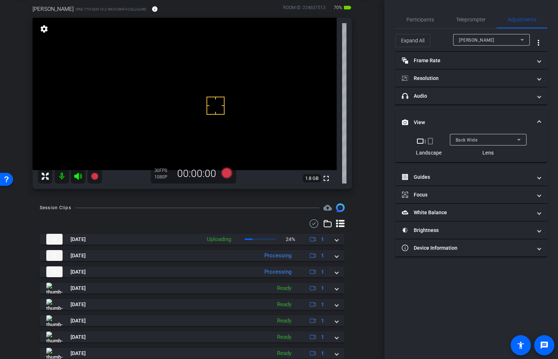
click at [471, 135] on mat-select "Back Wide" at bounding box center [487, 139] width 65 height 9
click at [466, 164] on span "Front Wide" at bounding box center [466, 165] width 23 height 9
click at [430, 20] on span "Participants" at bounding box center [419, 19] width 27 height 5
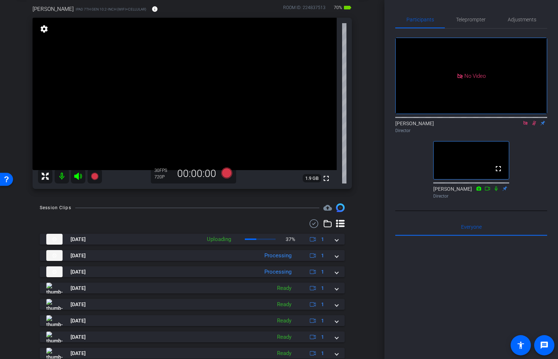
click at [526, 121] on icon at bounding box center [525, 123] width 4 height 4
click at [525, 125] on icon at bounding box center [525, 122] width 6 height 5
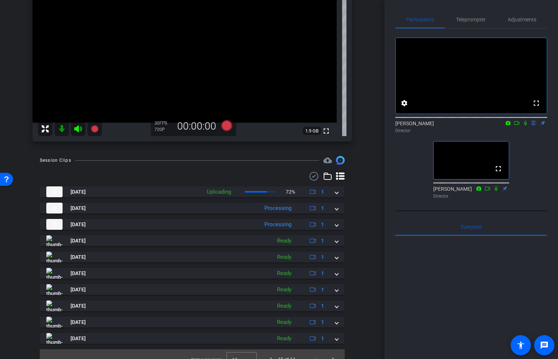
scroll to position [96, 0]
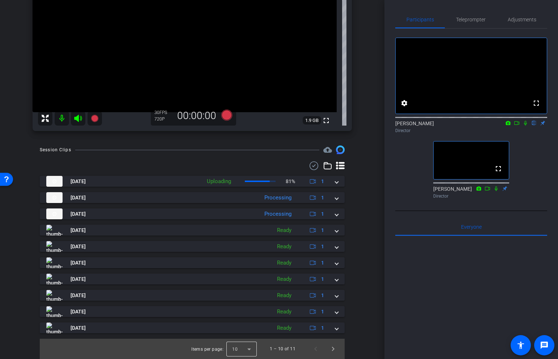
click at [253, 345] on div at bounding box center [241, 348] width 30 height 17
click at [246, 333] on mat-option "25" at bounding box center [242, 332] width 30 height 12
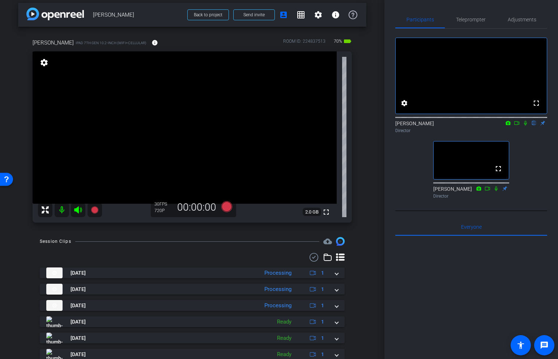
scroll to position [11, 0]
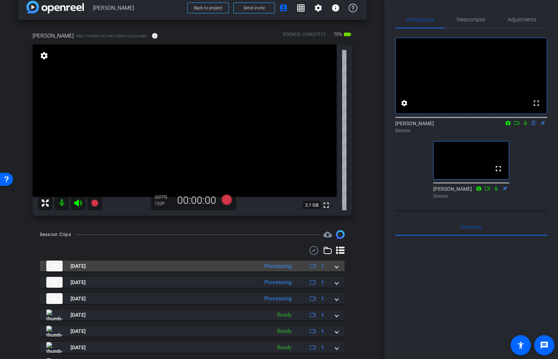
click at [339, 266] on mat-expansion-panel-header "[DATE] Processing 1" at bounding box center [192, 265] width 305 height 11
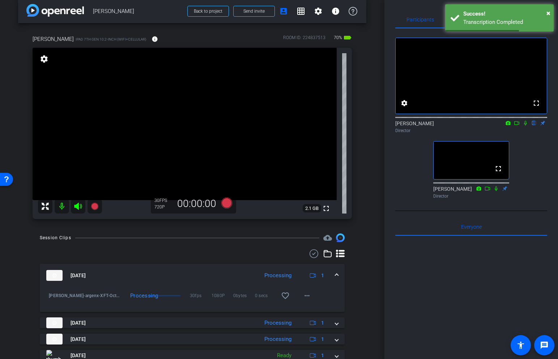
scroll to position [8, 0]
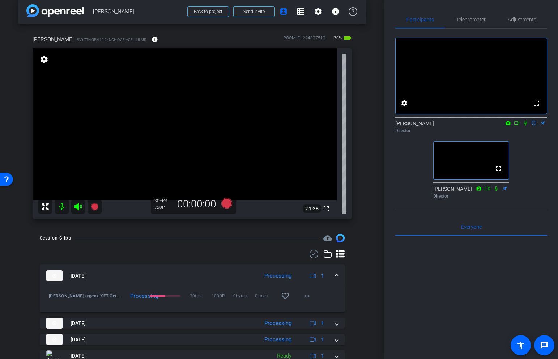
click at [162, 110] on video at bounding box center [185, 124] width 304 height 152
click at [154, 105] on video at bounding box center [185, 124] width 304 height 152
click at [156, 161] on video at bounding box center [185, 124] width 304 height 152
click at [138, 125] on video at bounding box center [185, 124] width 304 height 152
click at [137, 132] on div "fullscreen settings 2.1 GB" at bounding box center [192, 133] width 319 height 171
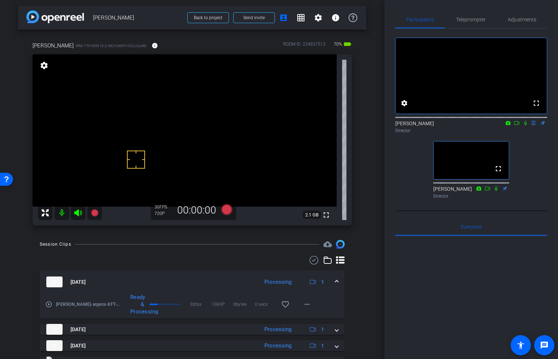
scroll to position [0, 0]
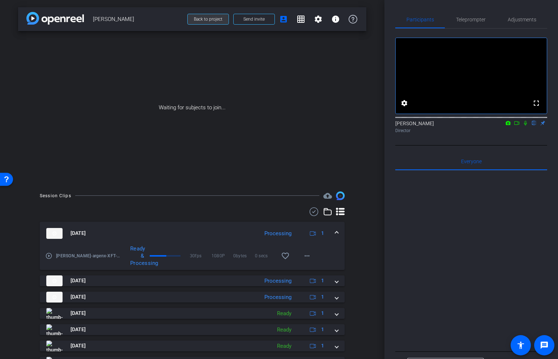
click at [213, 20] on span "Back to project" at bounding box center [208, 19] width 29 height 5
